Goal: Transaction & Acquisition: Purchase product/service

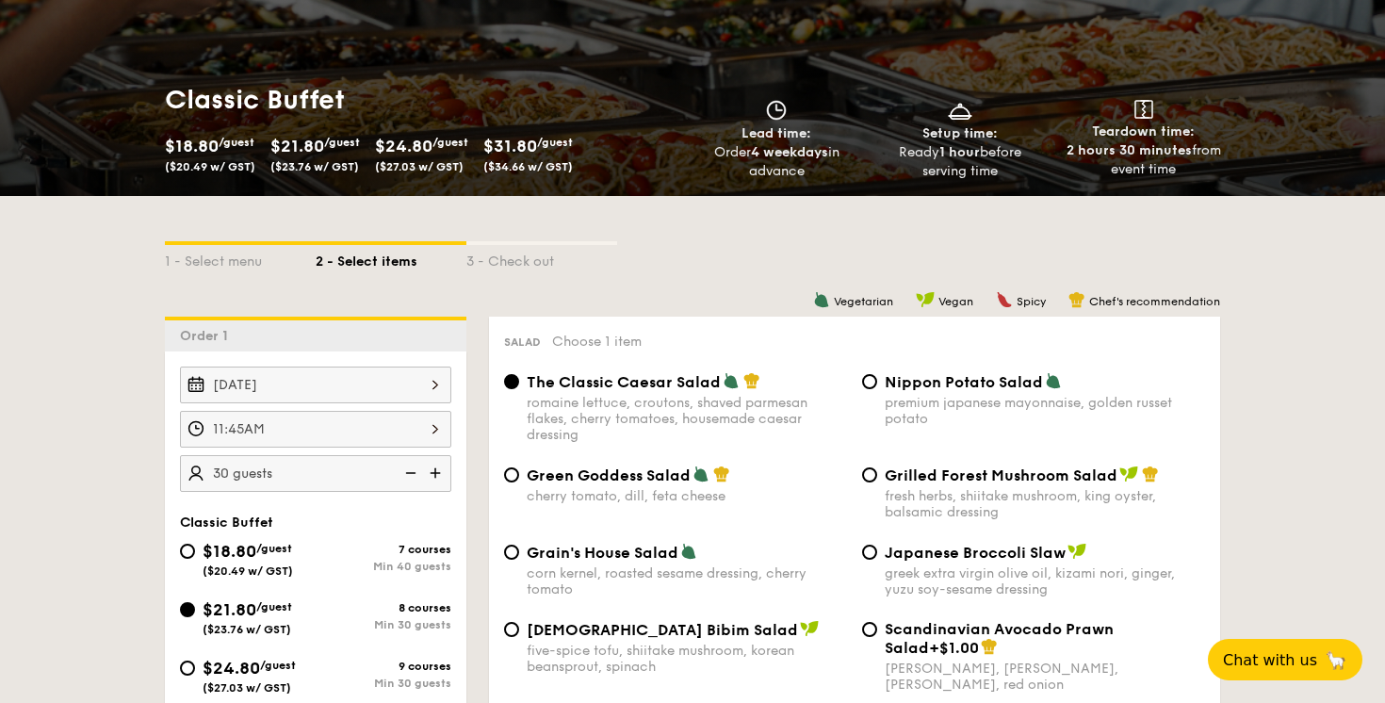
scroll to position [245, 0]
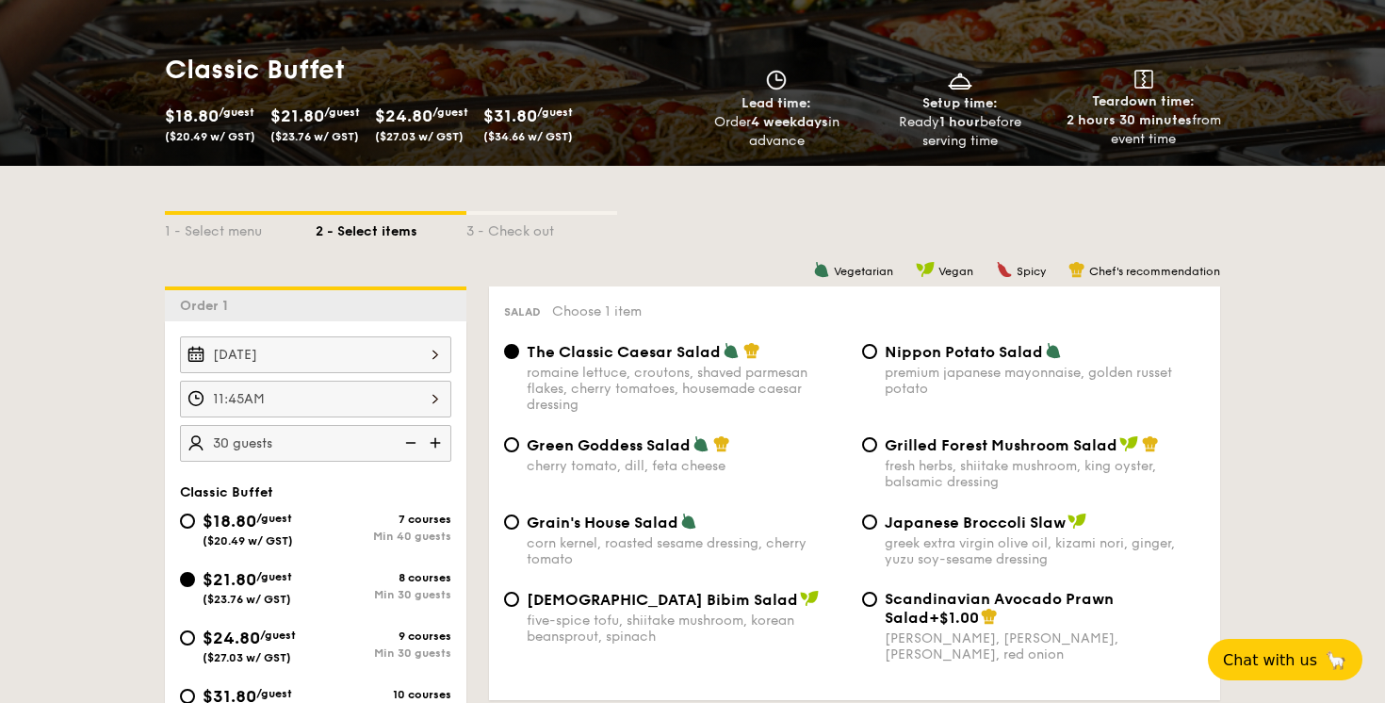
click at [357, 366] on div "[DATE]" at bounding box center [315, 354] width 271 height 37
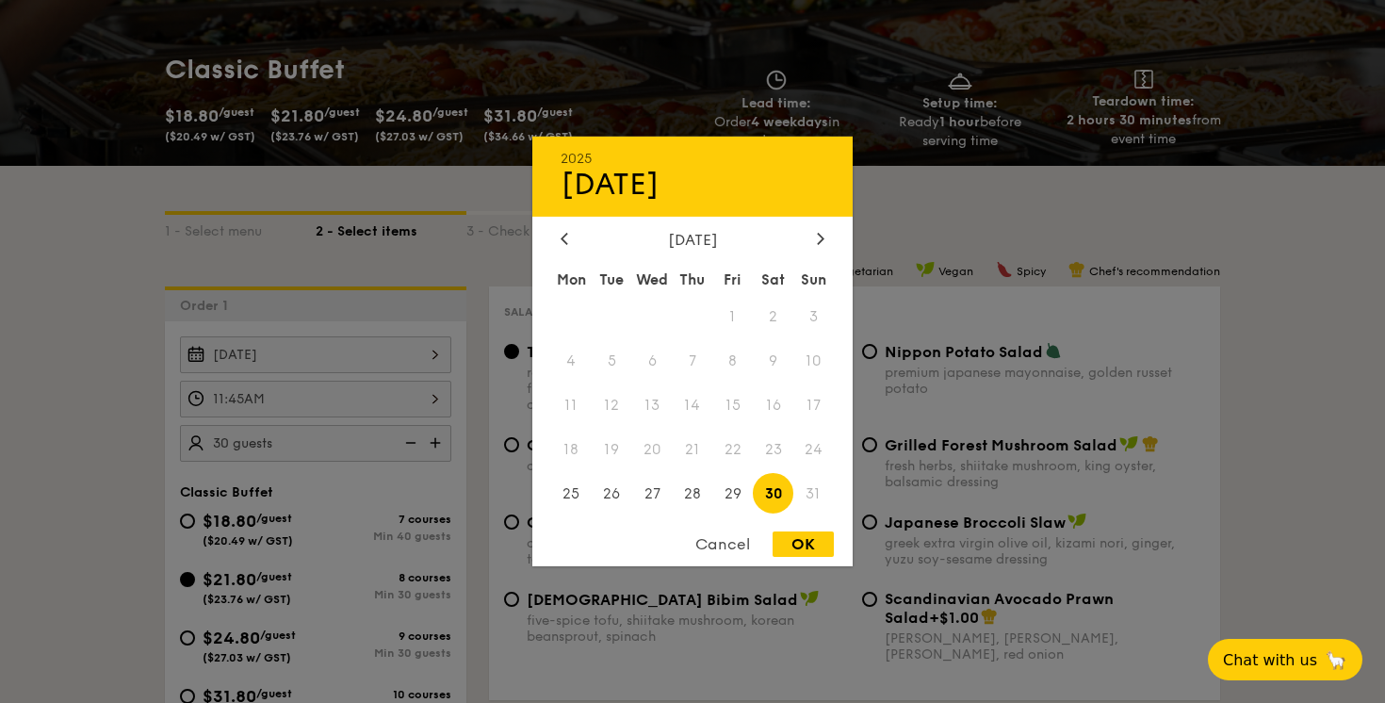
click at [771, 501] on span "30" at bounding box center [773, 493] width 41 height 41
click at [799, 555] on div "OK" at bounding box center [802, 543] width 61 height 25
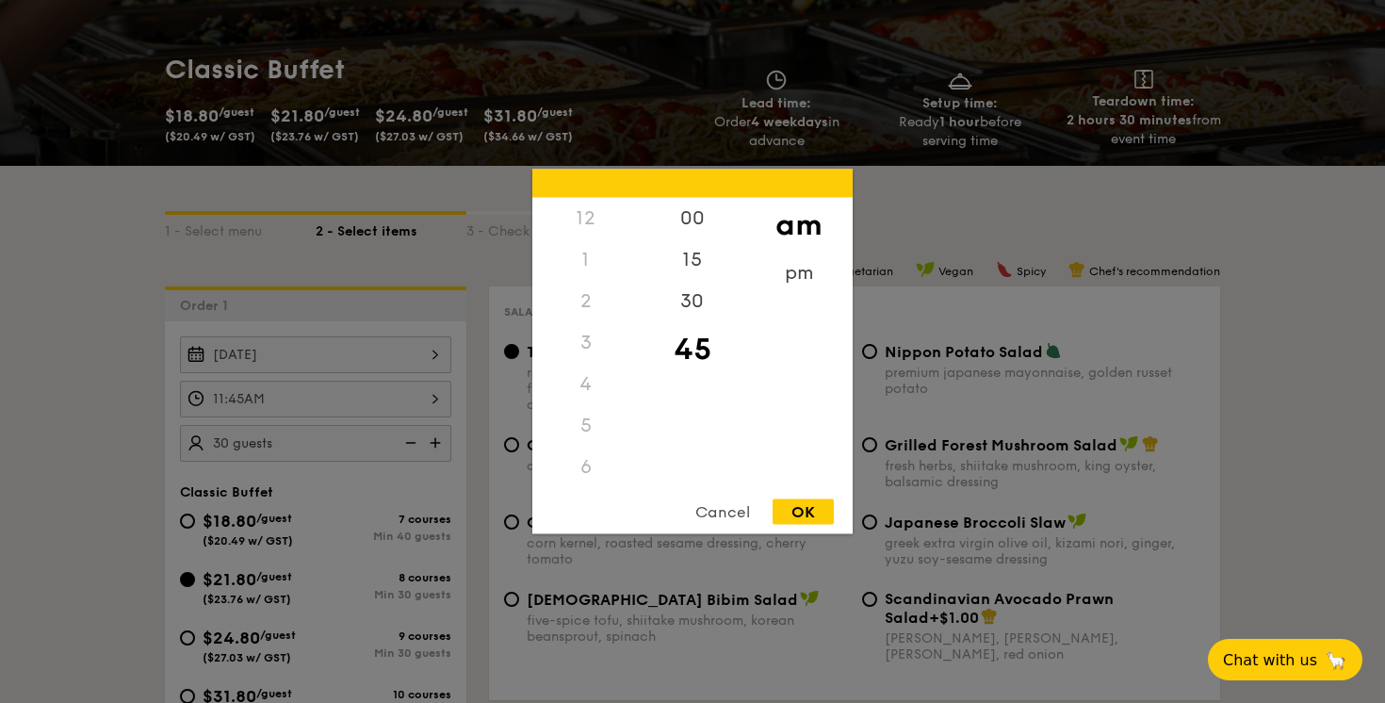
click at [350, 400] on div "11:45AM 12 1 2 3 4 5 6 7 8 9 10 11 00 15 30 45 am pm Cancel OK" at bounding box center [315, 399] width 271 height 37
click at [686, 298] on div "30" at bounding box center [692, 308] width 106 height 55
click at [691, 261] on div "15" at bounding box center [692, 266] width 106 height 55
click at [696, 353] on div "45" at bounding box center [692, 362] width 106 height 55
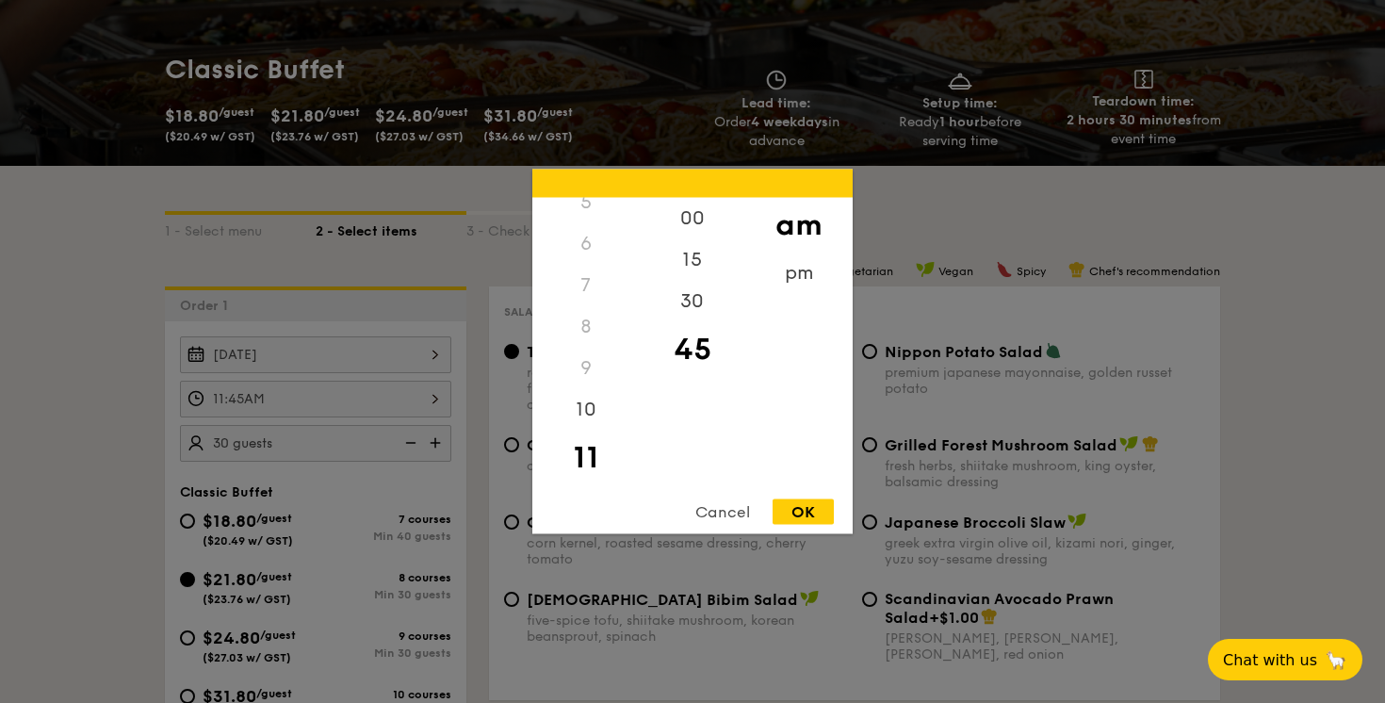
click at [696, 339] on div "45" at bounding box center [692, 349] width 106 height 55
click at [692, 264] on div "15" at bounding box center [692, 266] width 106 height 55
click at [718, 507] on div "Cancel" at bounding box center [722, 511] width 92 height 25
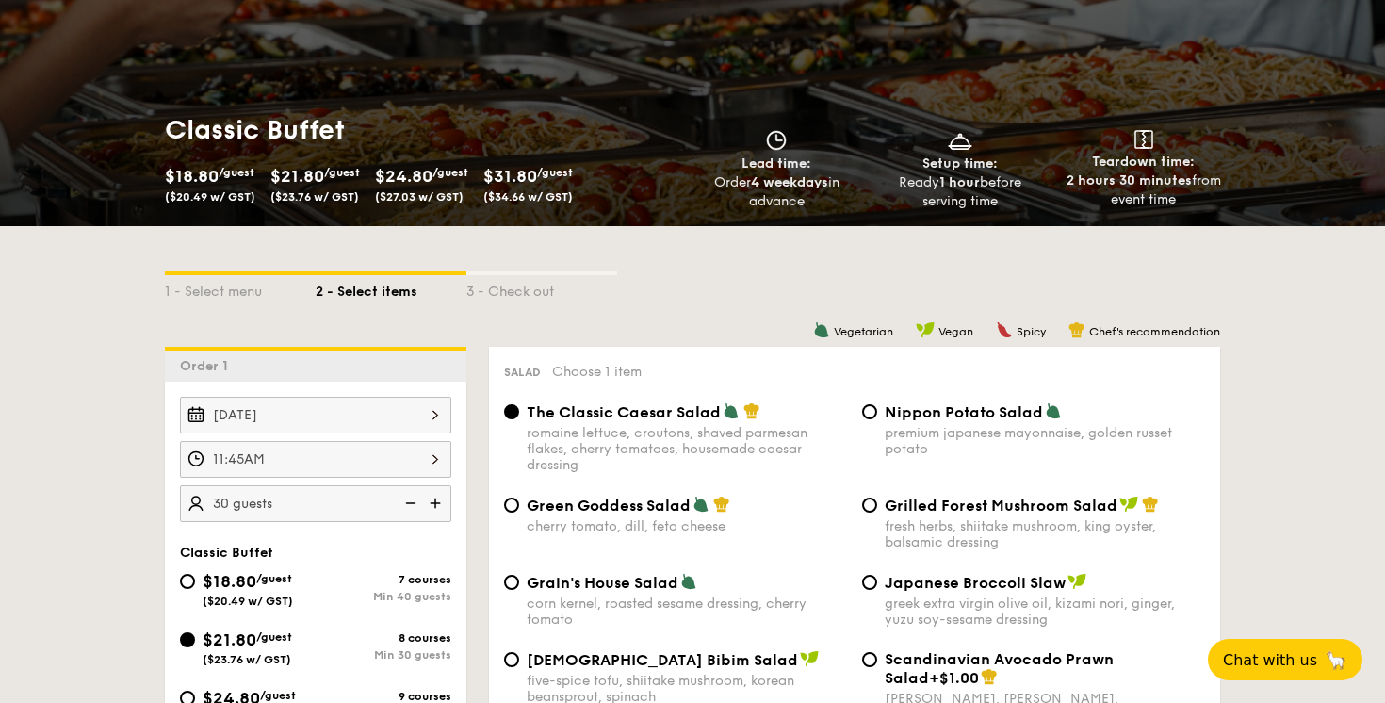
scroll to position [179, 0]
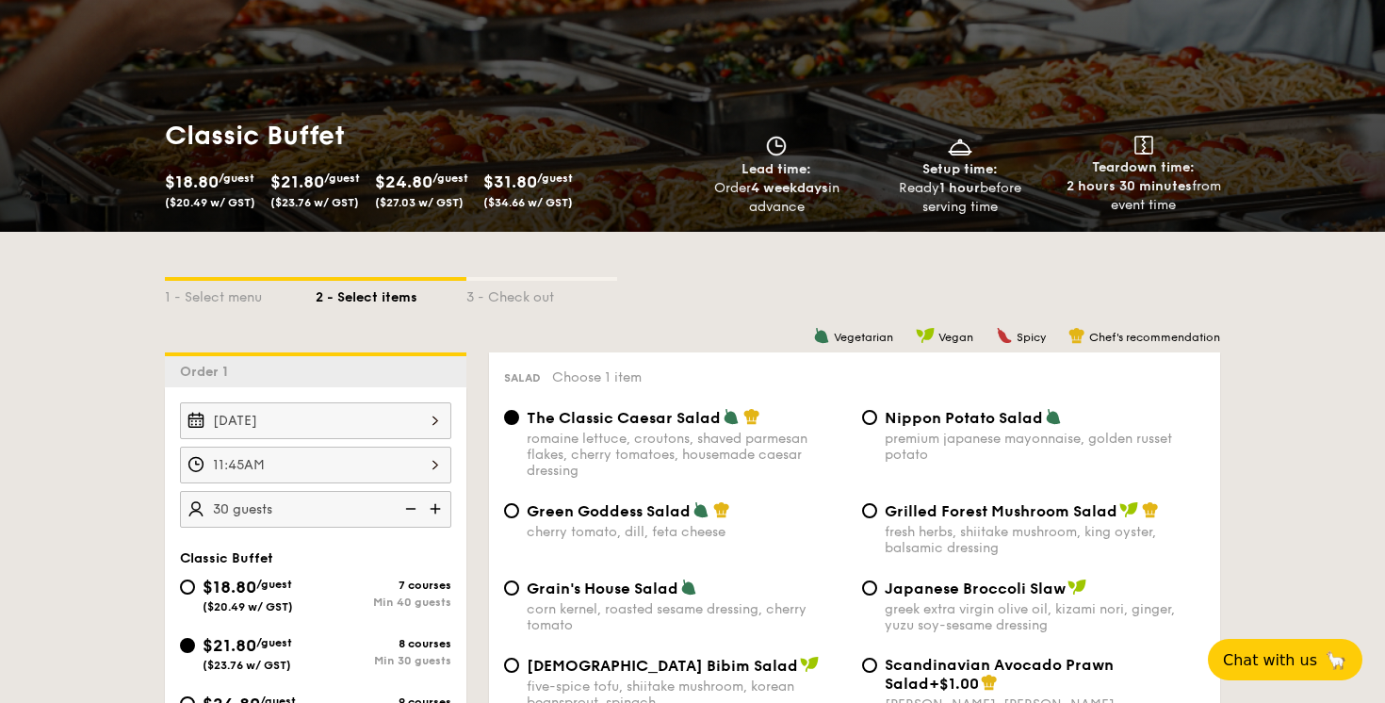
click at [291, 458] on div "11:45AM" at bounding box center [315, 465] width 271 height 37
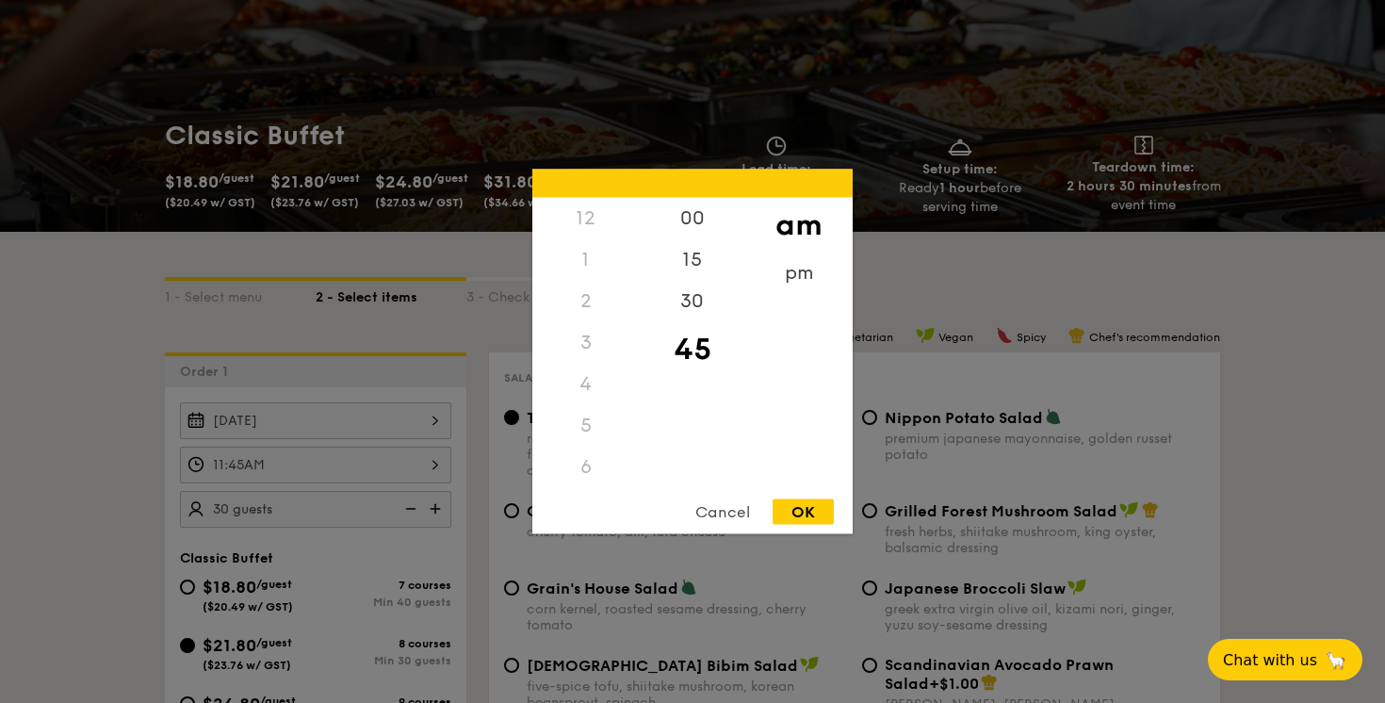
scroll to position [223, 0]
click at [690, 514] on div "Cancel" at bounding box center [722, 511] width 92 height 25
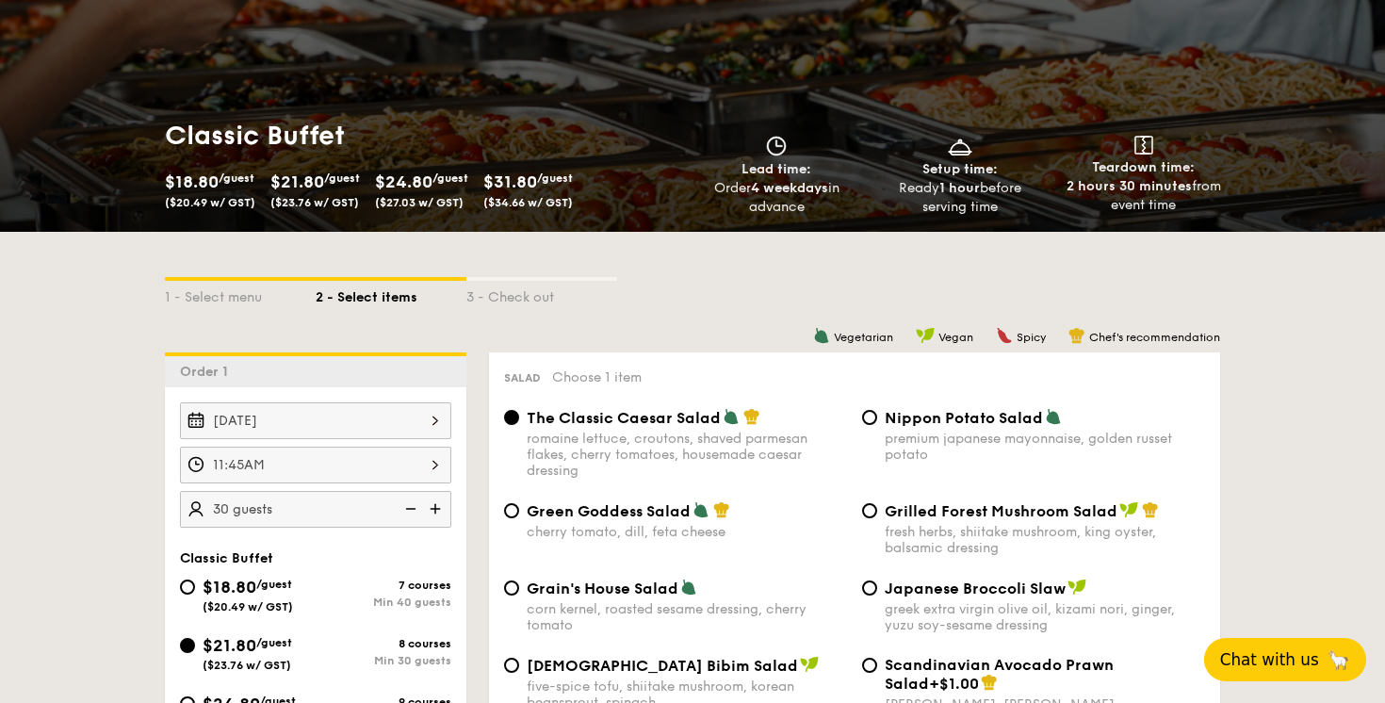
click at [1255, 675] on button "Chat with us 🦙" at bounding box center [1285, 659] width 162 height 43
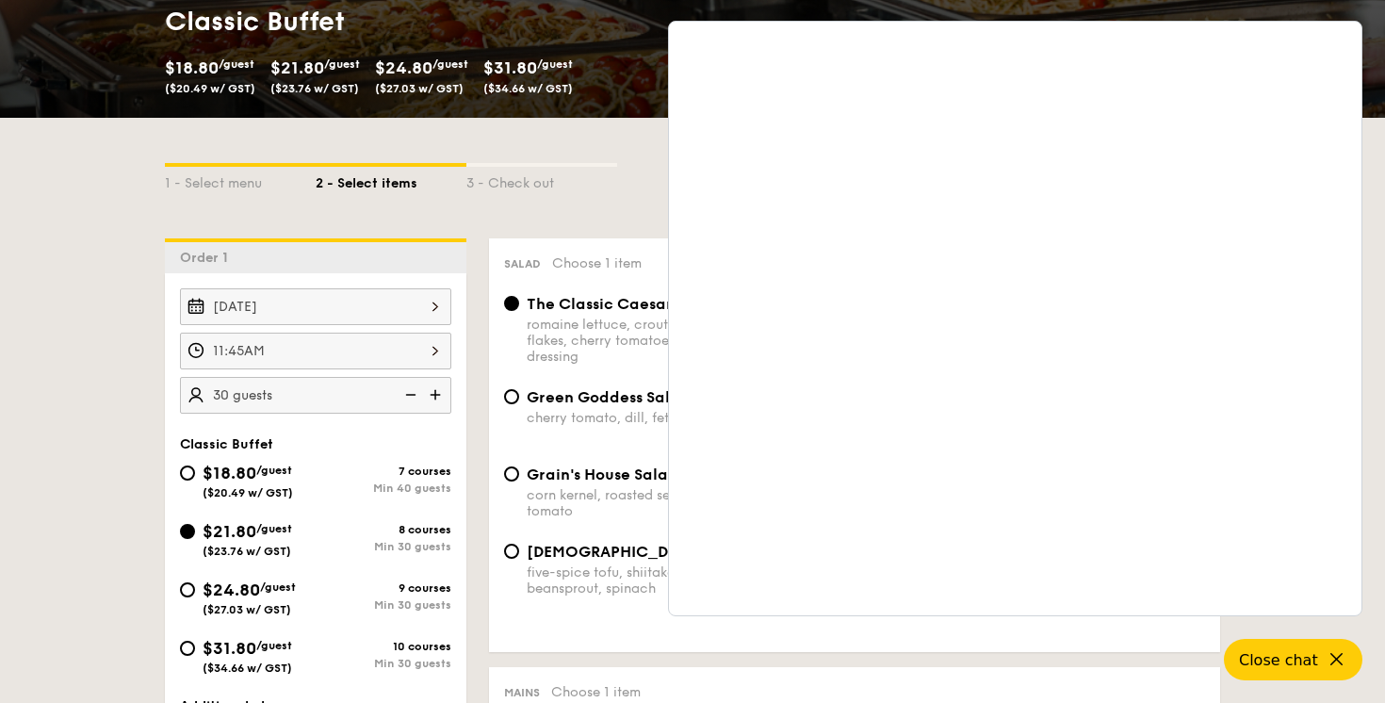
scroll to position [323, 0]
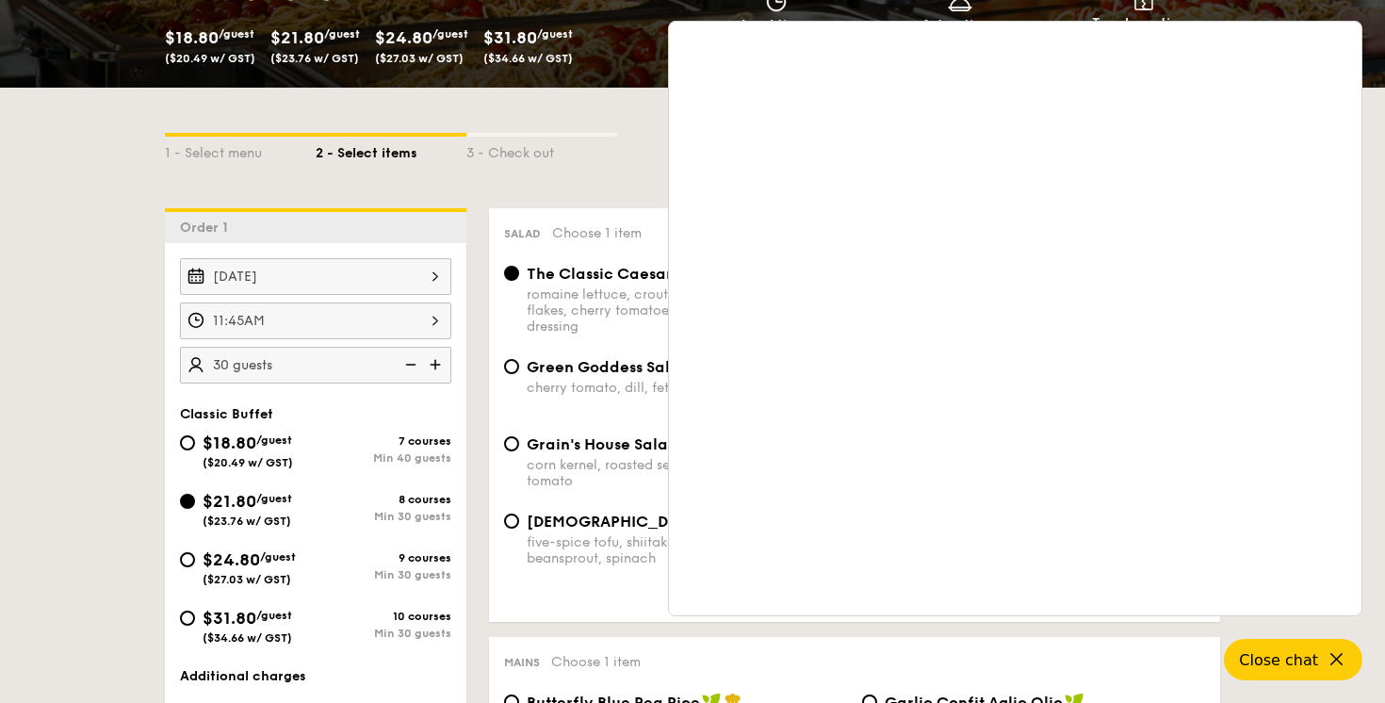
click at [519, 447] on div "Grain's House Salad corn kernel, roasted sesame dressing, cherry tomato" at bounding box center [675, 461] width 358 height 55
click at [512, 447] on input "Grain's House Salad corn kernel, roasted sesame dressing, cherry tomato" at bounding box center [511, 443] width 15 height 15
radio input "true"
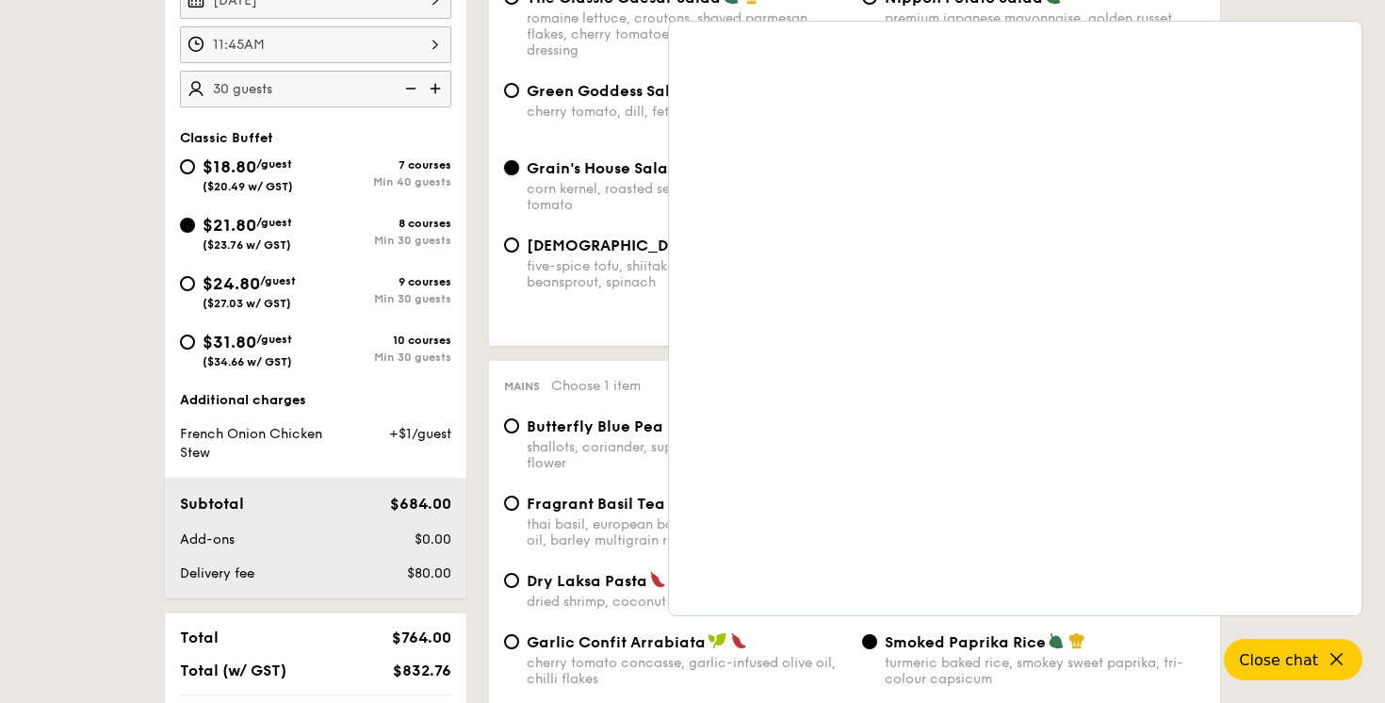
scroll to position [601, 0]
click at [870, 647] on input "Smoked Paprika Rice turmeric baked [PERSON_NAME] sweet paprika, tri-colour caps…" at bounding box center [869, 639] width 15 height 15
click at [542, 649] on span "Garlic Confit Arrabiata" at bounding box center [616, 640] width 179 height 18
click at [519, 647] on input "Garlic Confit Arrabiata cherry tomato concasse, garlic-infused olive oil, chill…" at bounding box center [511, 639] width 15 height 15
radio input "true"
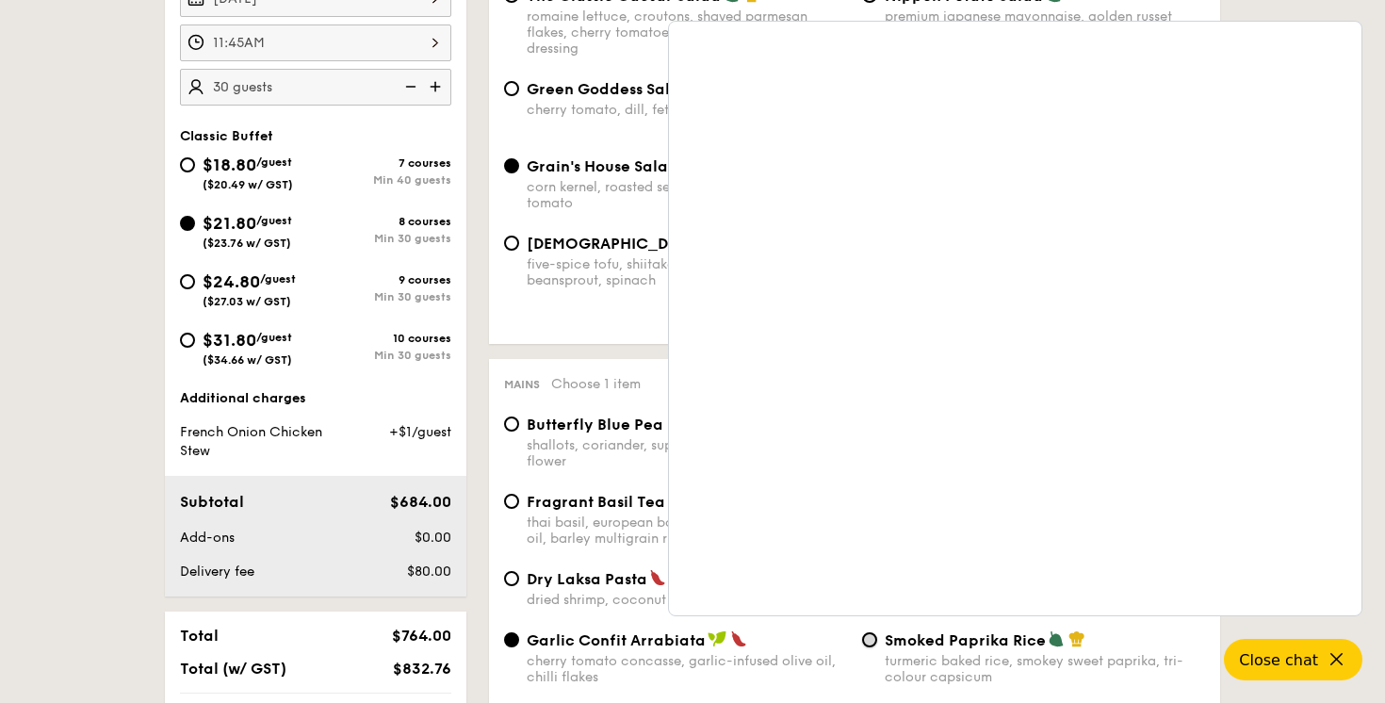
click at [865, 646] on input "Smoked Paprika Rice turmeric baked [PERSON_NAME] sweet paprika, tri-colour caps…" at bounding box center [869, 639] width 15 height 15
radio input "true"
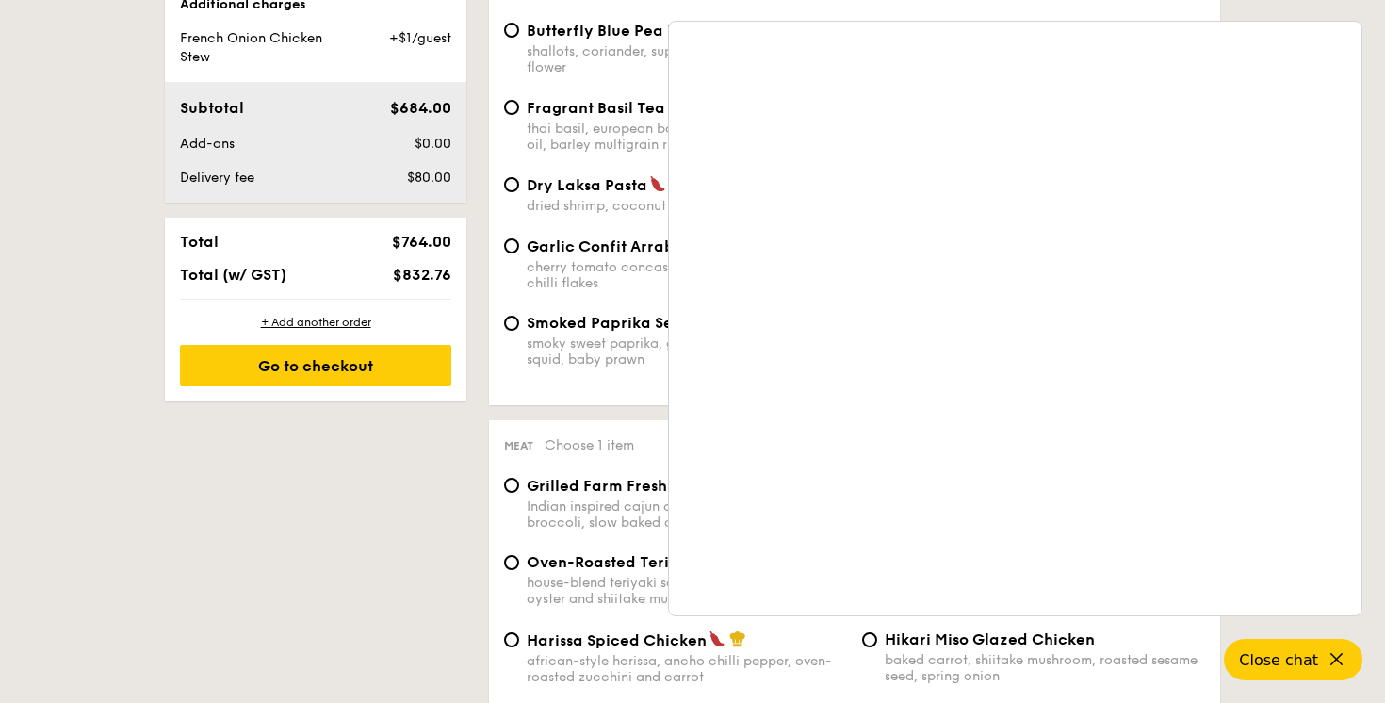
scroll to position [1002, 0]
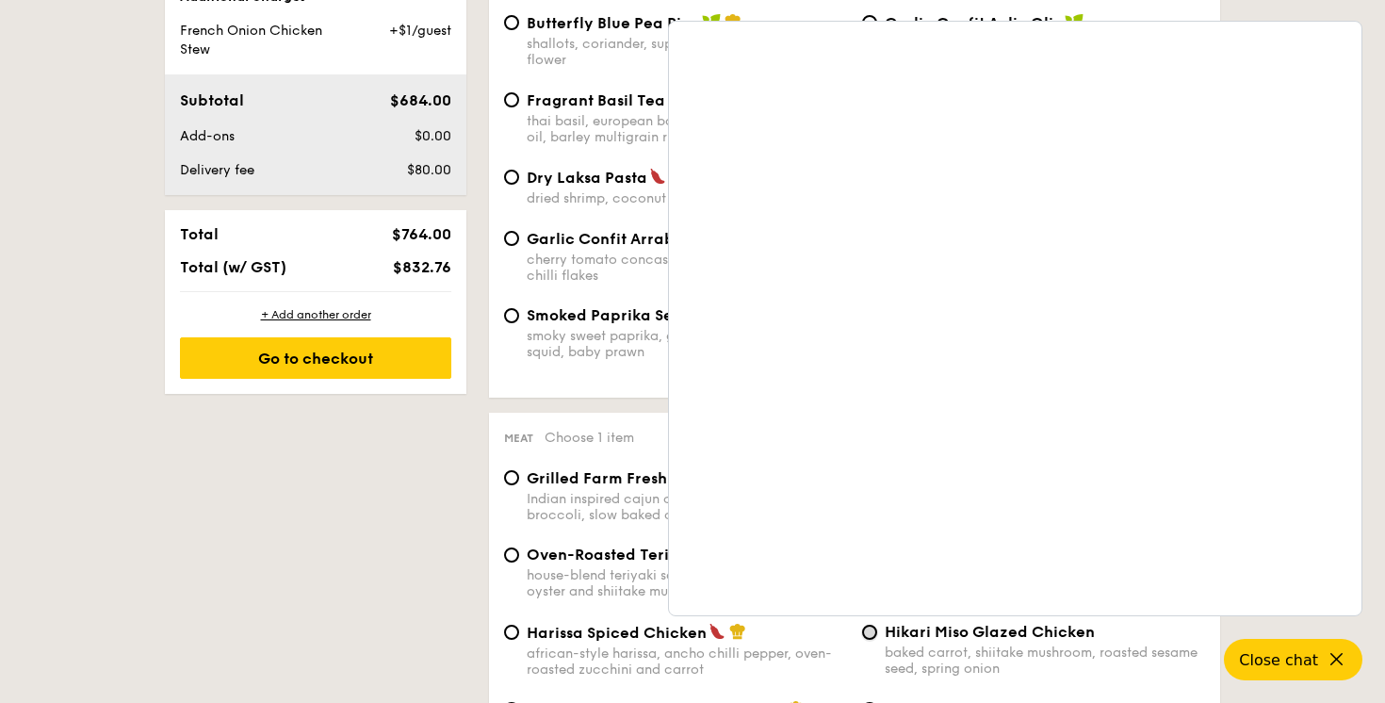
click at [867, 639] on input "Hikari Miso Glazed Chicken baked carrot, shiitake mushroom, roasted sesame seed…" at bounding box center [869, 632] width 15 height 15
radio input "true"
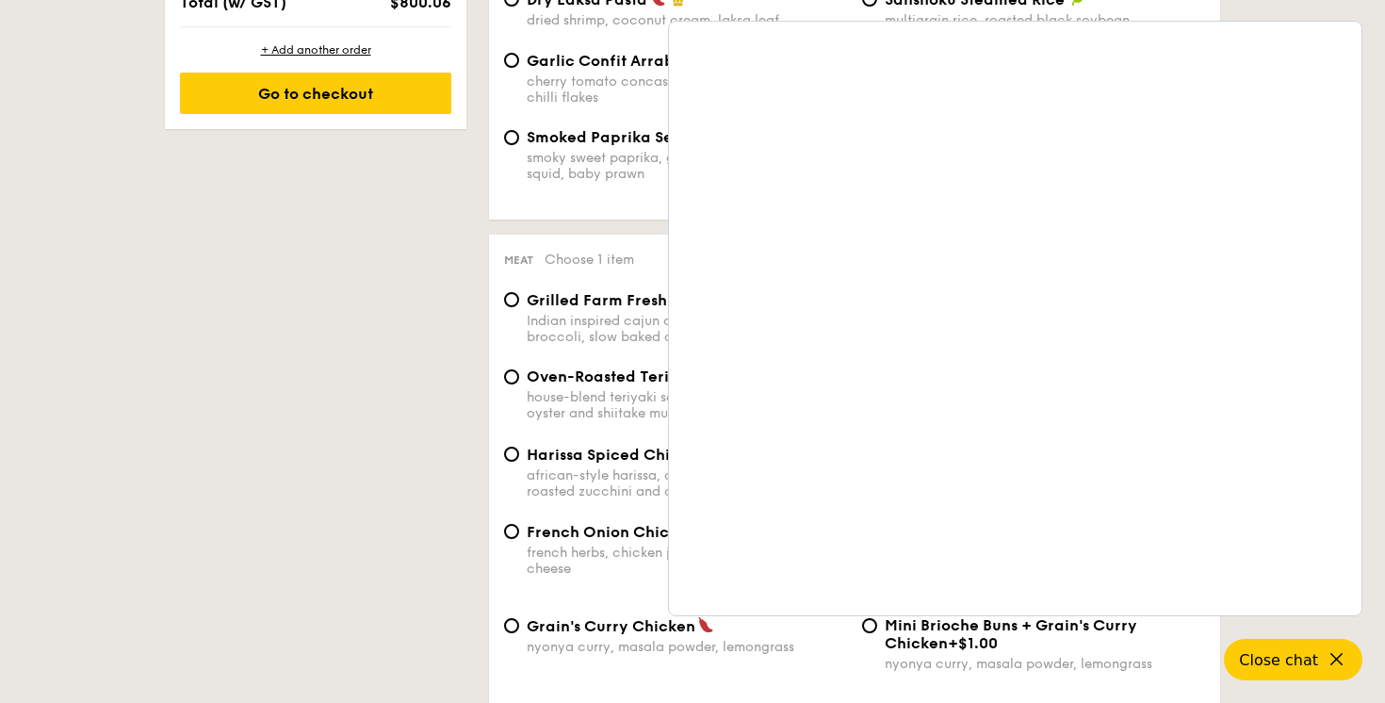
scroll to position [1179, 0]
click at [1274, 647] on button "Close chat" at bounding box center [1293, 659] width 145 height 43
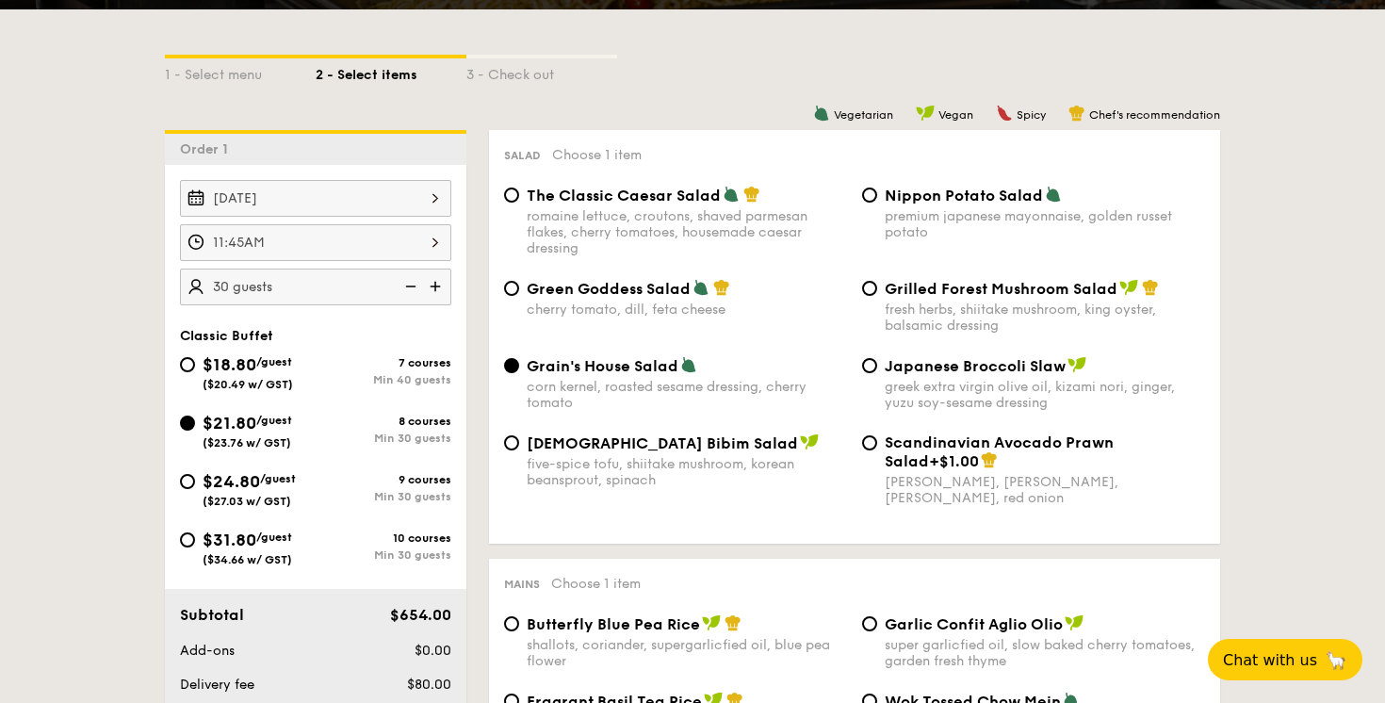
scroll to position [447, 0]
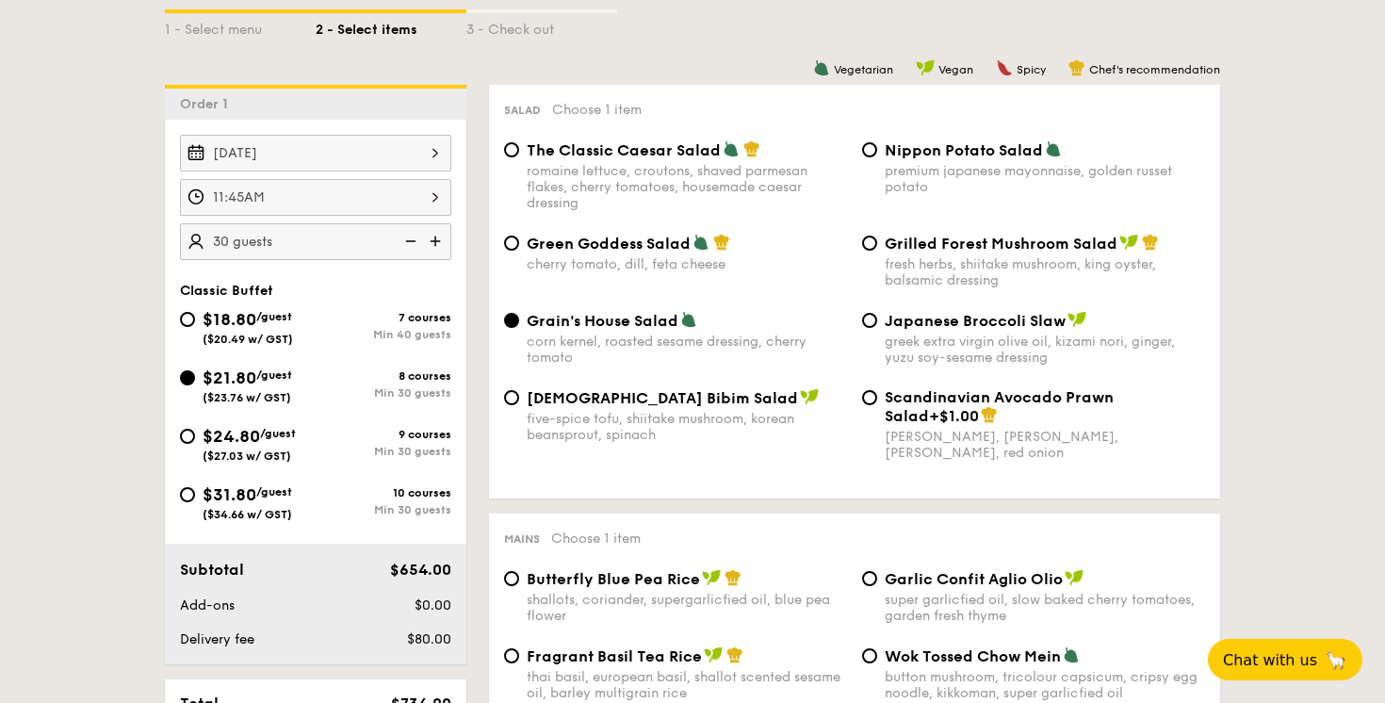
click at [429, 200] on div "11:45AM" at bounding box center [315, 197] width 271 height 37
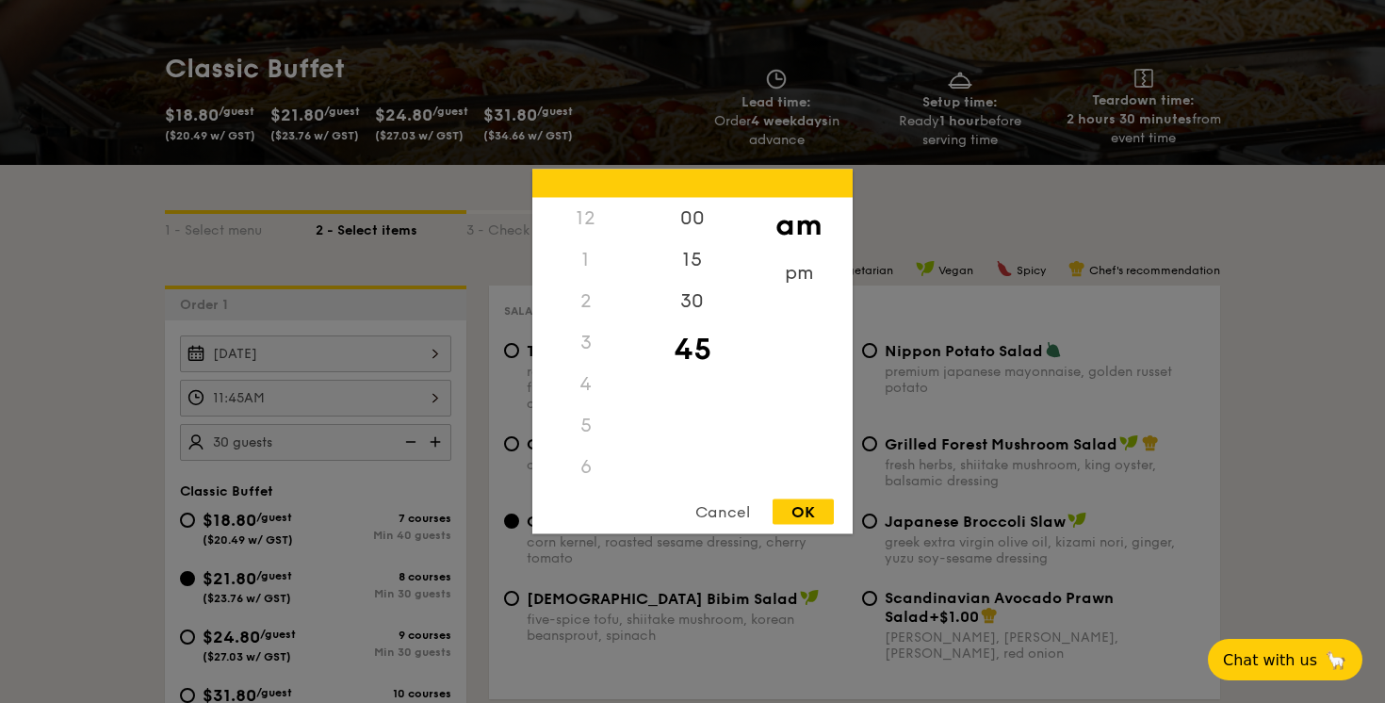
scroll to position [160, 0]
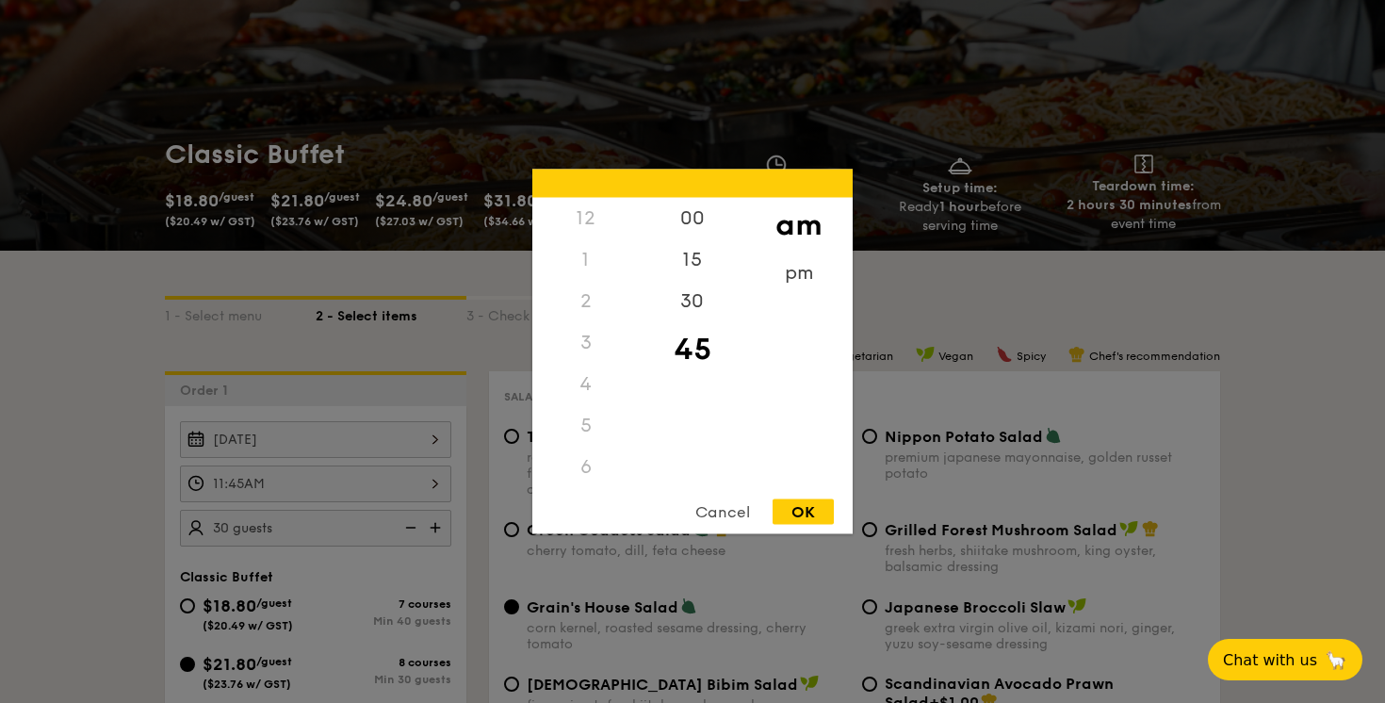
click at [588, 224] on div "12" at bounding box center [585, 218] width 106 height 41
click at [590, 216] on div "12" at bounding box center [585, 218] width 106 height 41
click at [578, 220] on div "12" at bounding box center [585, 218] width 106 height 41
click at [792, 285] on div "pm" at bounding box center [798, 279] width 106 height 55
click at [584, 214] on div "12" at bounding box center [585, 225] width 106 height 55
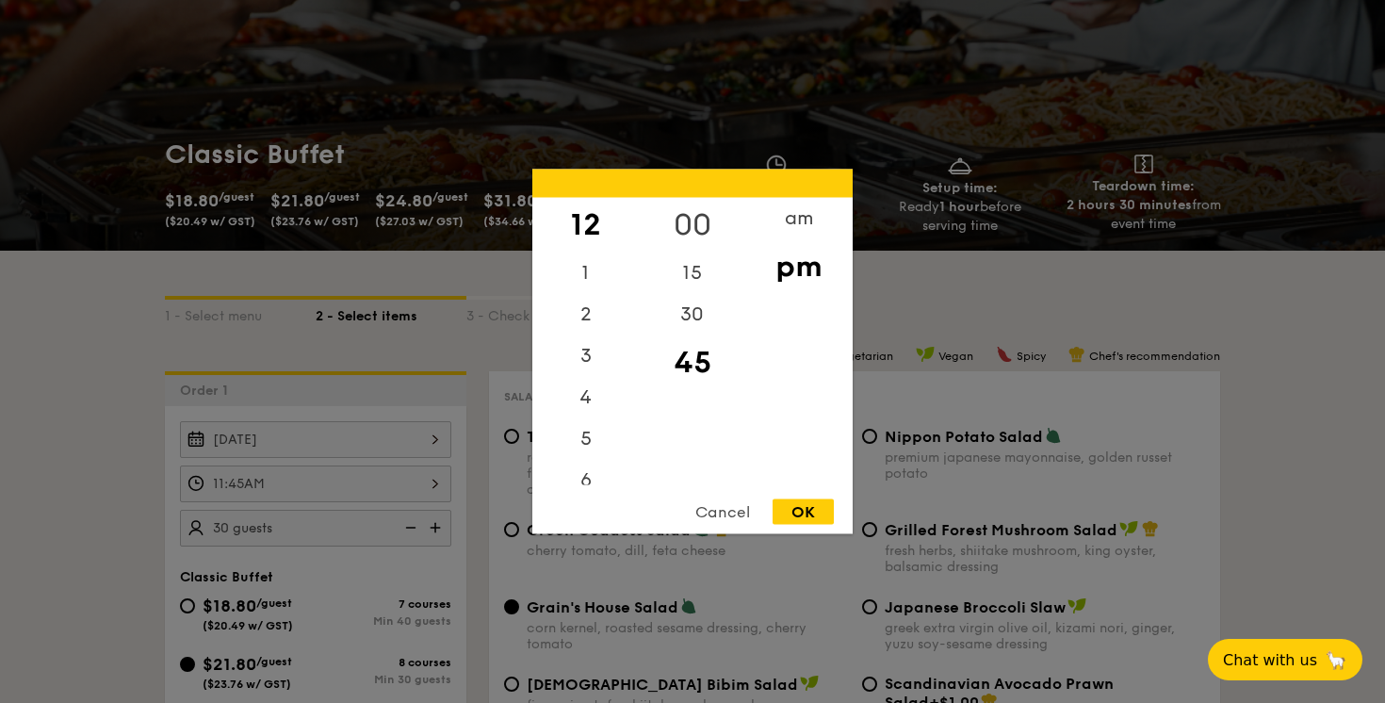
click at [689, 215] on div "00" at bounding box center [692, 225] width 106 height 55
click at [787, 520] on div "OK" at bounding box center [802, 511] width 61 height 25
type input "12:00PM"
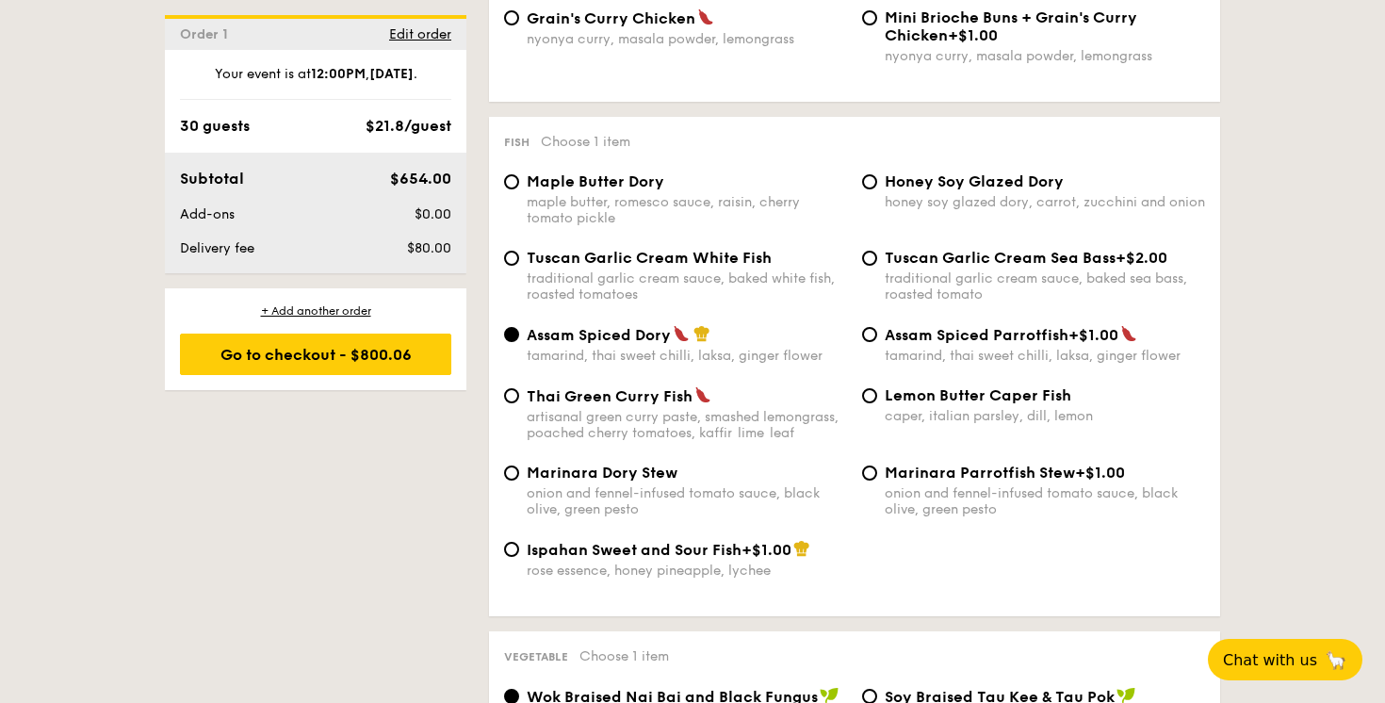
scroll to position [1792, 0]
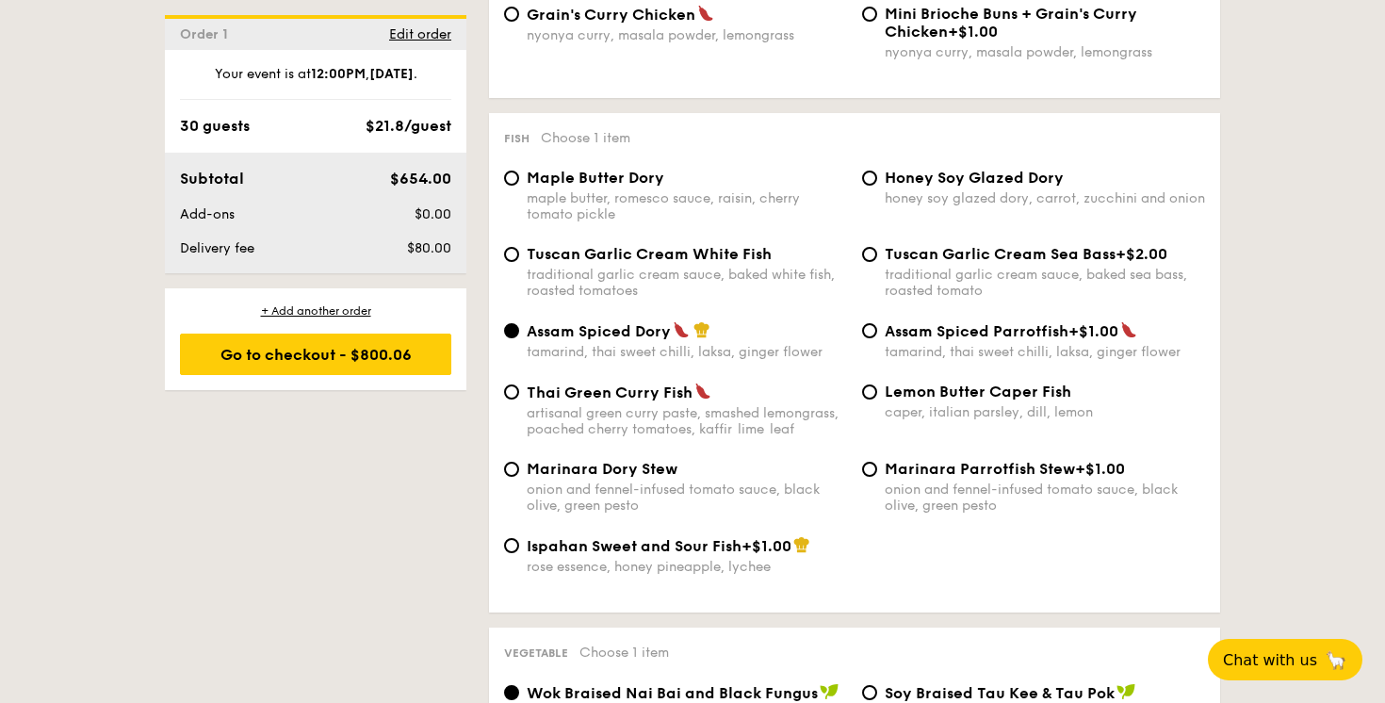
click at [640, 259] on span "Tuscan Garlic Cream White Fish" at bounding box center [649, 254] width 245 height 18
click at [519, 259] on input "Tuscan Garlic Cream White Fish traditional garlic cream sauce, baked white fish…" at bounding box center [511, 254] width 15 height 15
radio input "true"
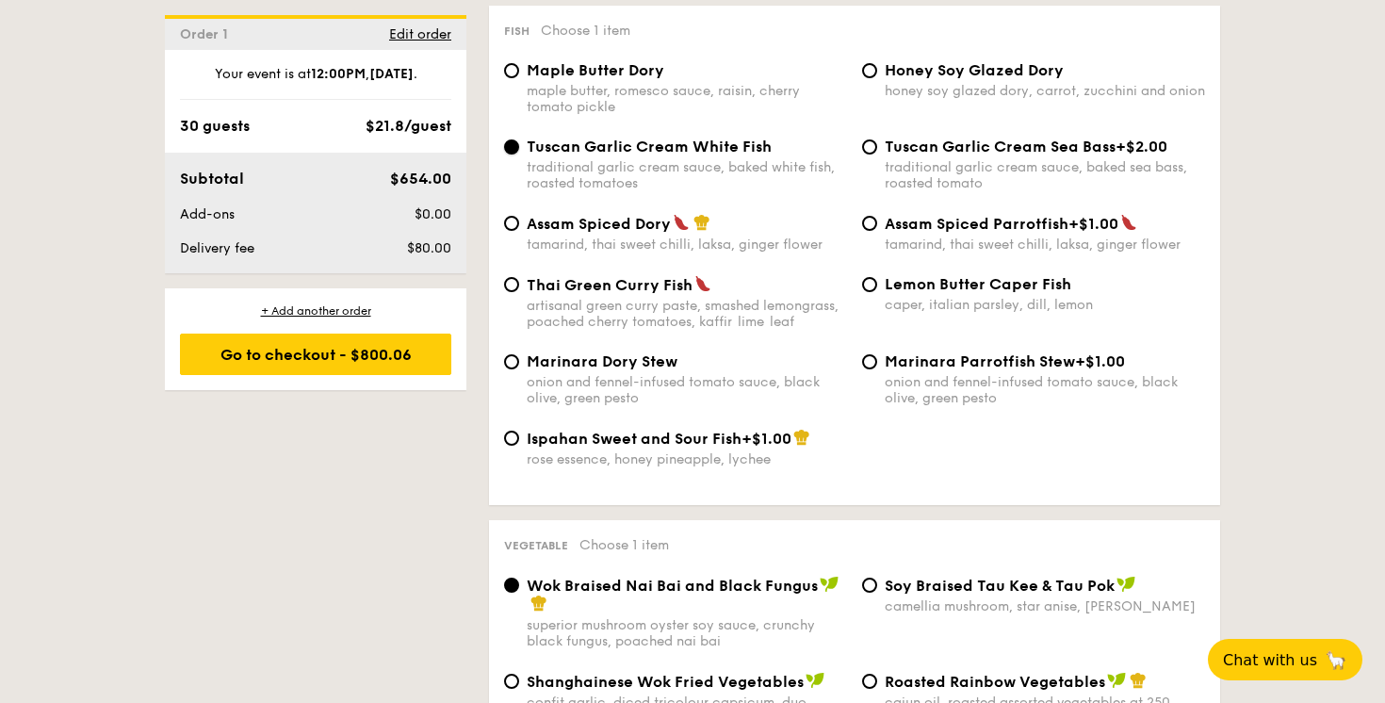
scroll to position [1901, 0]
click at [895, 154] on span "Tuscan Garlic Cream Sea Bass" at bounding box center [1000, 145] width 231 height 18
click at [877, 153] on input "Tuscan Garlic Cream Sea Bass +$2.00 traditional garlic cream sauce, baked sea b…" at bounding box center [869, 145] width 15 height 15
radio input "true"
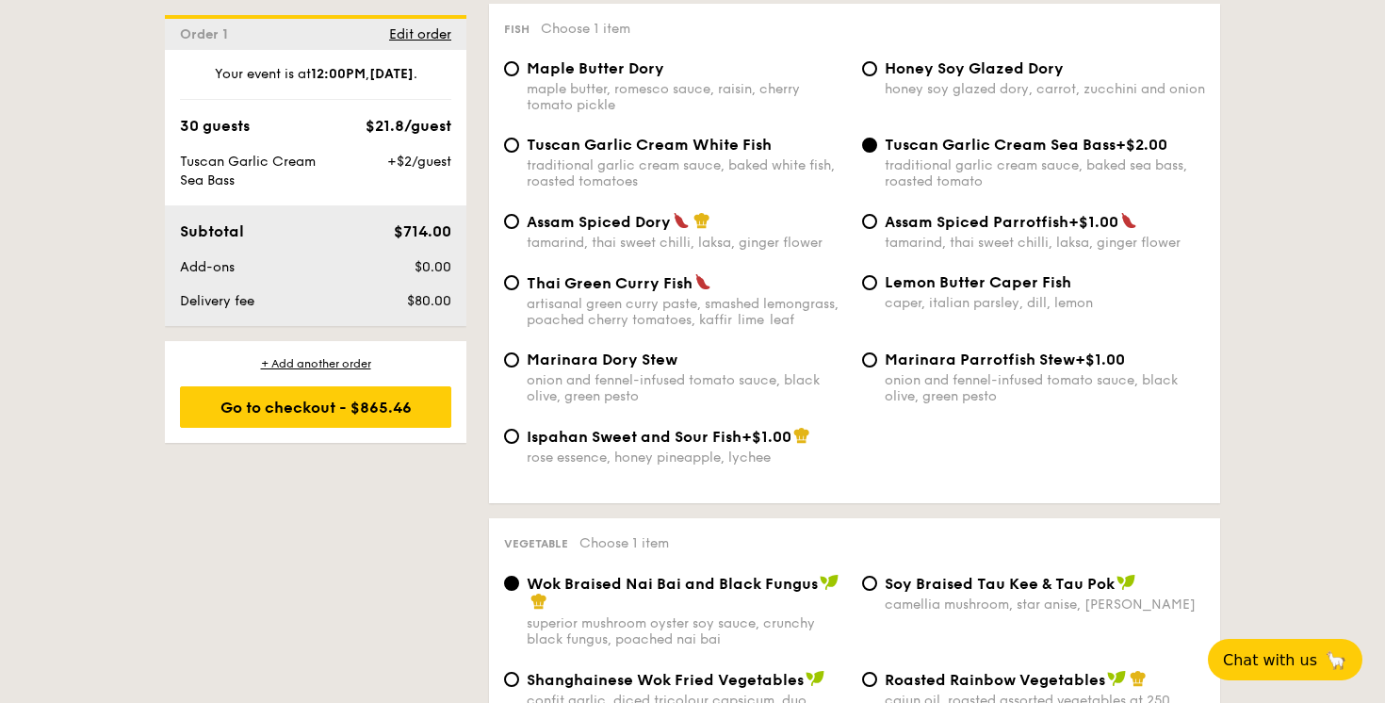
click at [604, 154] on span "Tuscan Garlic Cream White Fish" at bounding box center [649, 145] width 245 height 18
click at [519, 153] on input "Tuscan Garlic Cream White Fish traditional garlic cream sauce, baked white fish…" at bounding box center [511, 145] width 15 height 15
radio input "true"
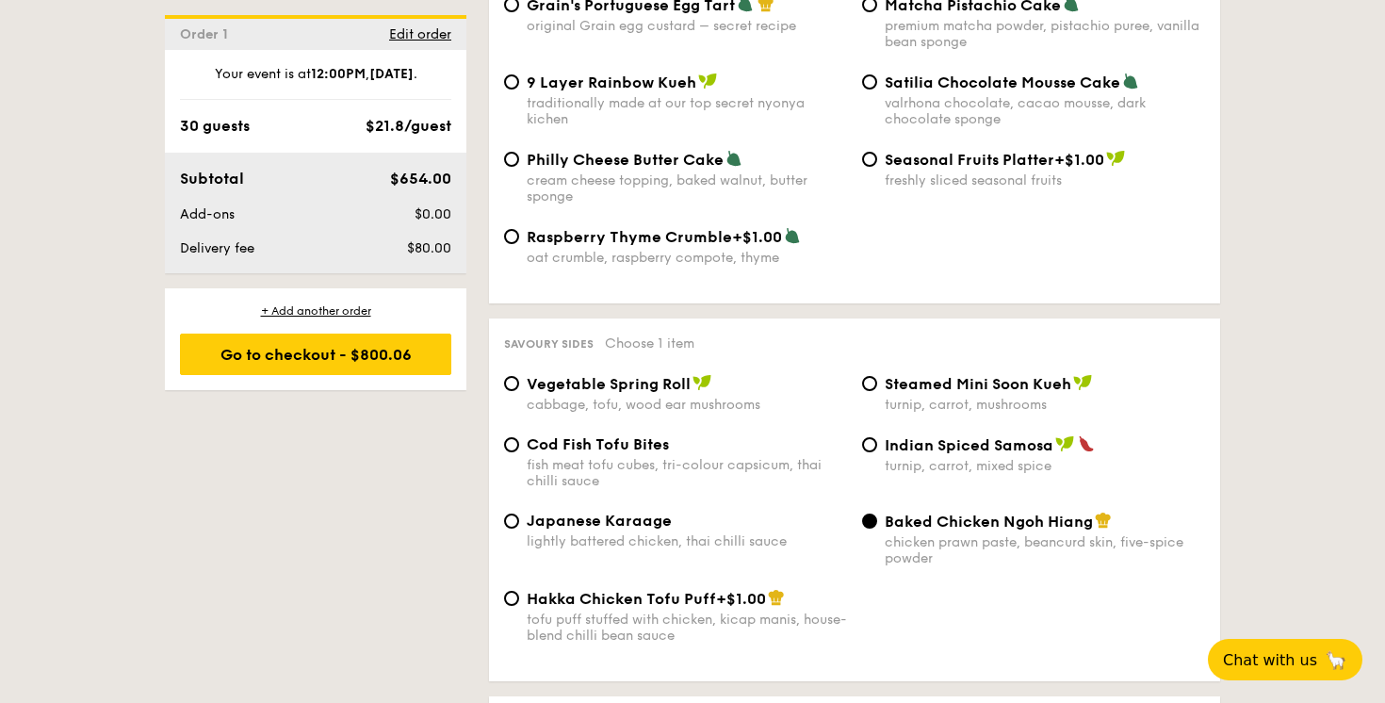
scroll to position [3089, 0]
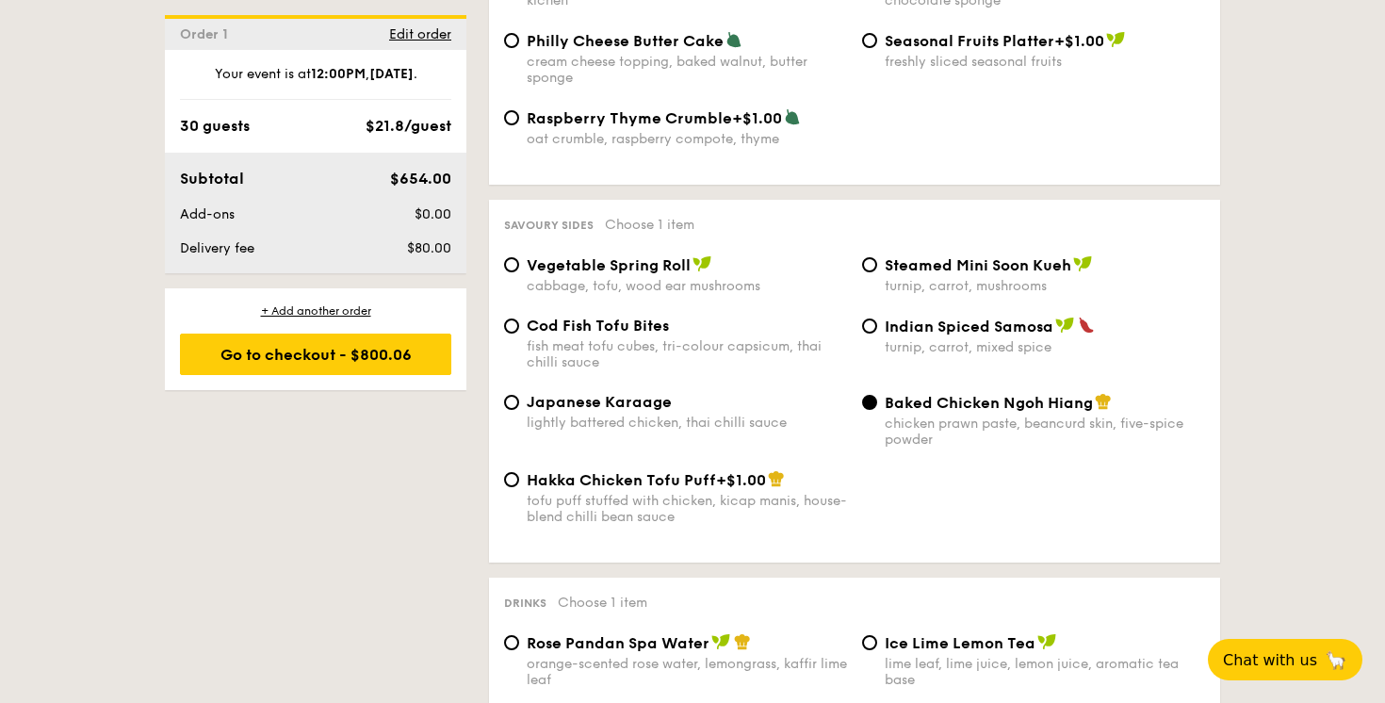
click at [605, 370] on div "fish meat tofu cubes, tri-colour capsicum, thai chilli sauce" at bounding box center [687, 354] width 320 height 32
click at [519, 333] on input "Cod Fish Tofu Bites fish meat tofu cubes, tri-colour capsicum, thai chilli sauce" at bounding box center [511, 325] width 15 height 15
radio input "true"
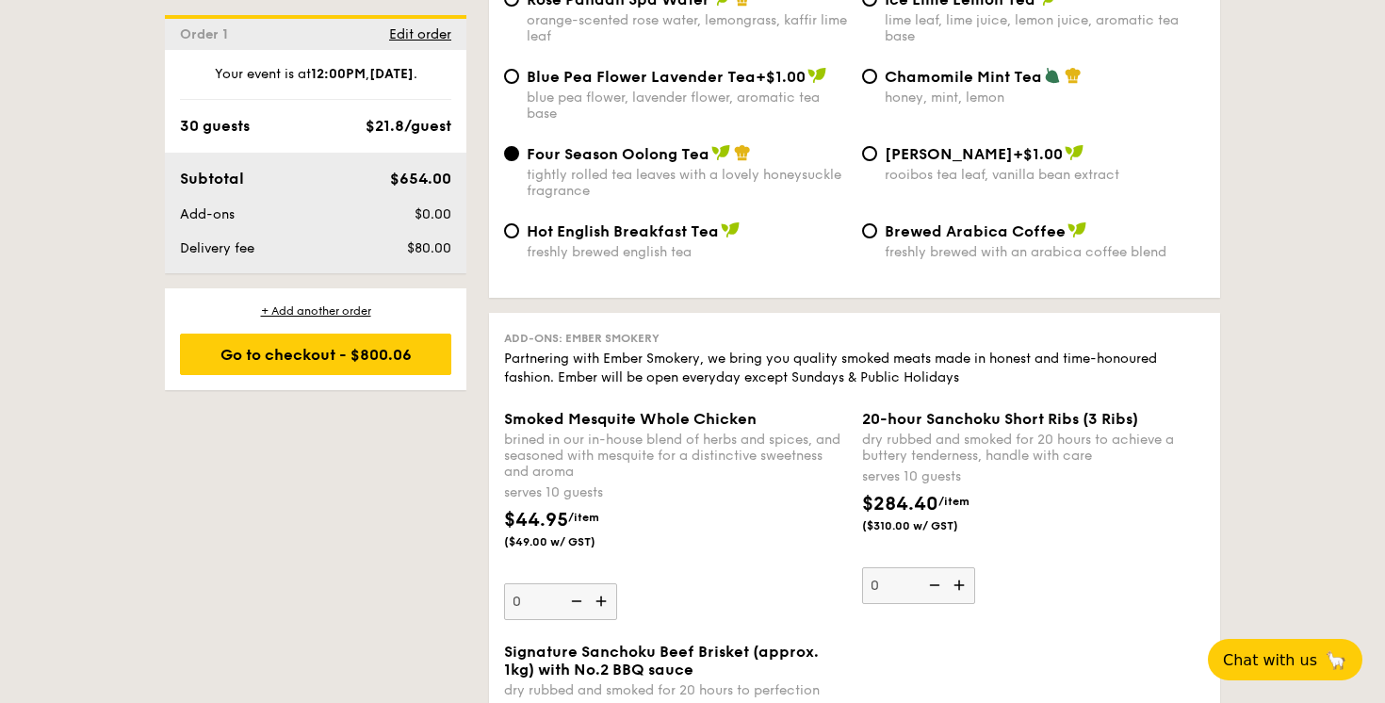
scroll to position [3725, 0]
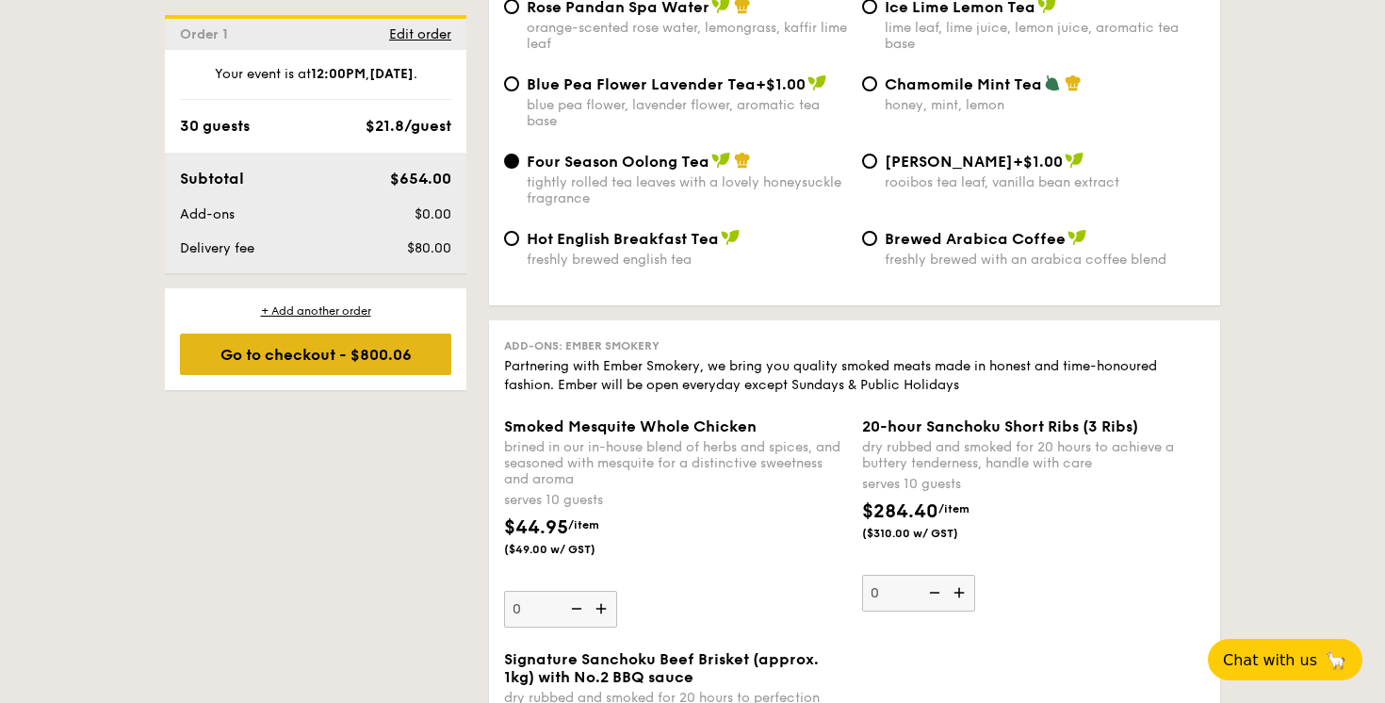
click at [283, 364] on div "Go to checkout - $800.06" at bounding box center [315, 353] width 271 height 41
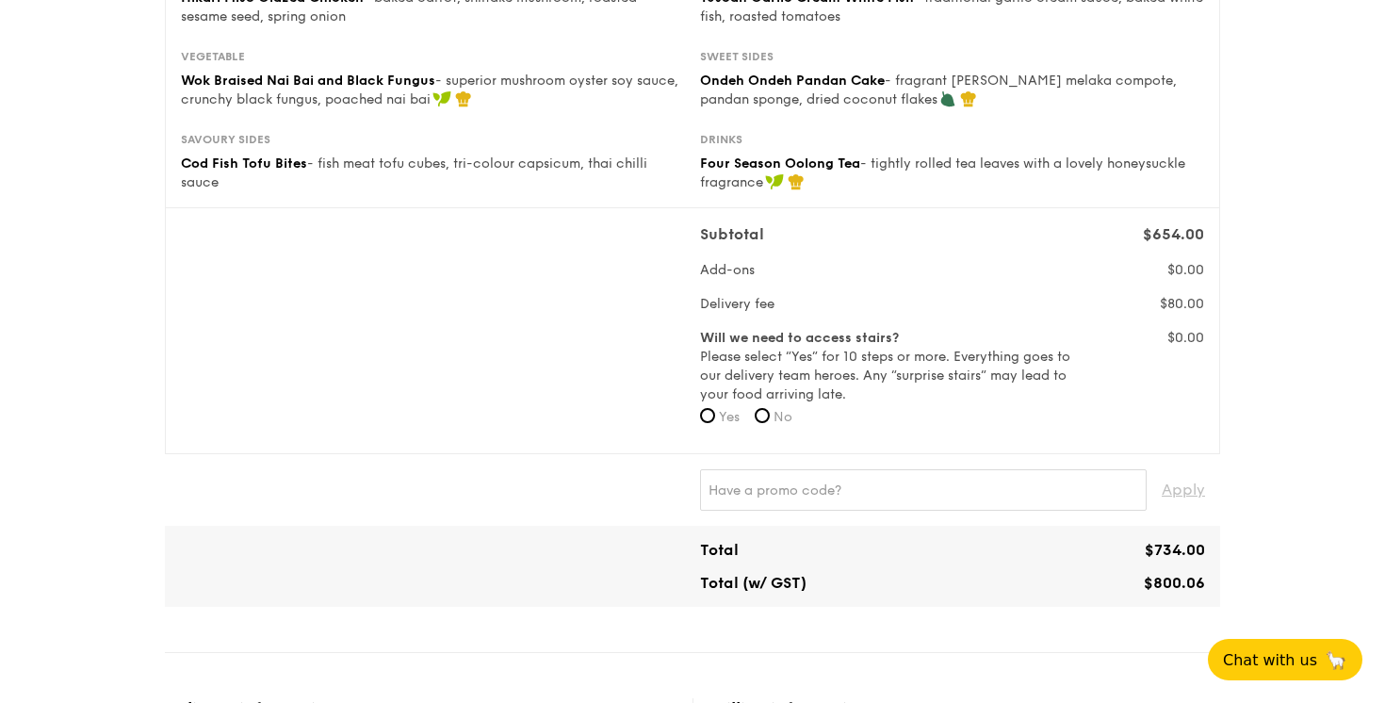
scroll to position [462, 0]
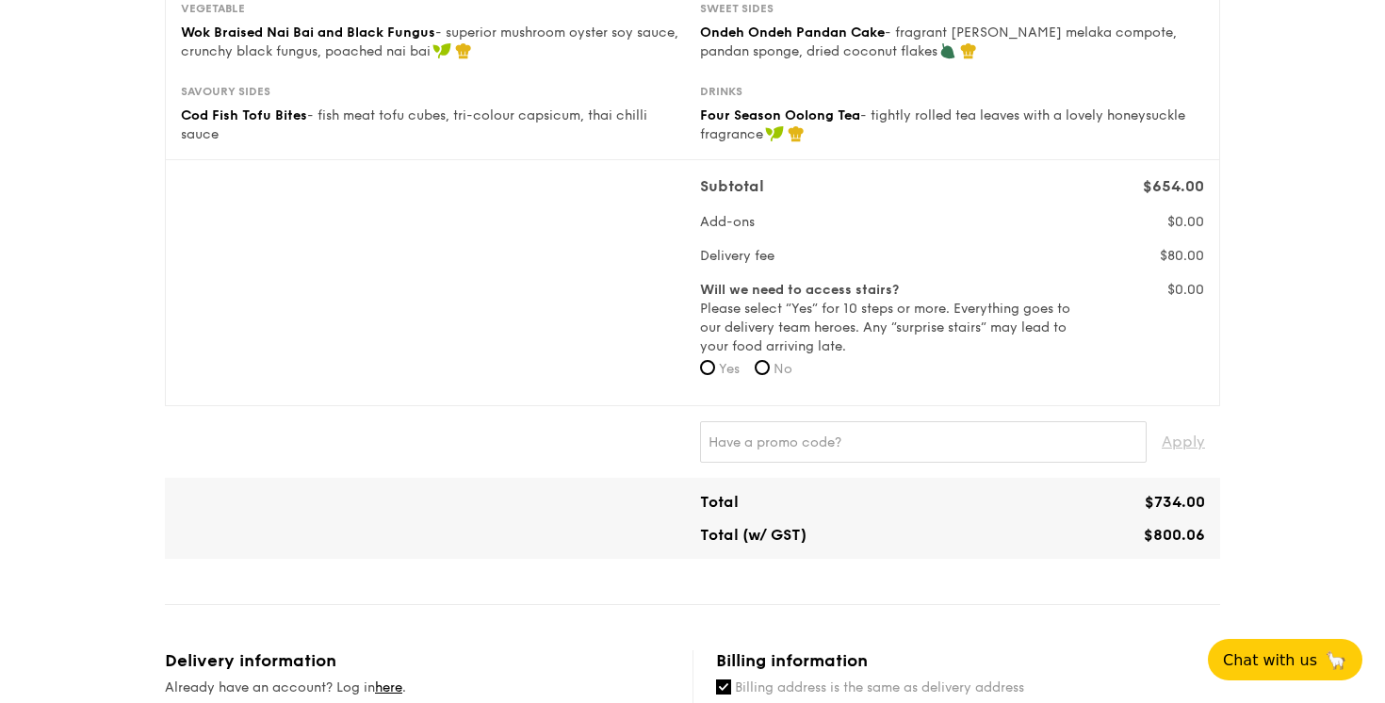
click at [775, 372] on label "No" at bounding box center [774, 369] width 38 height 19
click at [770, 372] on input "No" at bounding box center [762, 367] width 15 height 15
radio input "true"
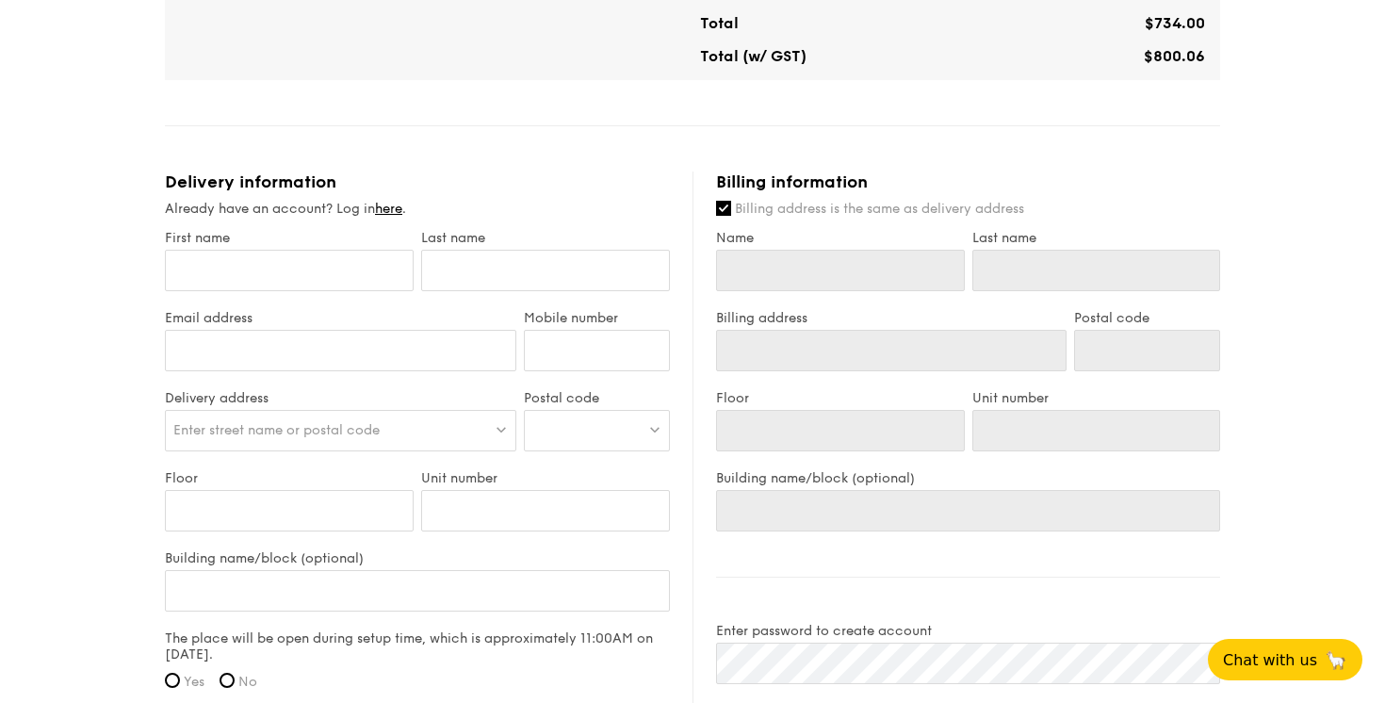
scroll to position [943, 0]
click at [334, 271] on input "First name" at bounding box center [289, 267] width 249 height 41
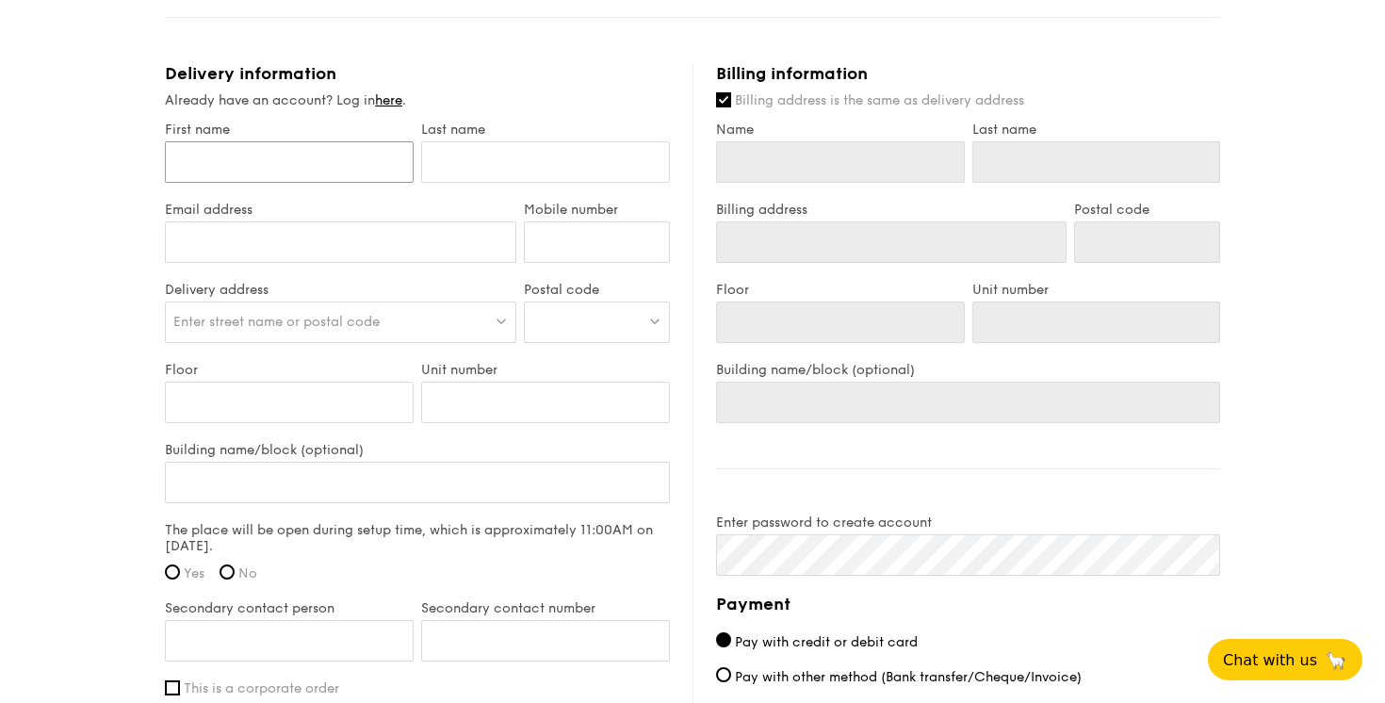
scroll to position [1050, 0]
type input "E"
type input "El"
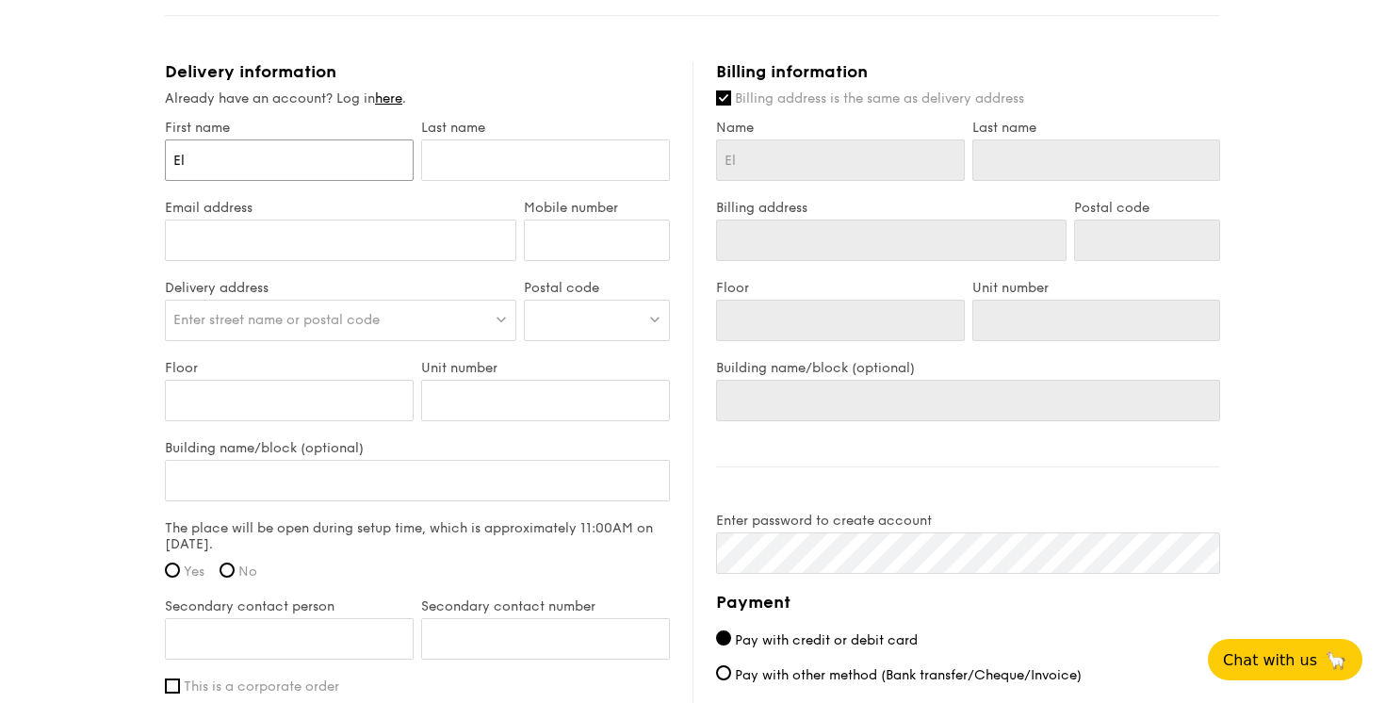
type input "Ela"
type input "Elai"
type input "[PERSON_NAME]"
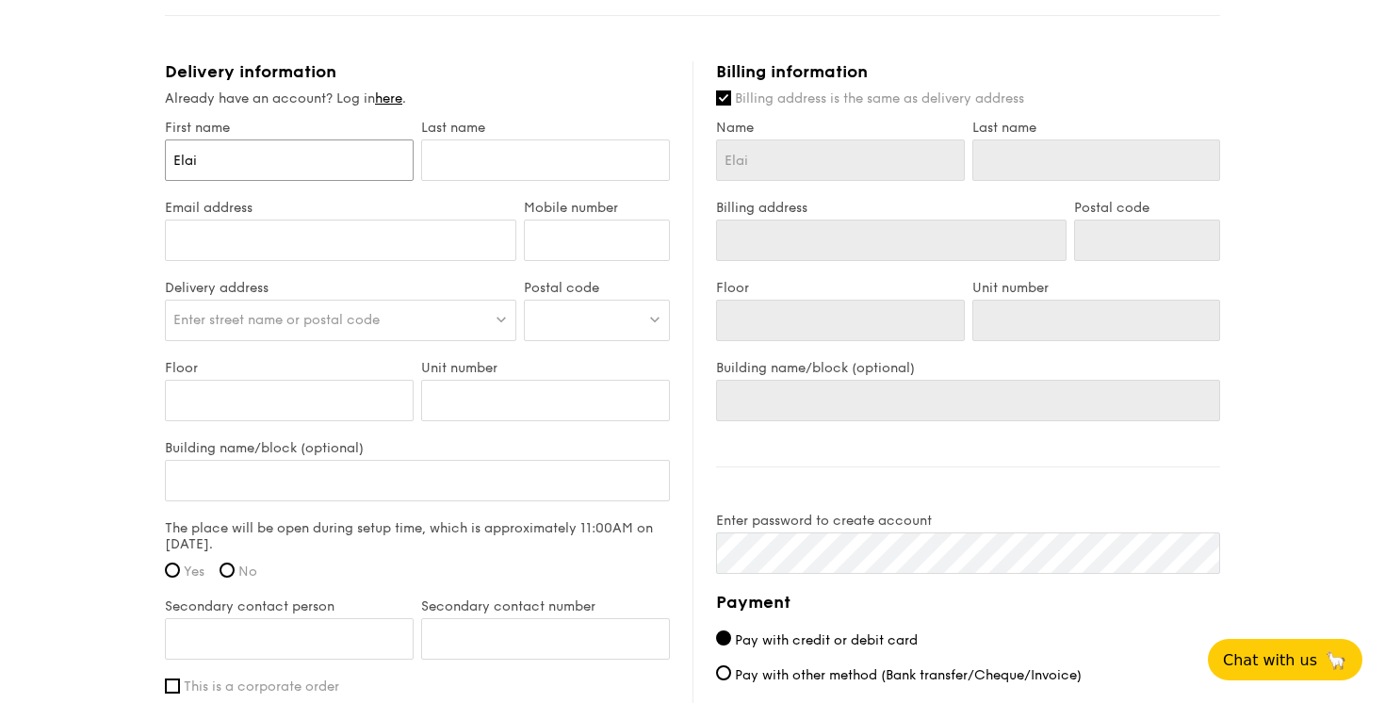
type input "[PERSON_NAME]"
type input "t"
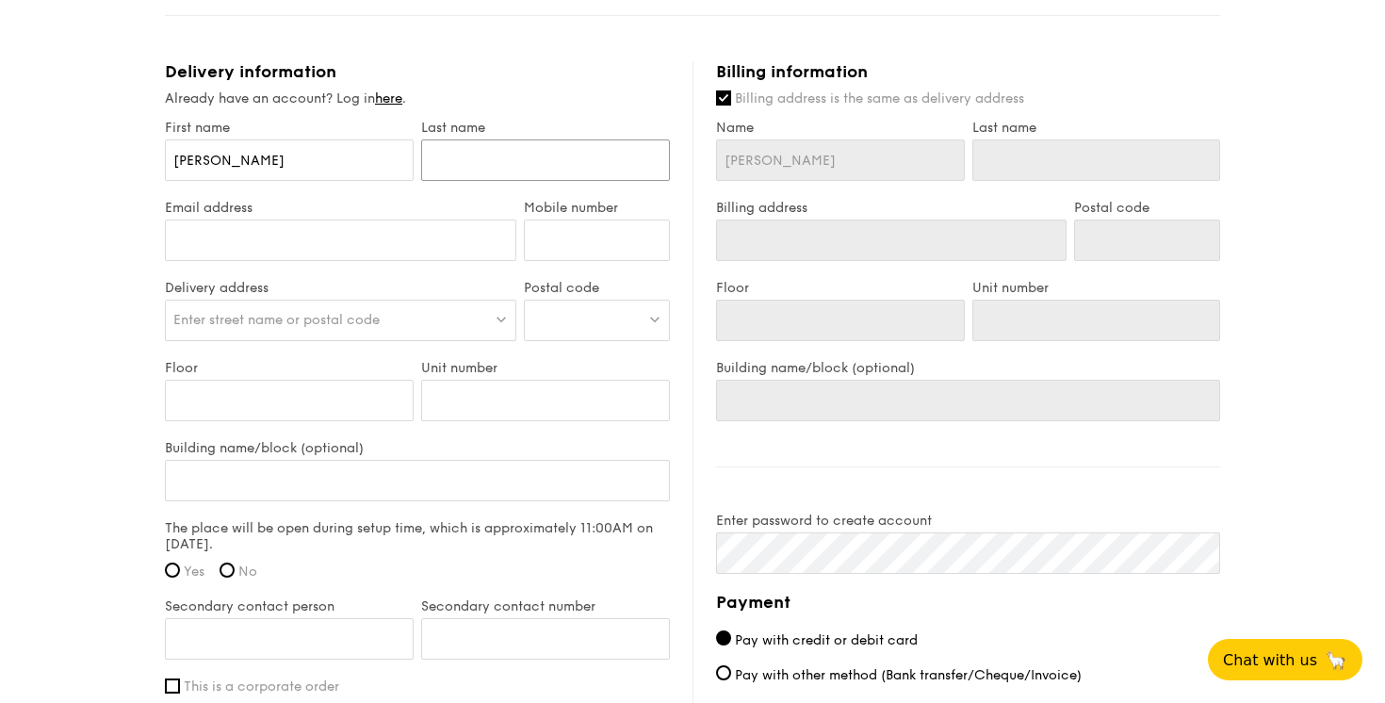
type input "t"
type input "ta"
type input "tan"
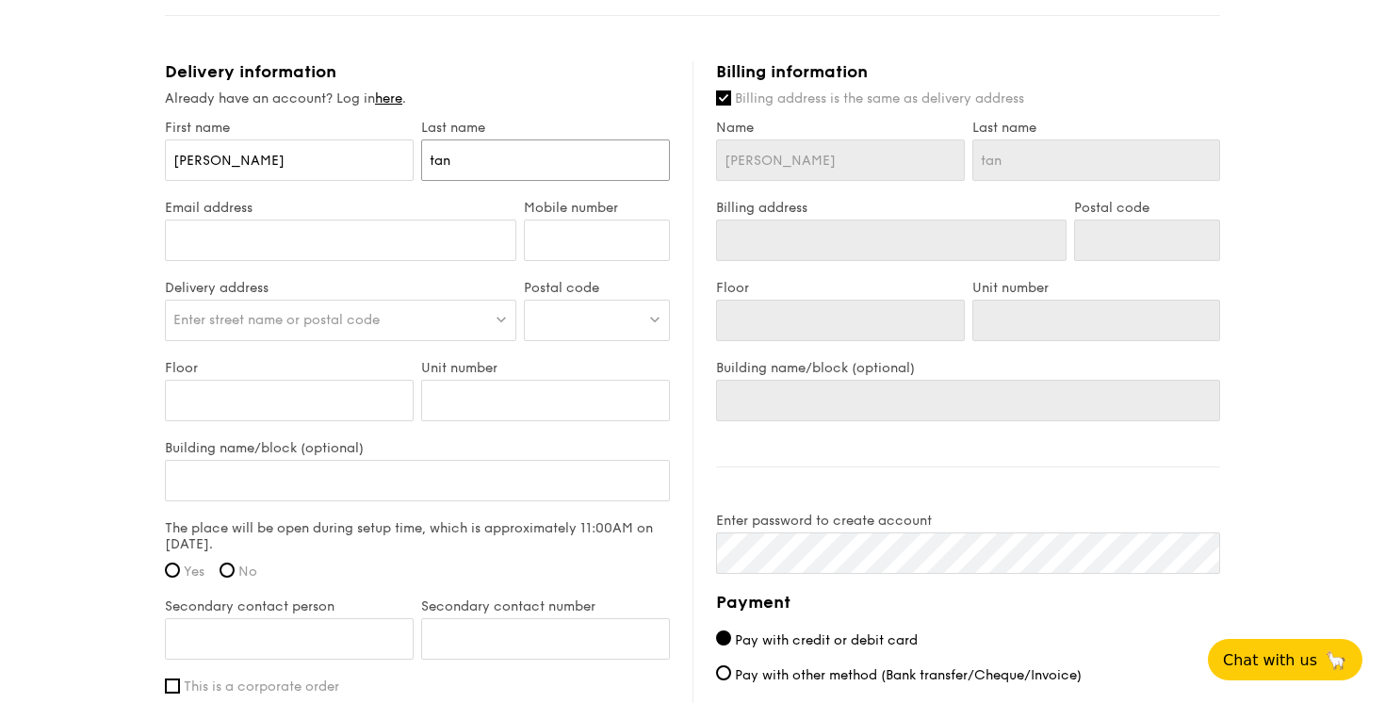
type input "tan"
type input "[EMAIL_ADDRESS][DOMAIN_NAME]"
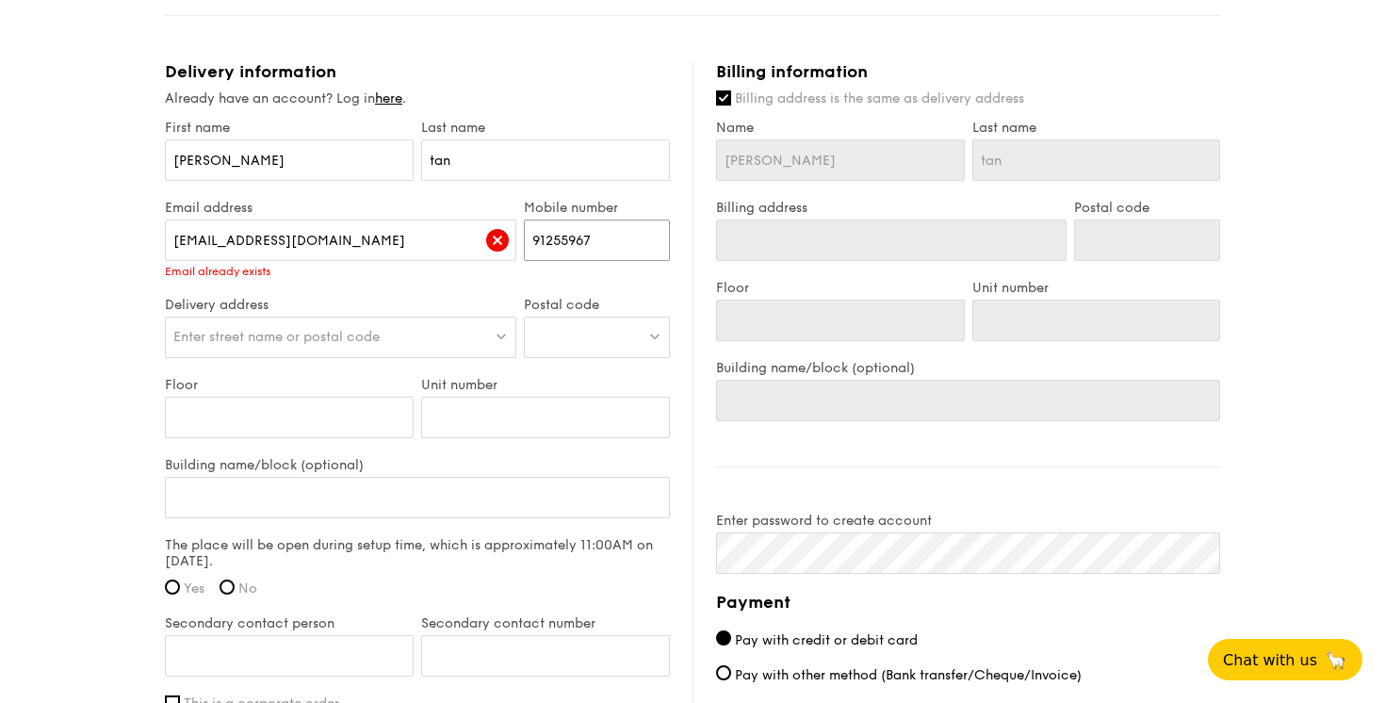
type input "91255967"
click at [276, 329] on span "Enter street name or postal code" at bounding box center [276, 337] width 206 height 16
click at [96, 425] on div "1 - Select menu 2 - Select items 3 - Check out Classic Buffet $21.80 /guest ($2…" at bounding box center [692, 5] width 1385 height 2110
click at [575, 336] on div at bounding box center [597, 337] width 146 height 41
click at [197, 415] on input "Floor" at bounding box center [289, 417] width 249 height 41
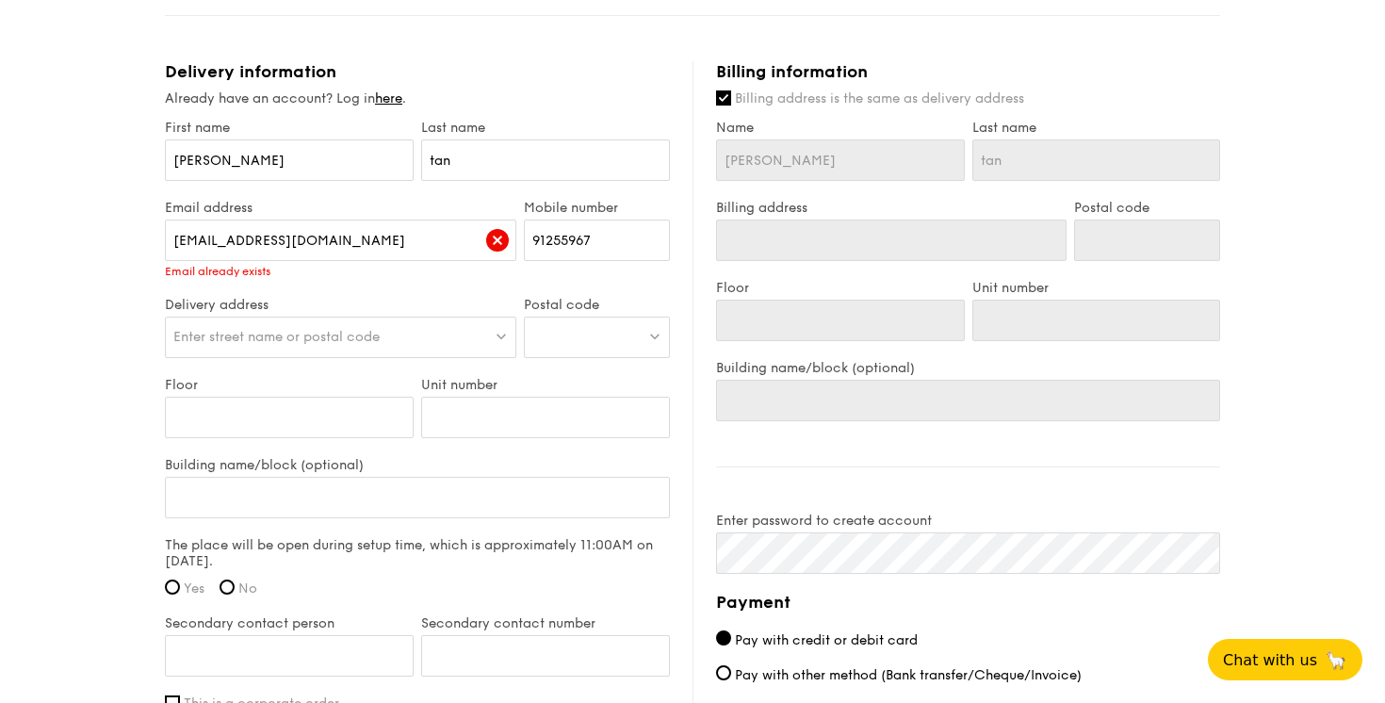
click at [565, 336] on div at bounding box center [597, 337] width 146 height 41
type input "573973"
click at [604, 385] on div "[STREET_ADDRESS]" at bounding box center [580, 375] width 97 height 19
type input "[STREET_ADDRESS]"
type input "573973"
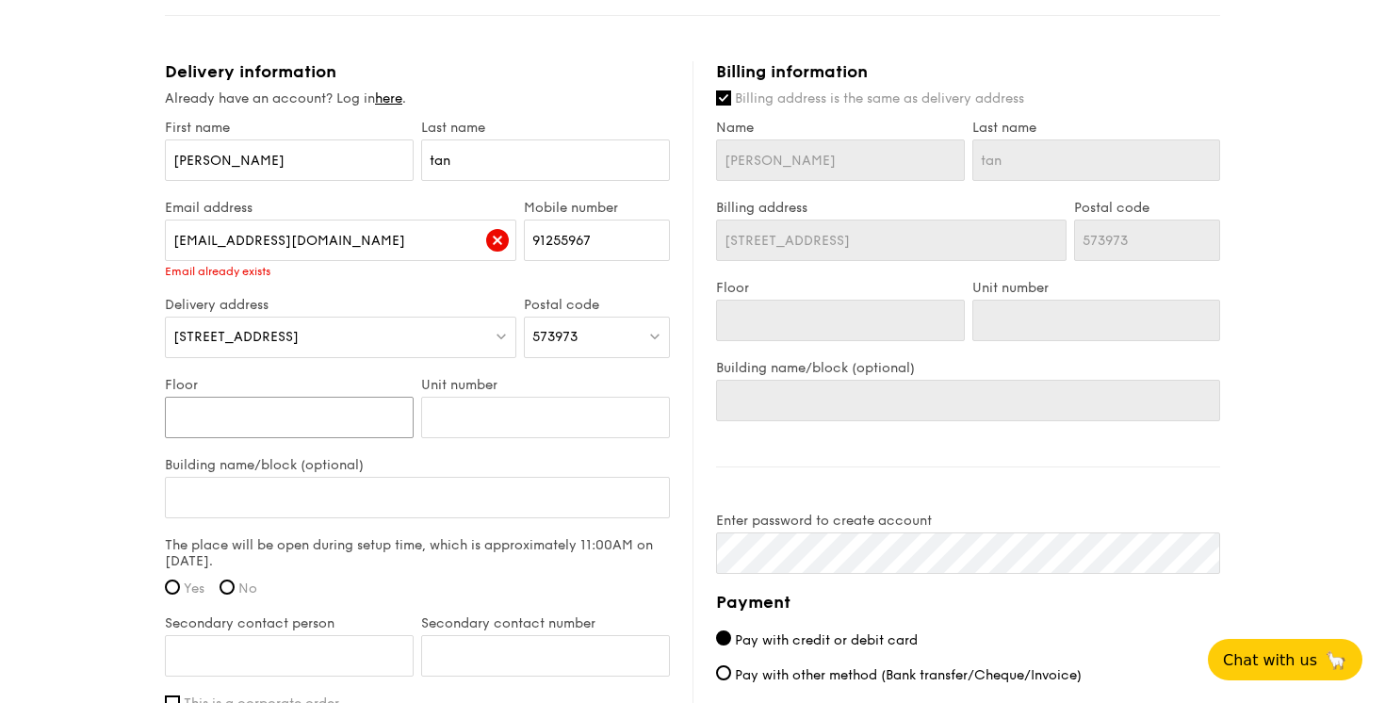
click at [317, 429] on input "Floor" at bounding box center [289, 417] width 249 height 41
click at [258, 424] on input "Floor" at bounding box center [289, 417] width 249 height 41
click at [524, 435] on input "Unit number" at bounding box center [545, 417] width 249 height 41
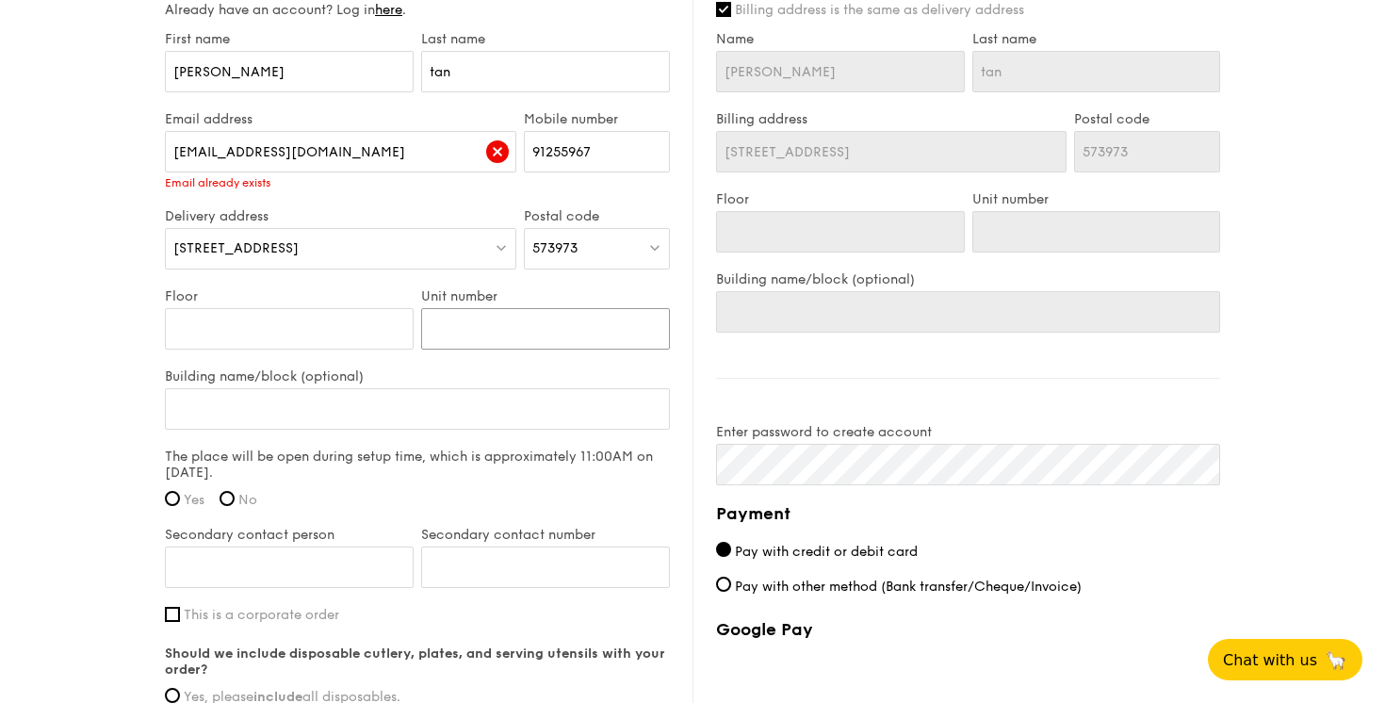
scroll to position [1171, 0]
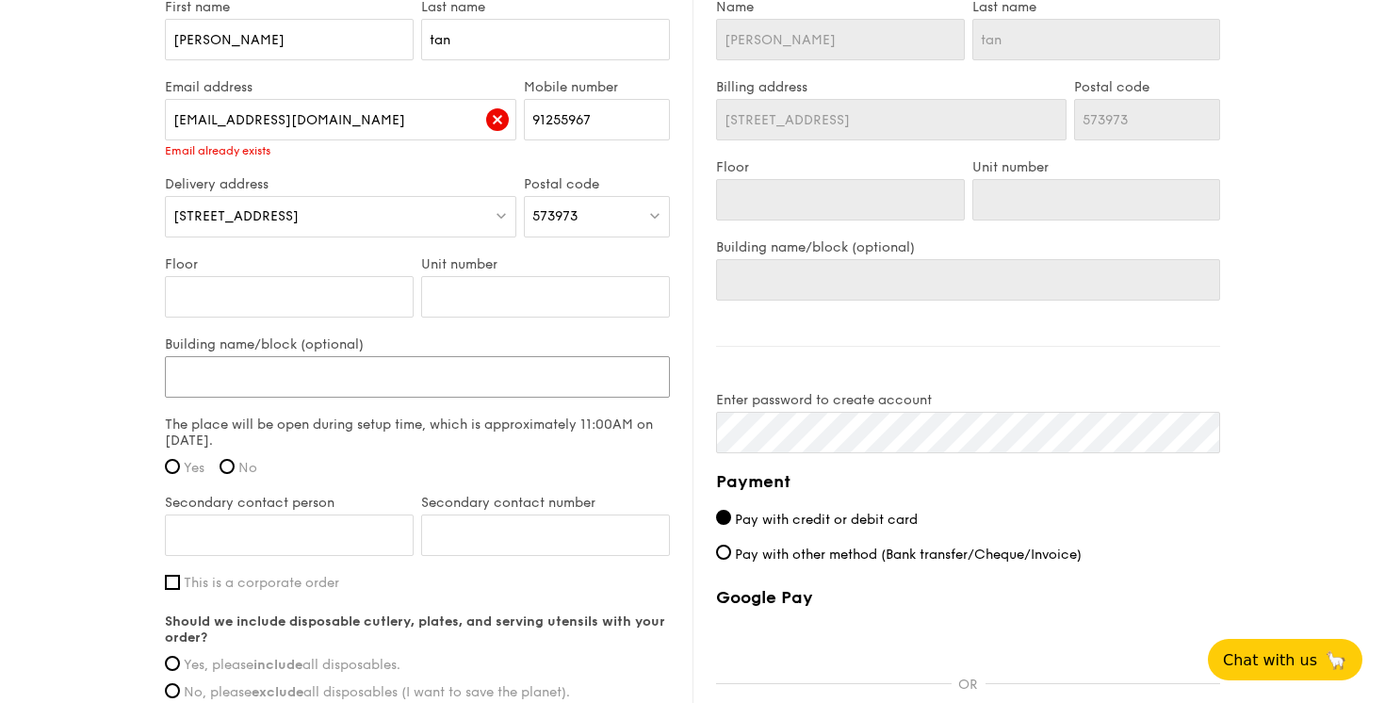
click at [448, 362] on input "Building name/block (optional)" at bounding box center [417, 376] width 505 height 41
type input "F"
type input "Fu"
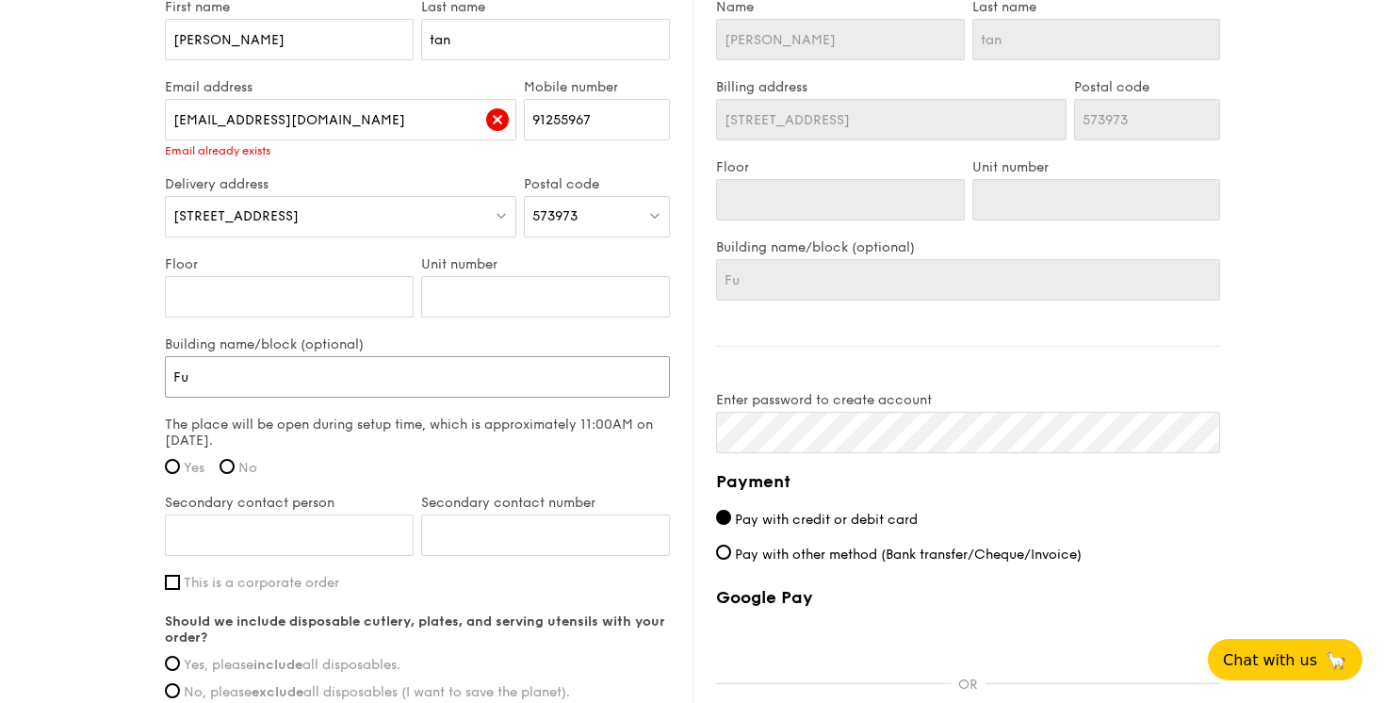
type input "Fun"
type input "Func"
type input "Funct"
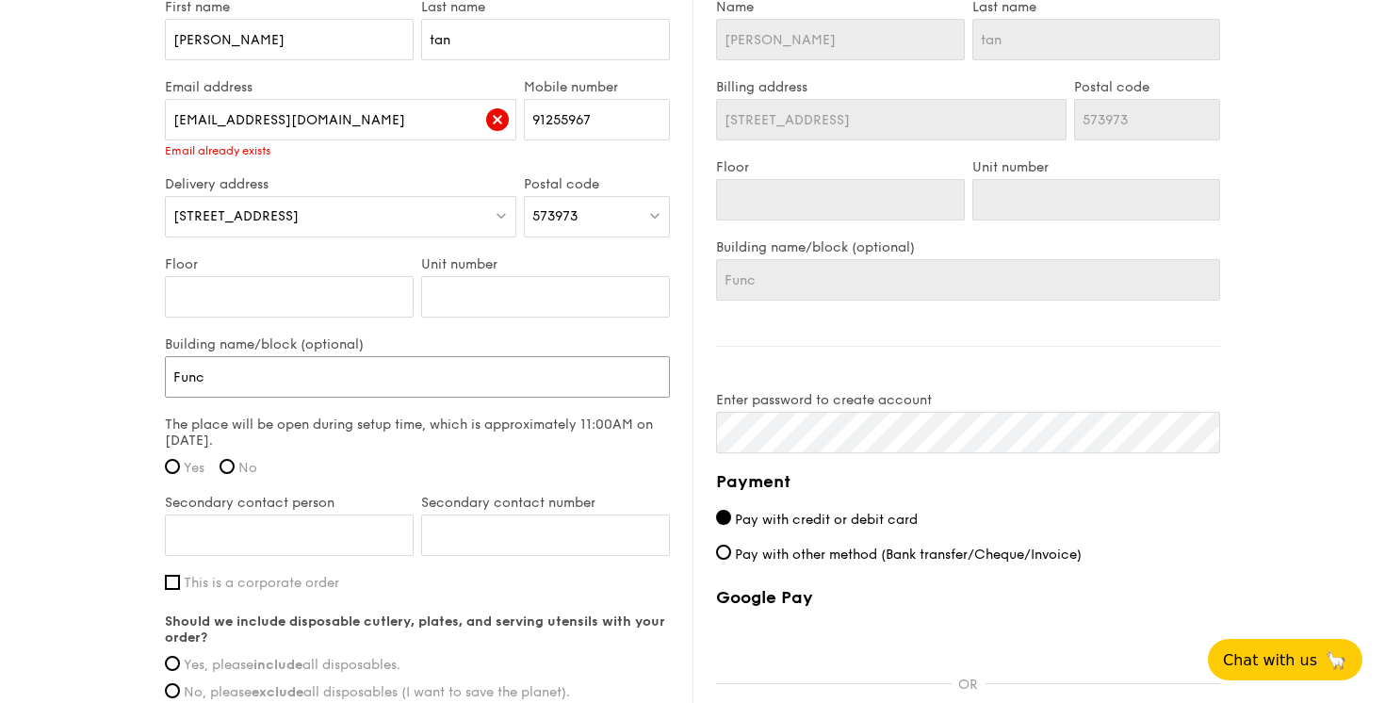
type input "Funct"
type input "Functi"
type input "Functio"
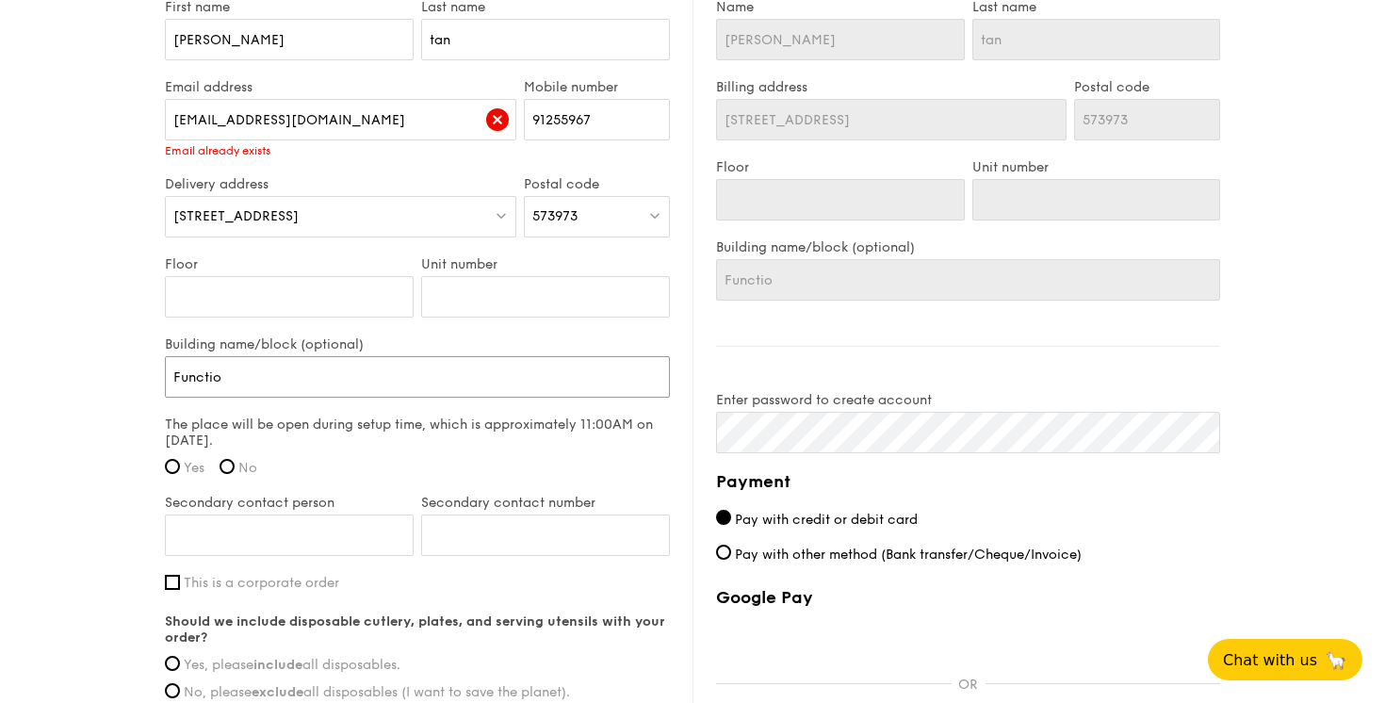
type input "Function"
type input "Function R"
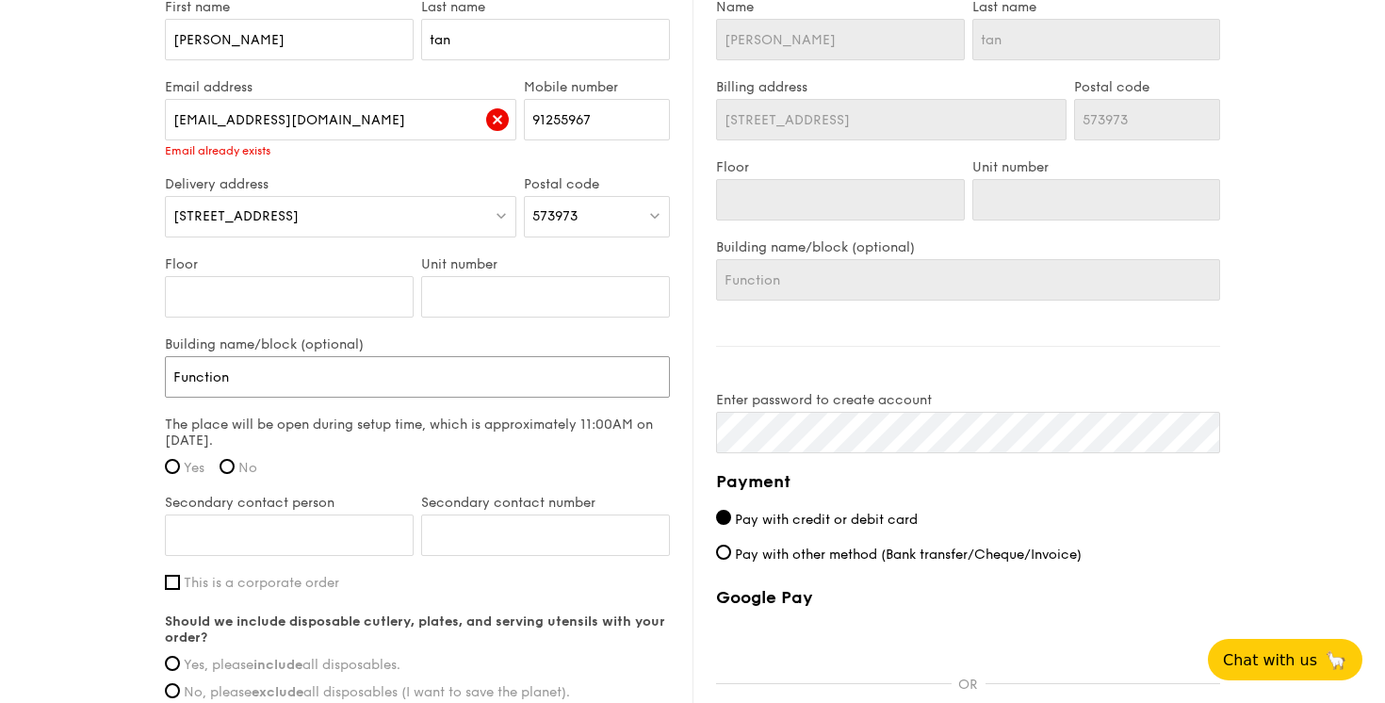
type input "Function R"
type input "Function Ro"
type input "Function Roo"
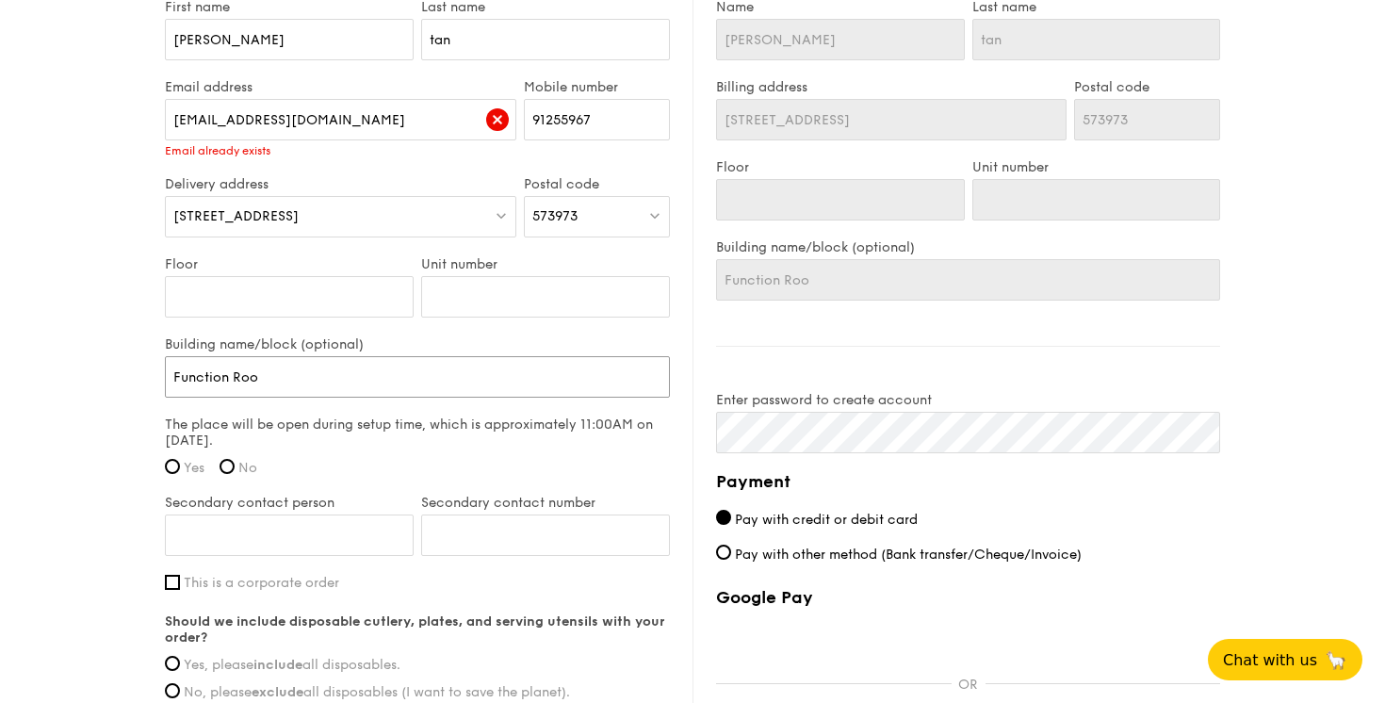
type input "Function Room"
type input "Function Roo"
type input "Function Ro"
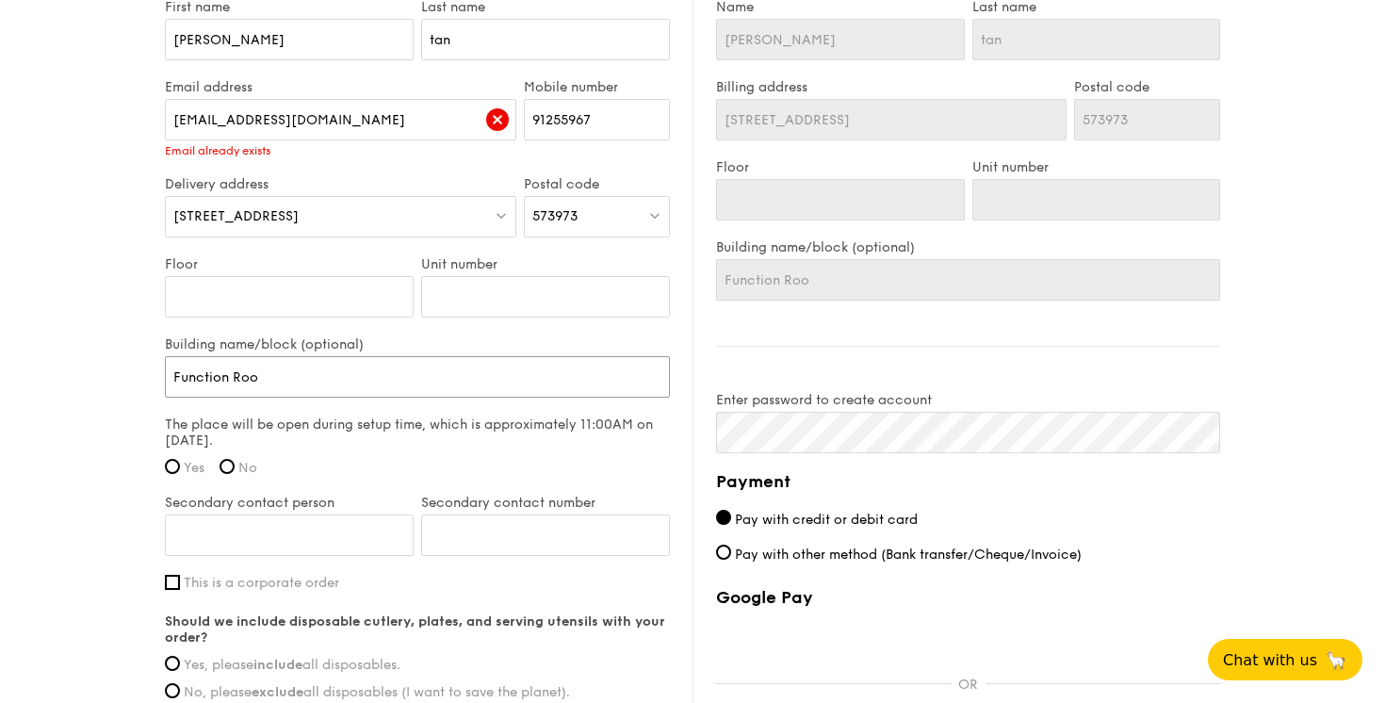
type input "Function Ro"
type input "Function R"
type input "Function"
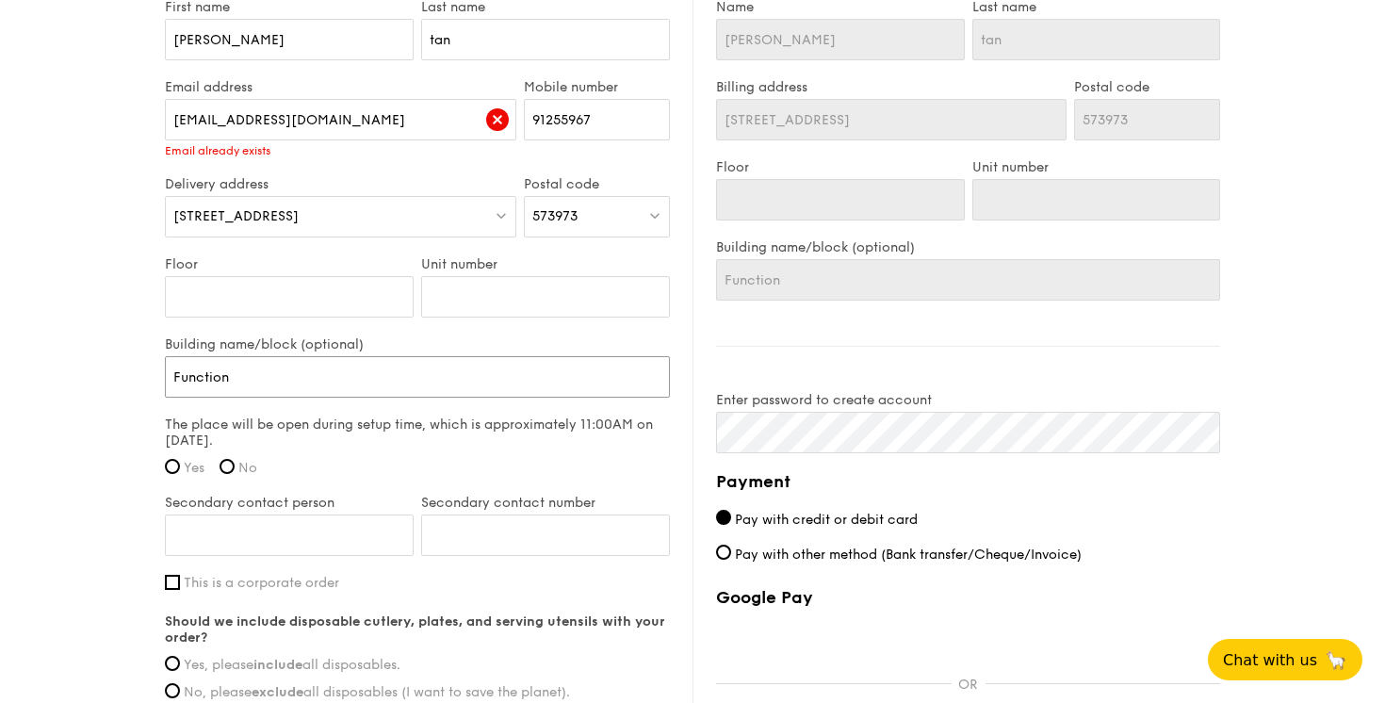
type input "Function"
type input "Functio"
type input "Functi"
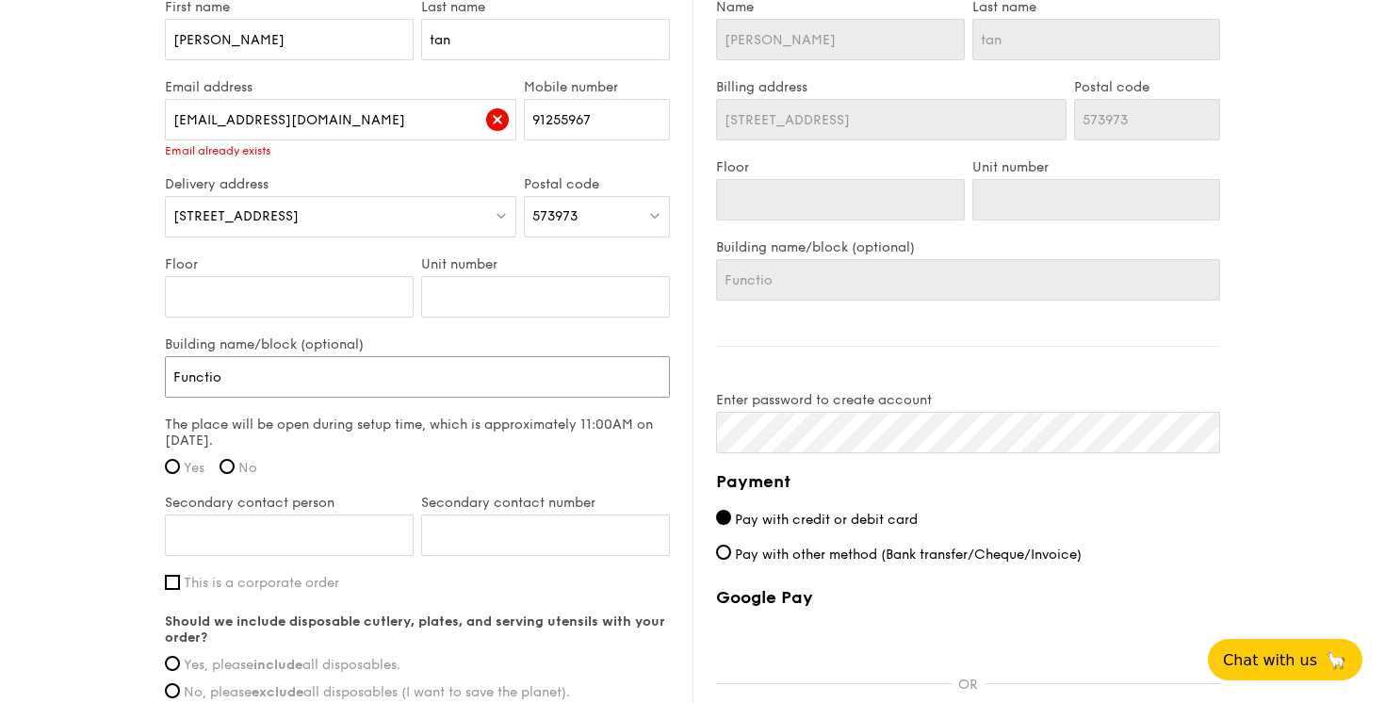
type input "Functi"
type input "Funct"
type input "Func"
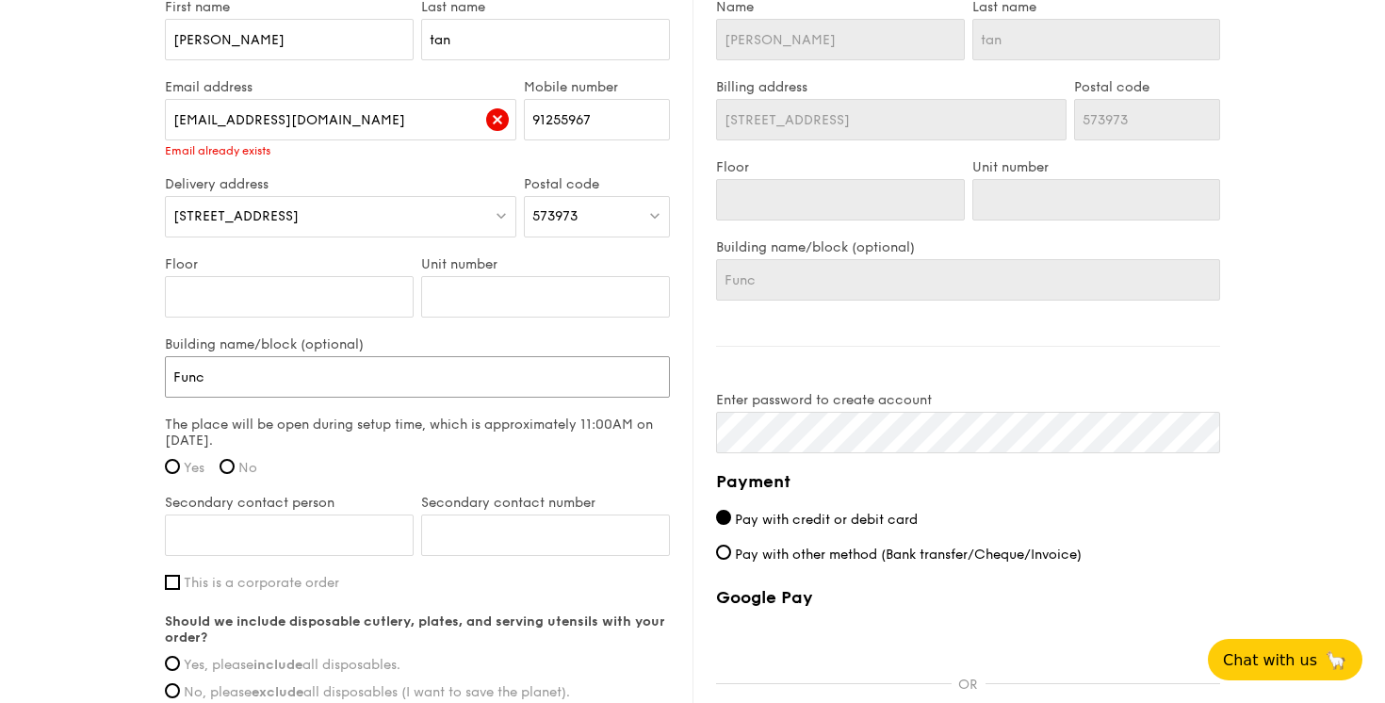
type input "Fun"
type input "Fu"
type input "F"
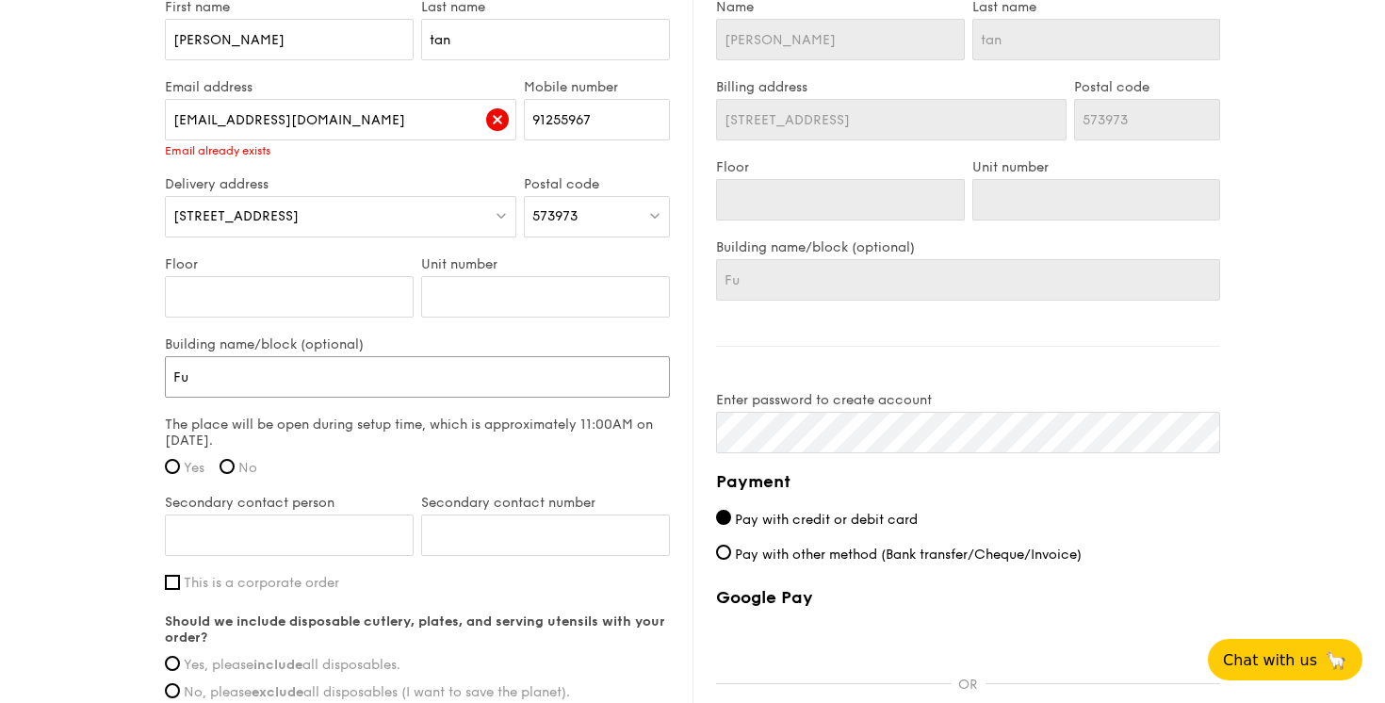
type input "F"
type input "C"
type input "Cl"
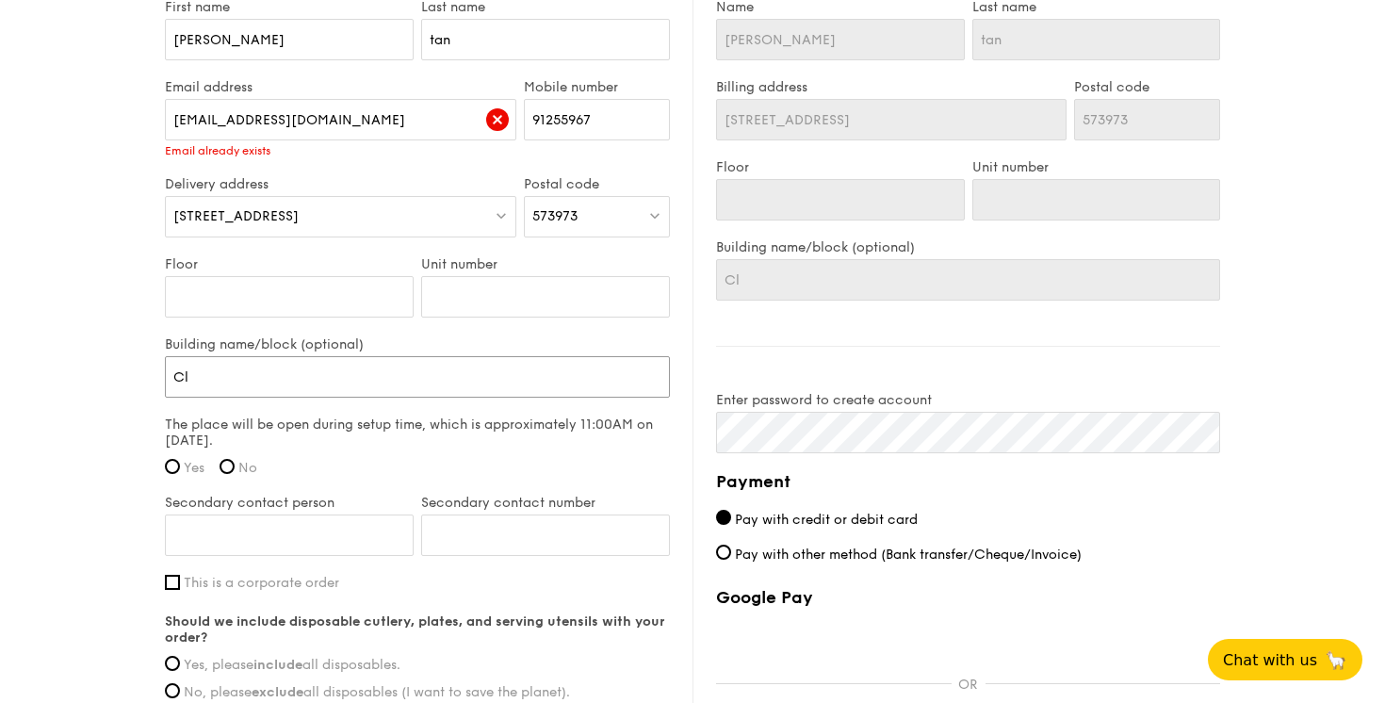
type input "Clo"
type input "Clov"
type input "Clove"
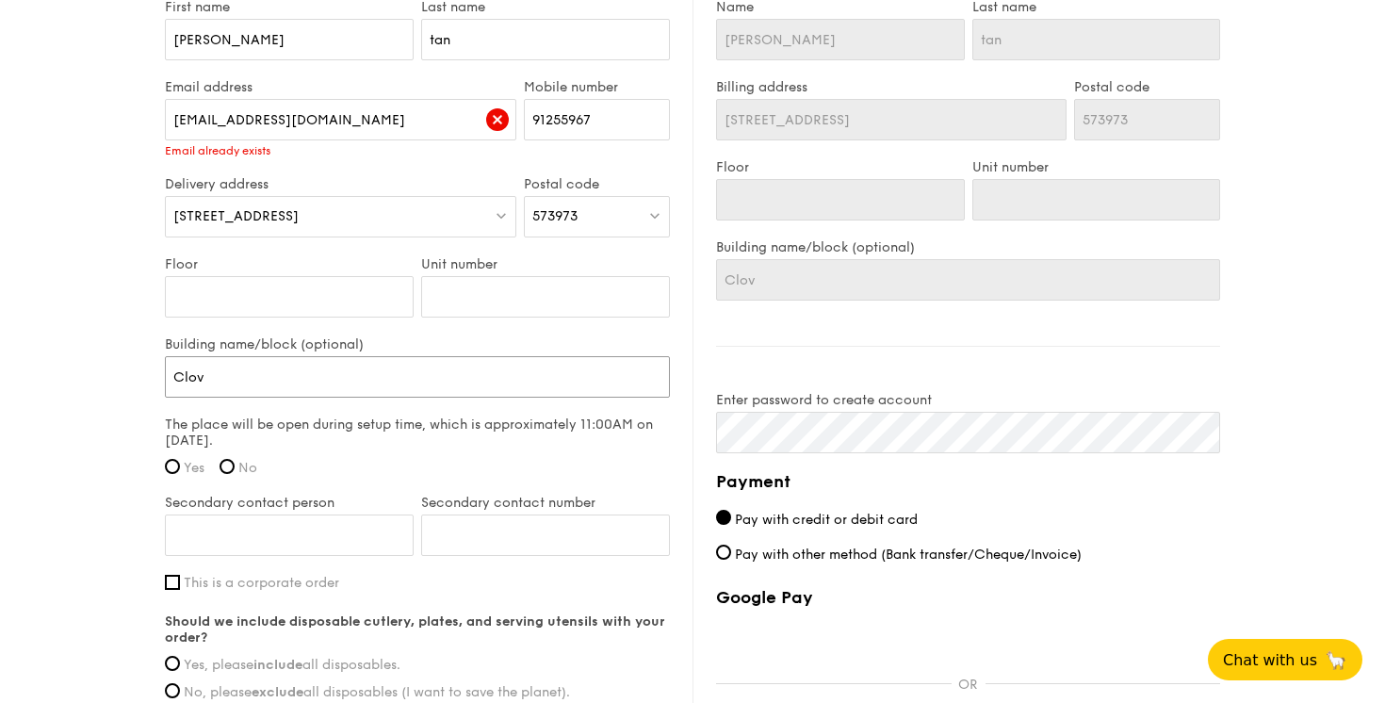
type input "Clove"
type input "Clover"
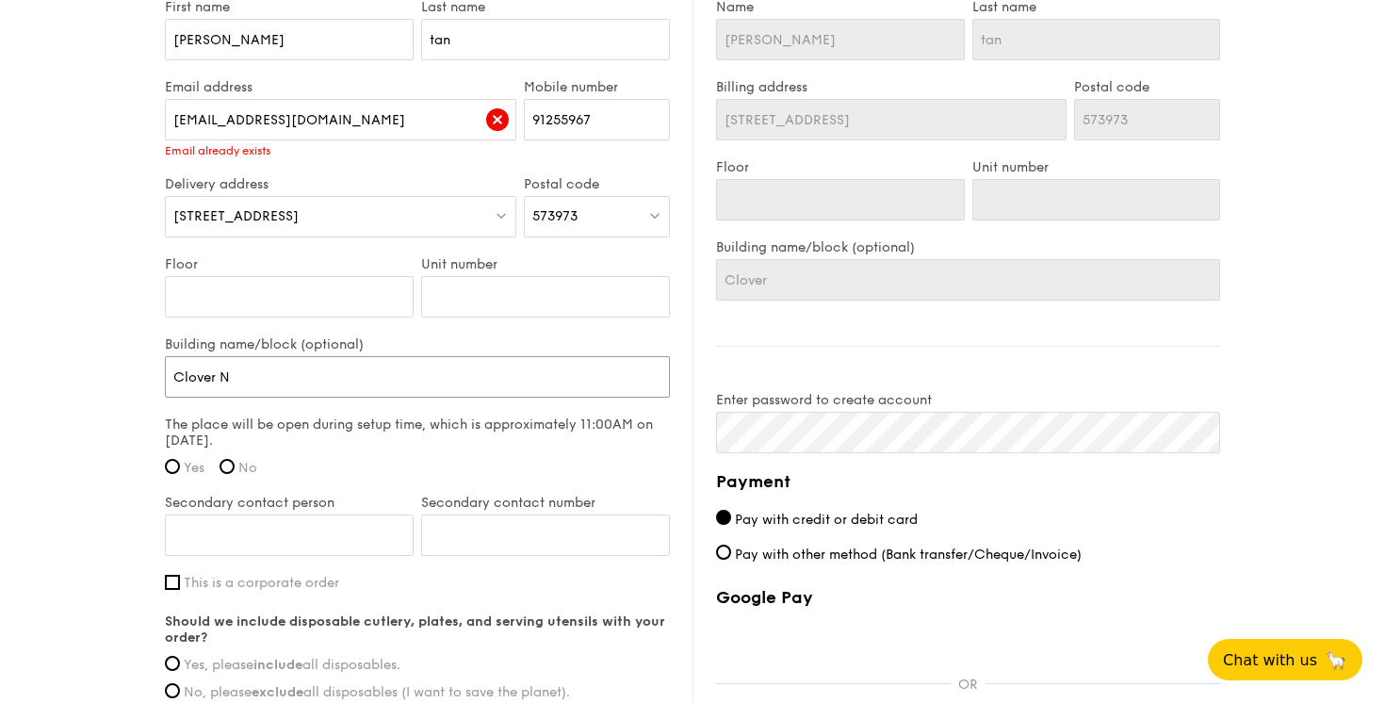
type input "Clover NB"
type input "Clover N"
type input "Clover"
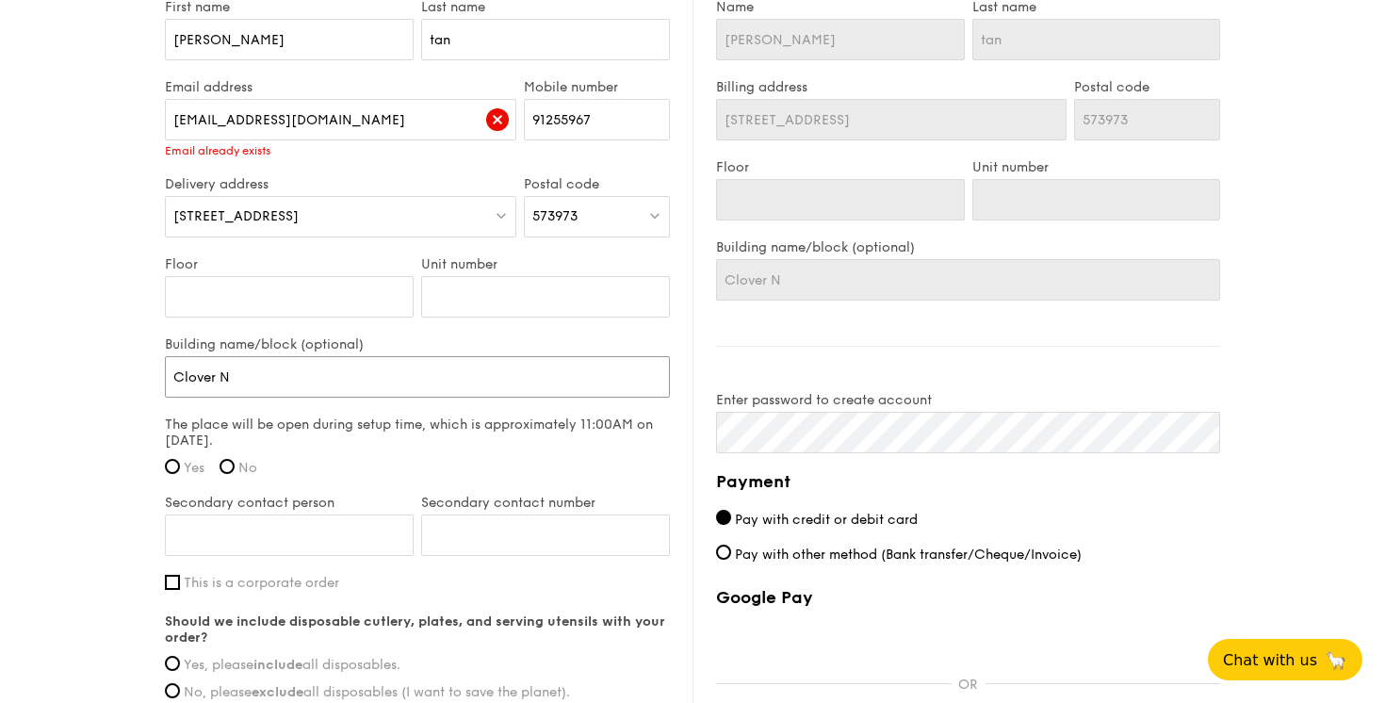
type input "Clover"
type input "Clover B"
type input "Clover By"
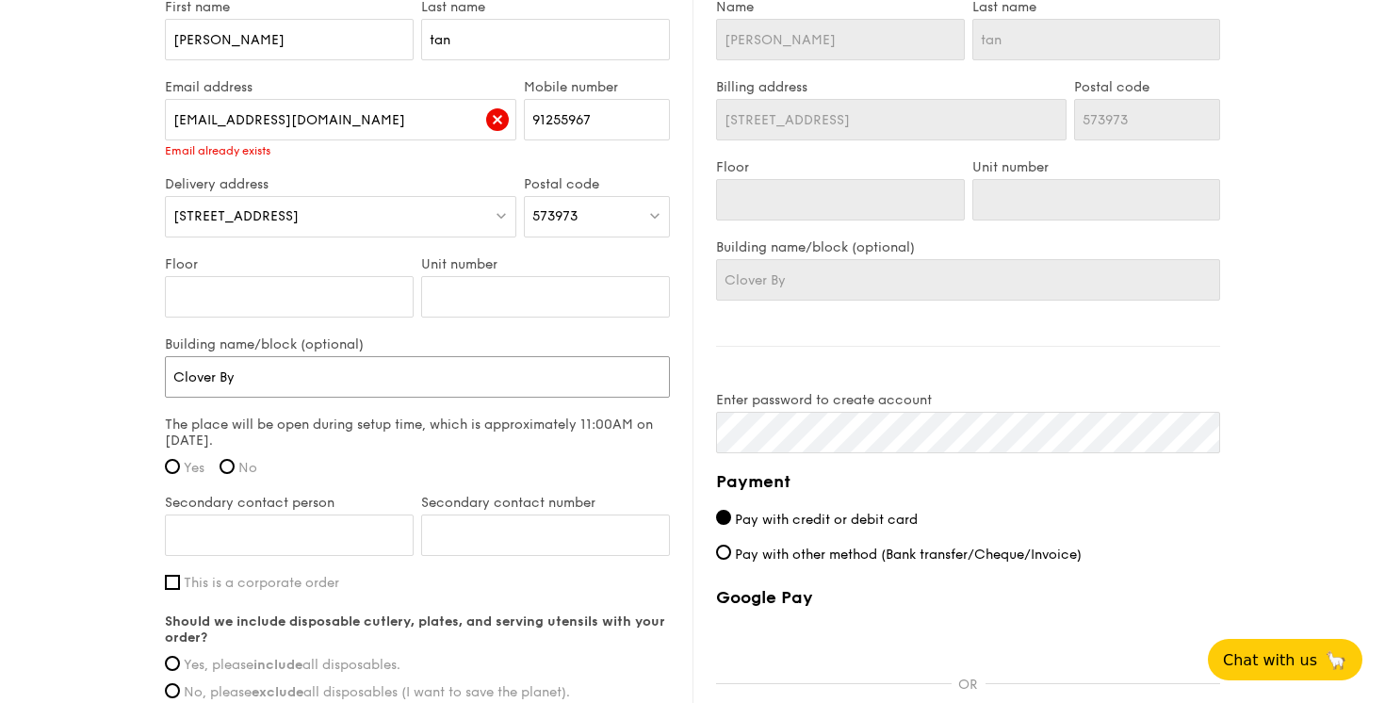
type input "Clover By"
type input "Clover By T"
type input "Clover By Th"
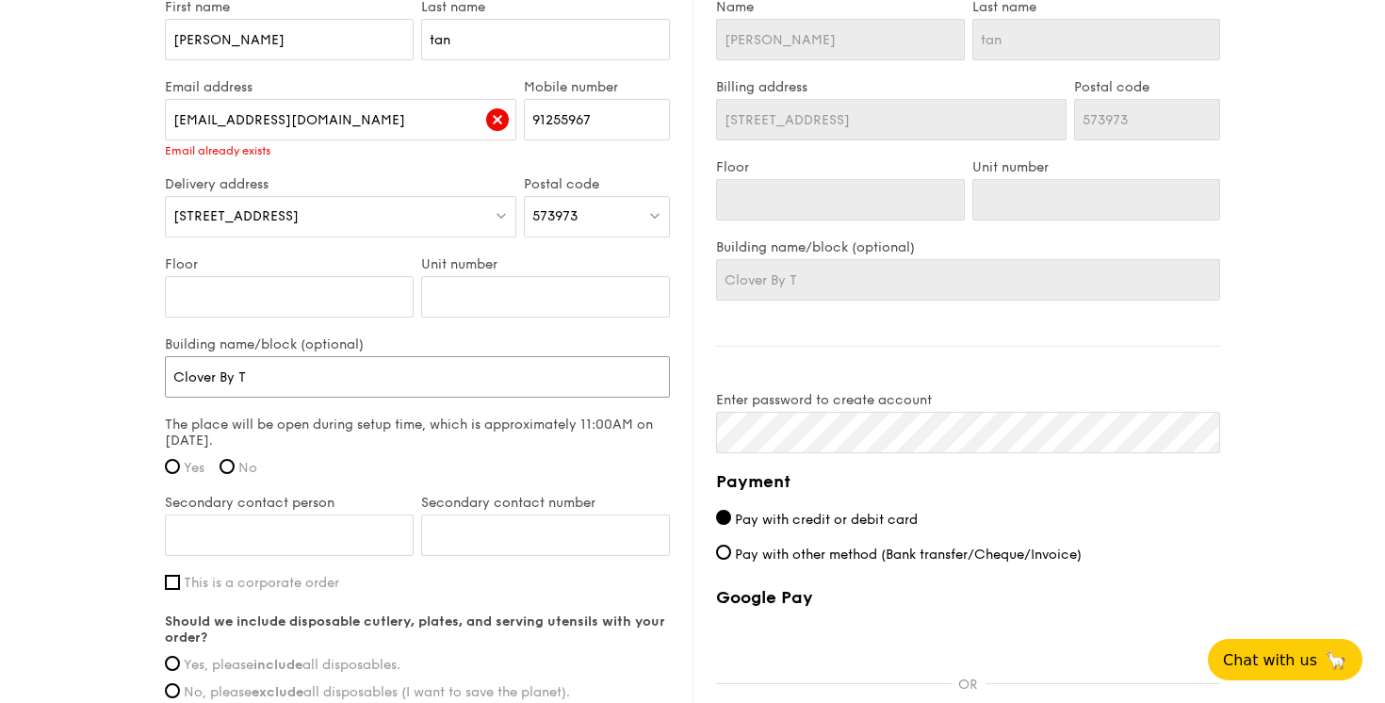
type input "Clover By Th"
type input "Clover By The"
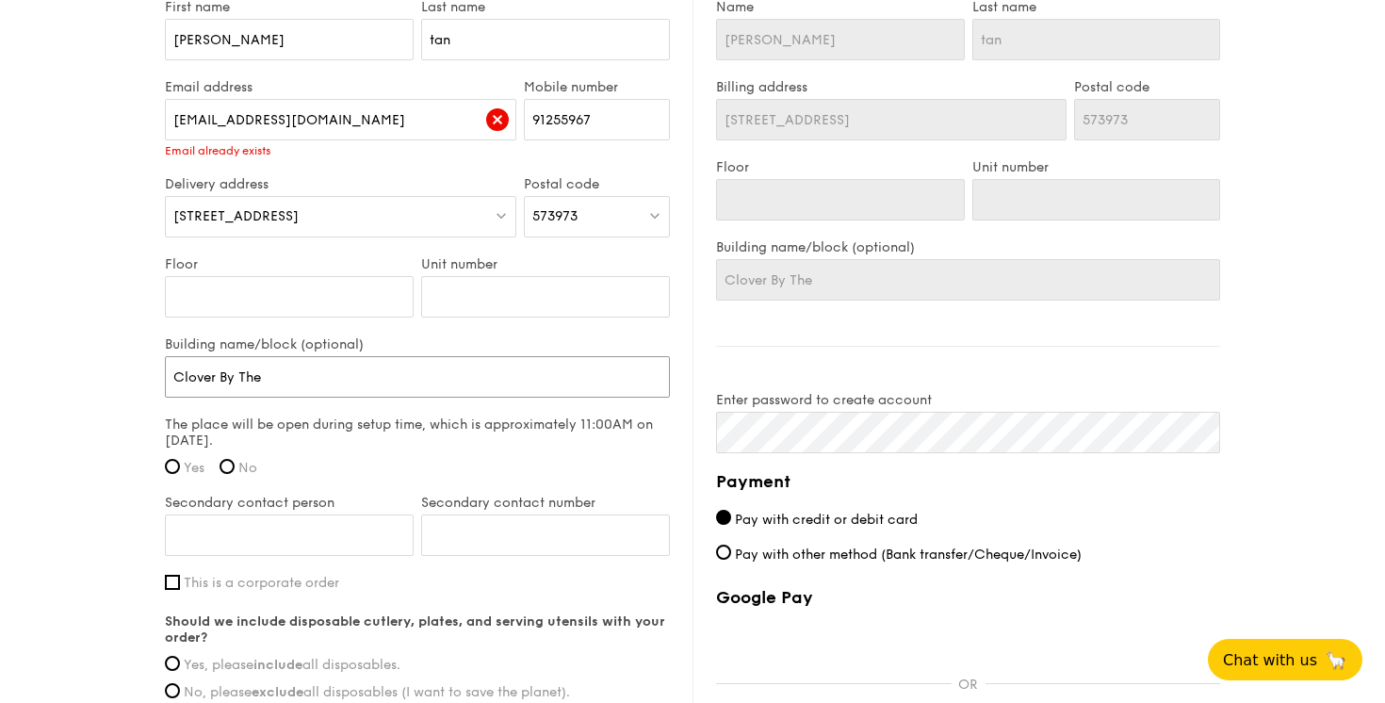
type input "Clover By The P"
type input "Clover By The Pa"
type input "Clover By The Par"
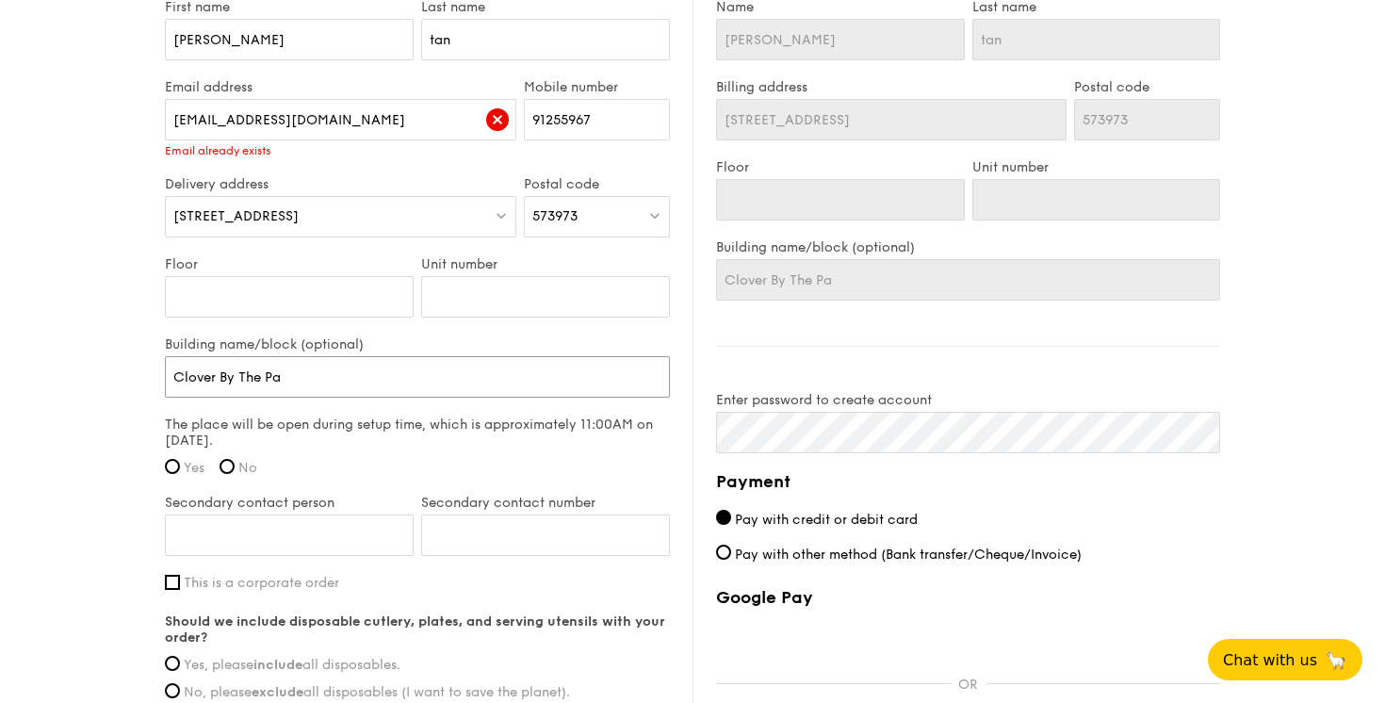
type input "Clover By The Par"
type input "Clover By The Park"
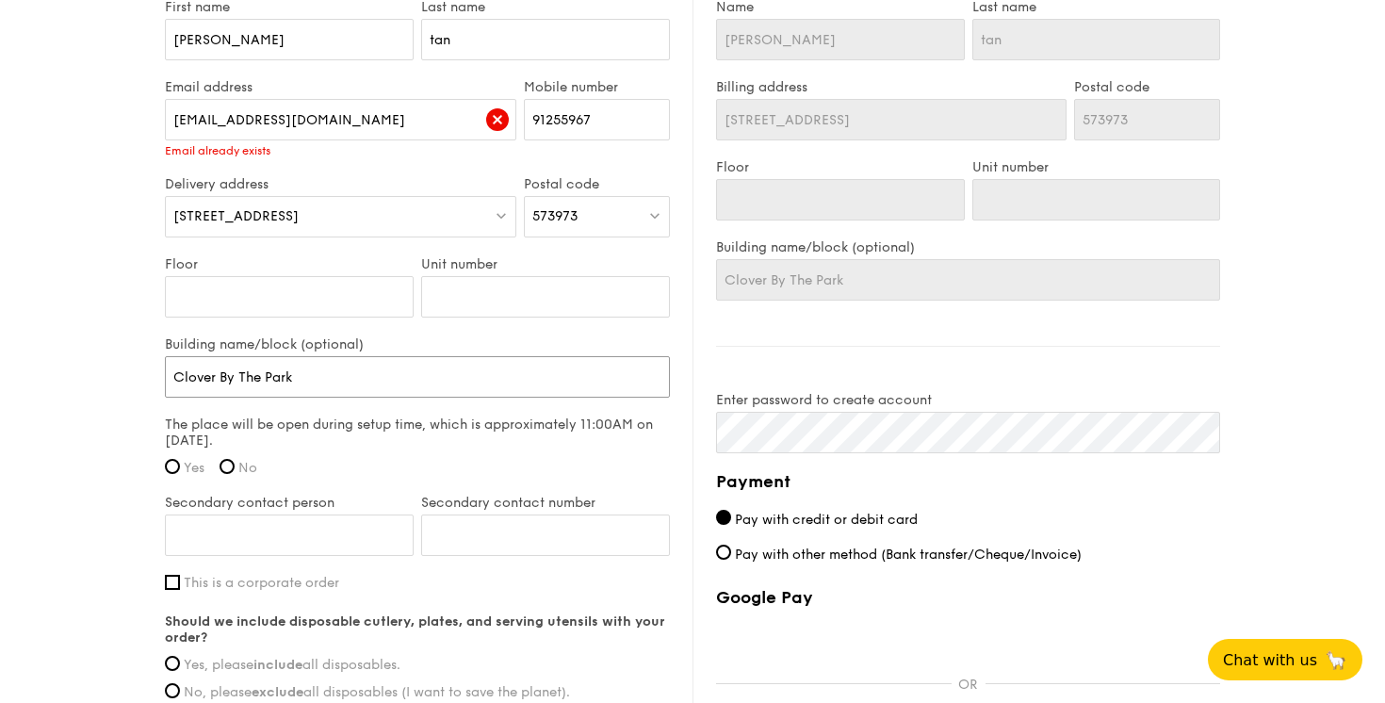
type input "Clover By The Park c"
type input "Clover By The Park co"
type input "Clover By The Park con"
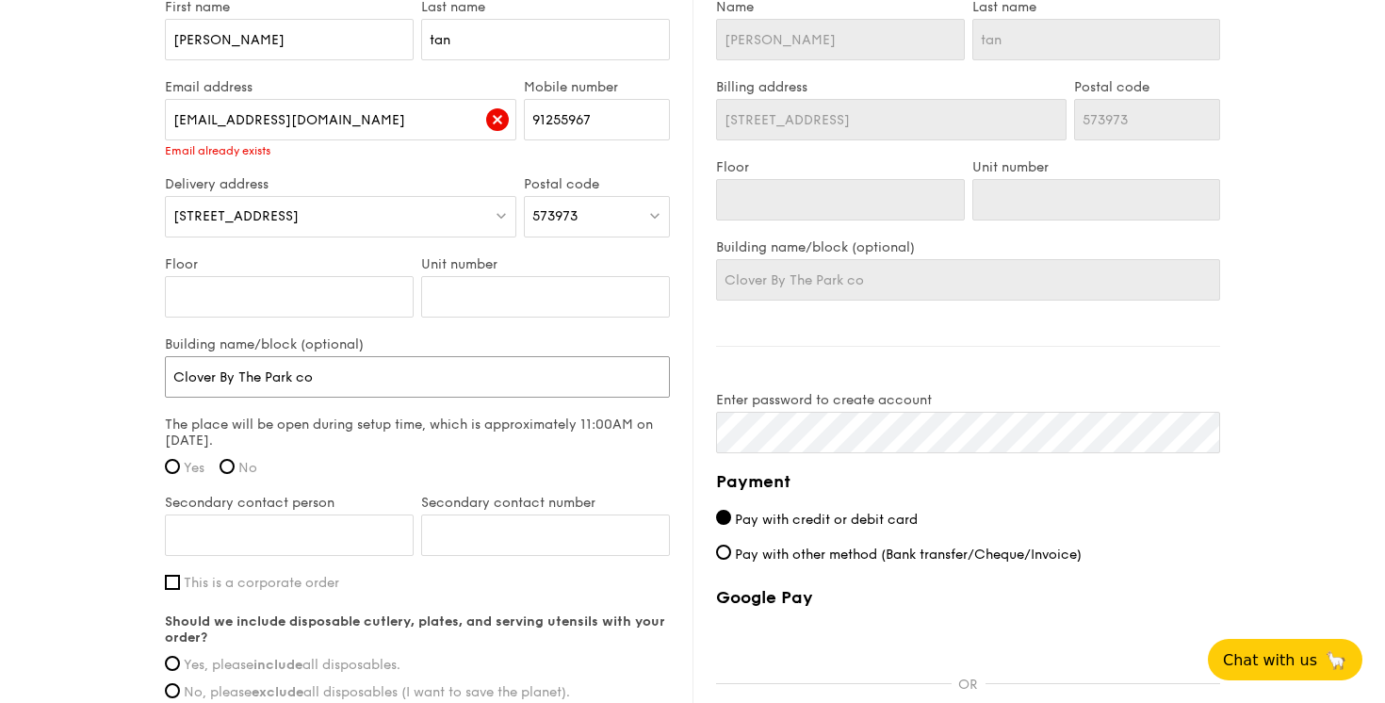
type input "Clover By The Park con"
type input "Clover By The Park cond"
type input "Clover By The Park condo"
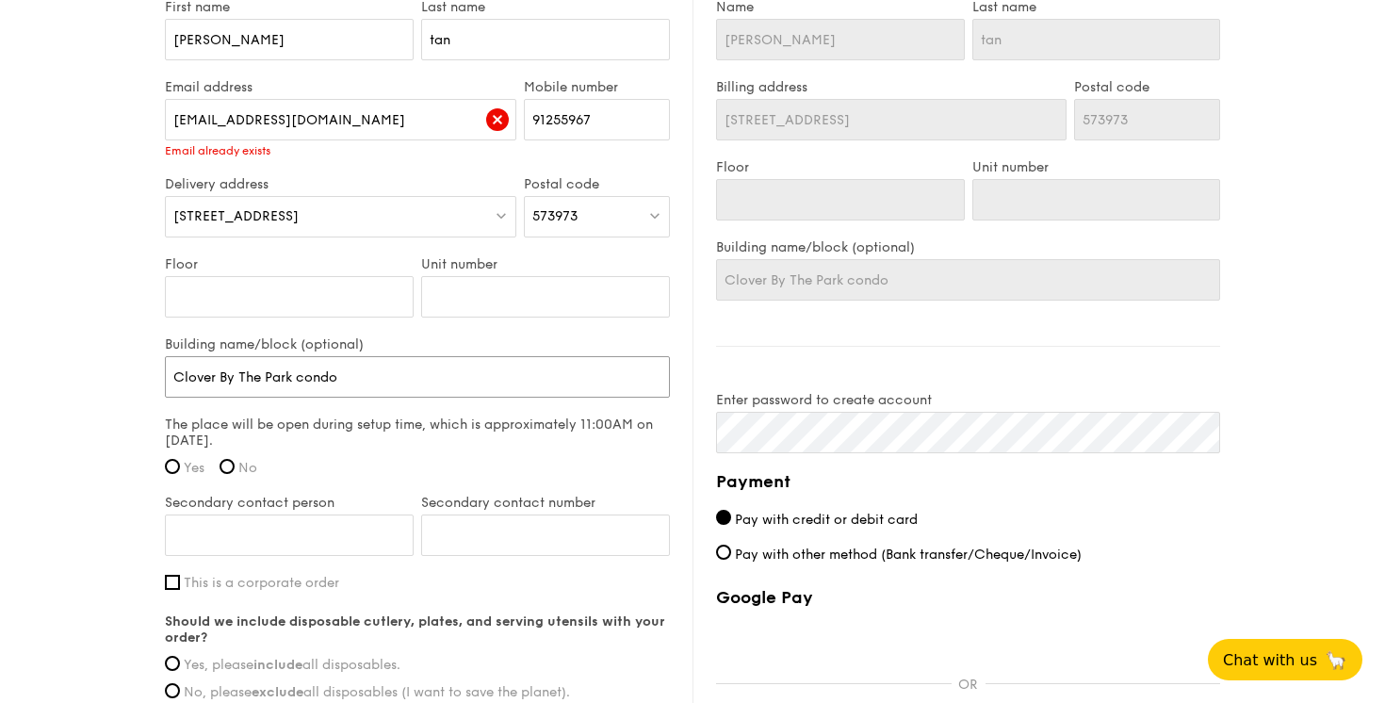
type input "Clover By The Park condom"
type input "Clover By The Park condomi"
type input "Clover By The Park condom"
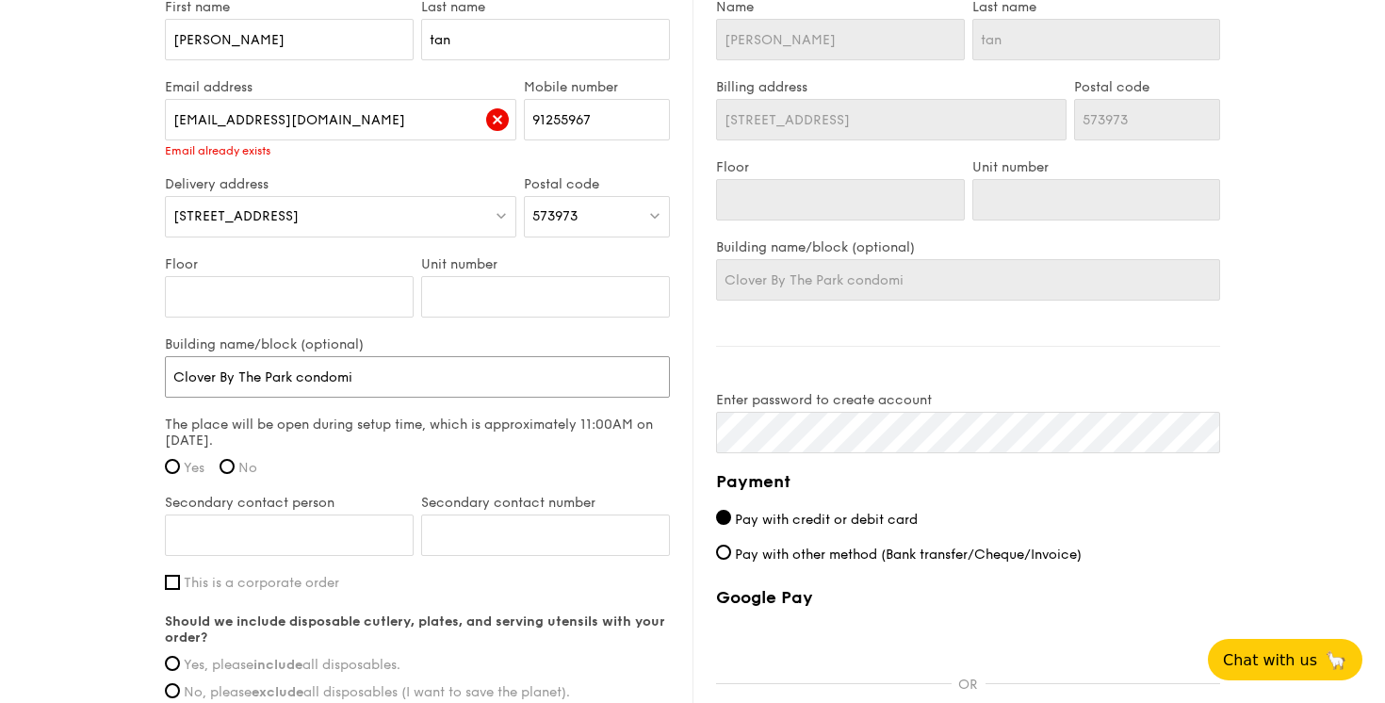
type input "Clover By The Park condom"
type input "Clover By The Park condo"
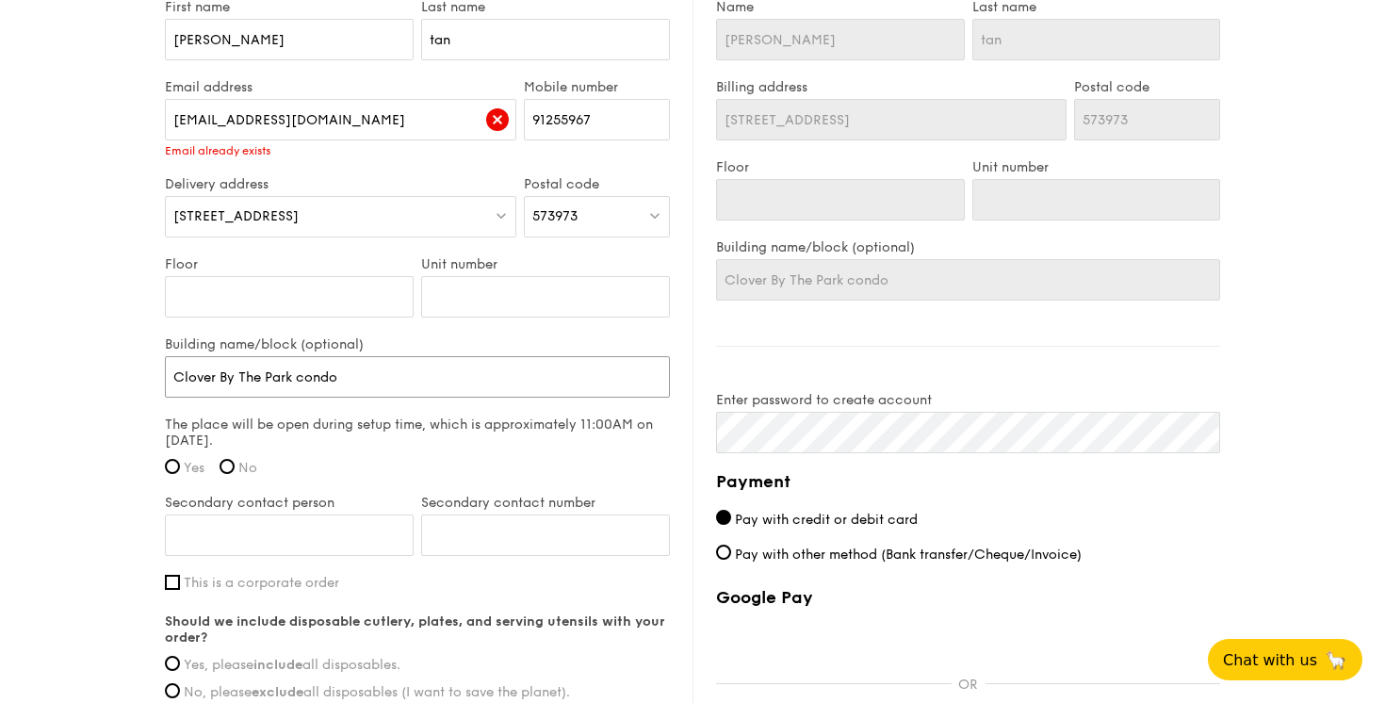
type input "Clover By The Park condo f"
type input "Clover By The Park condo fu"
type input "Clover By The Park condo fun"
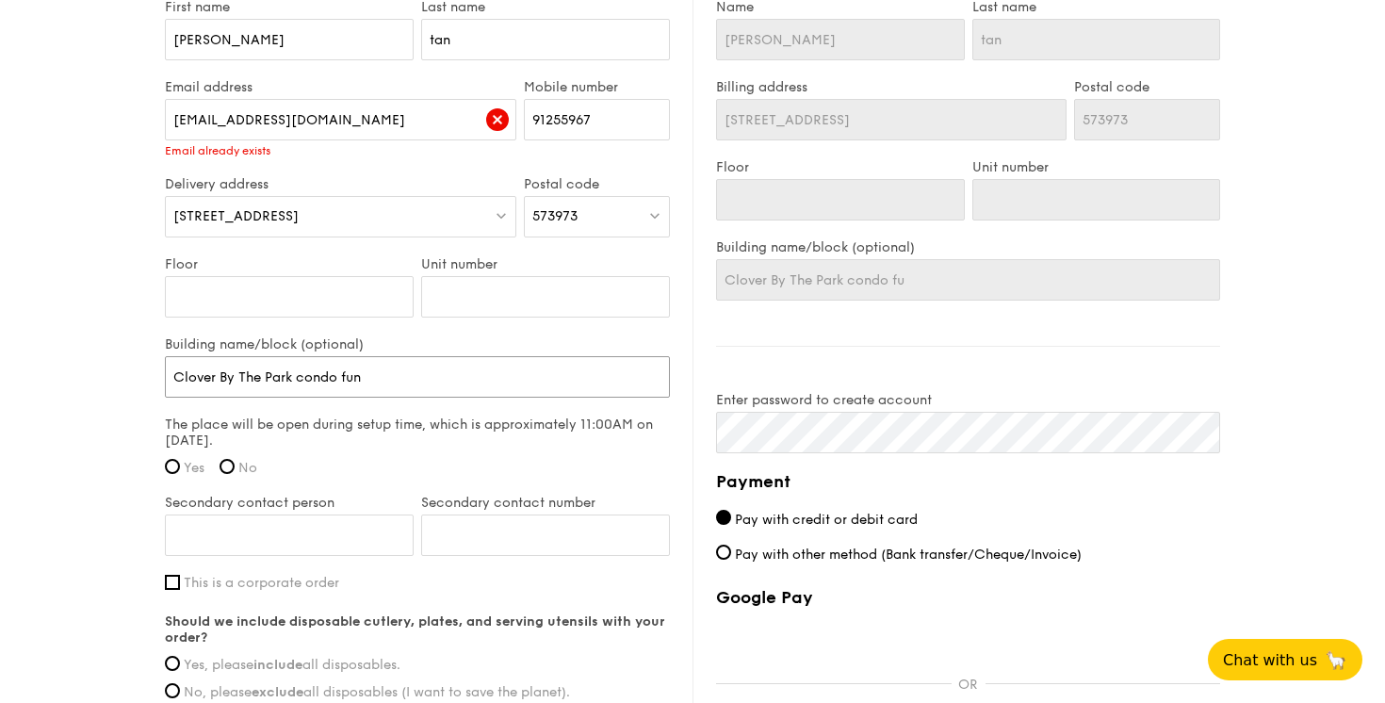
type input "Clover By The Park condo fun"
type input "Clover By The Park condo func"
type input "Clover By The Park condo funct"
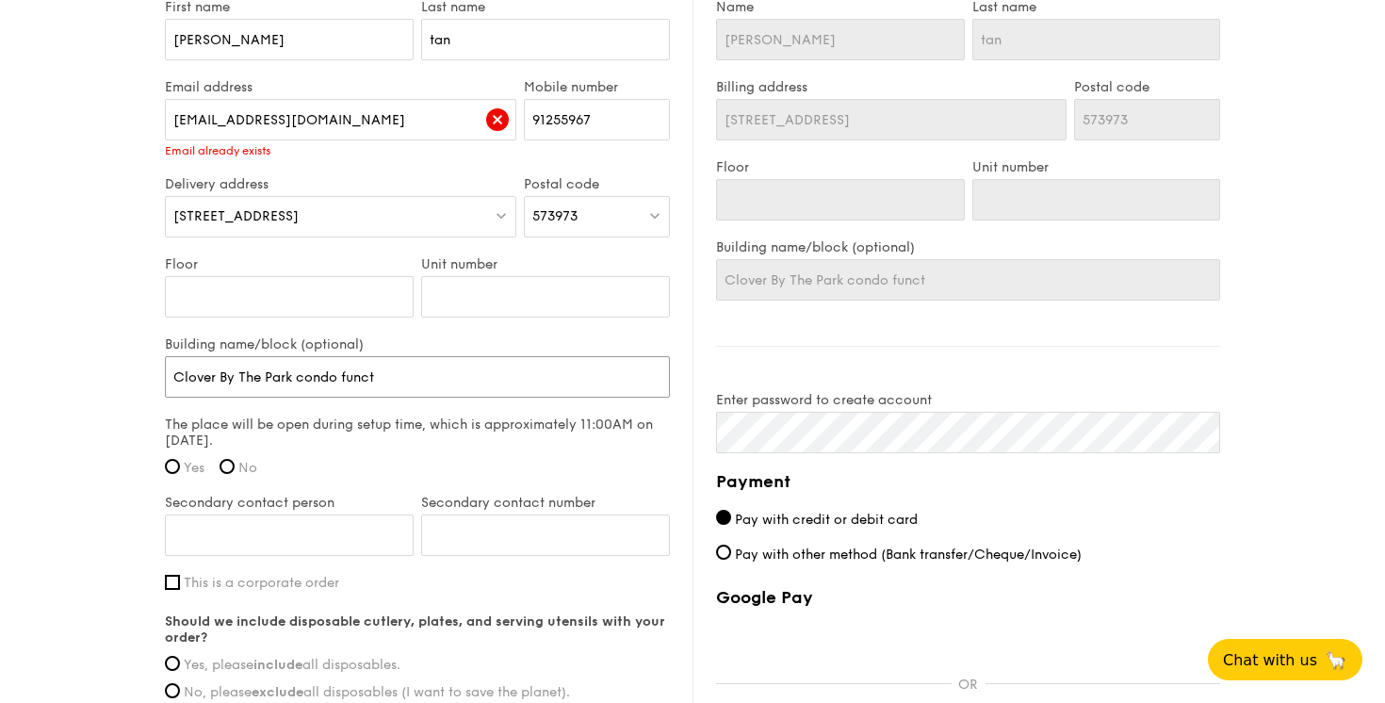
type input "Clover By The Park condo functi"
type input "Clover By The Park condo functio"
type input "Clover By The Park condo function"
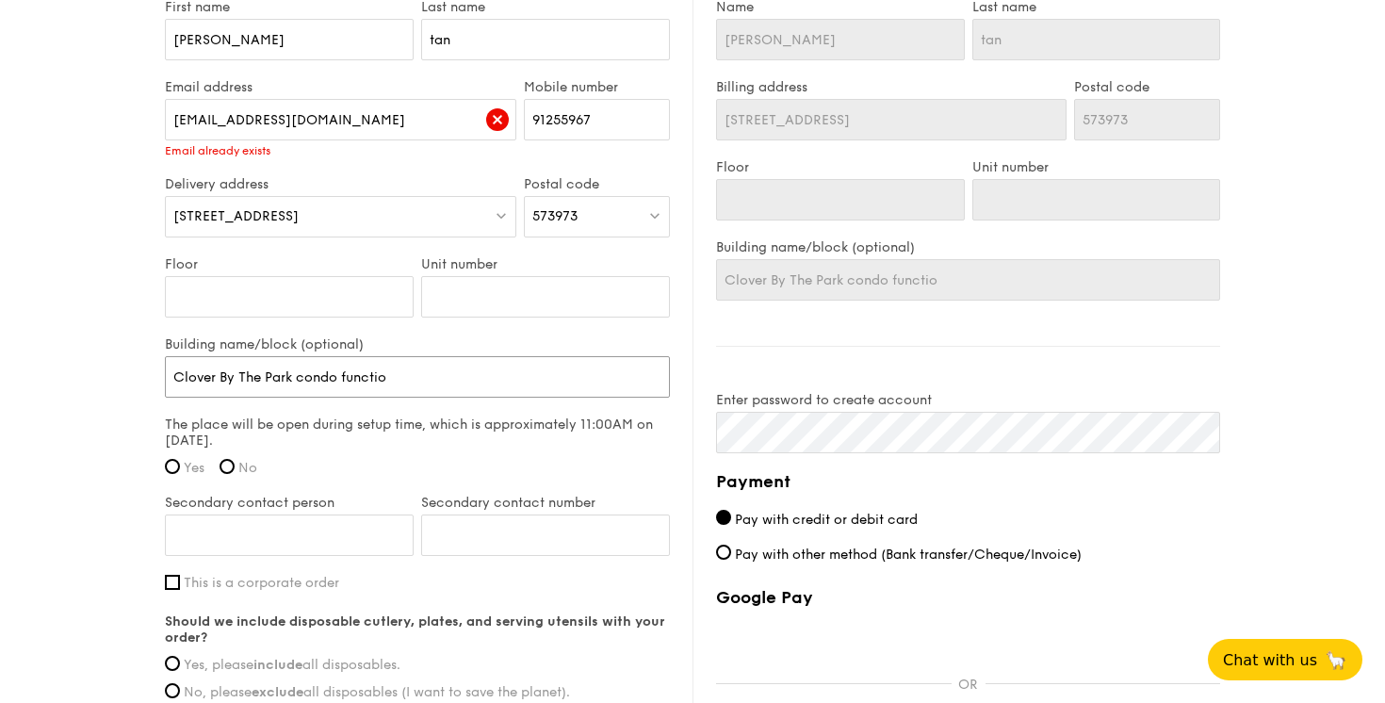
type input "Clover By The Park condo function"
type input "Clover By The Park condo function r"
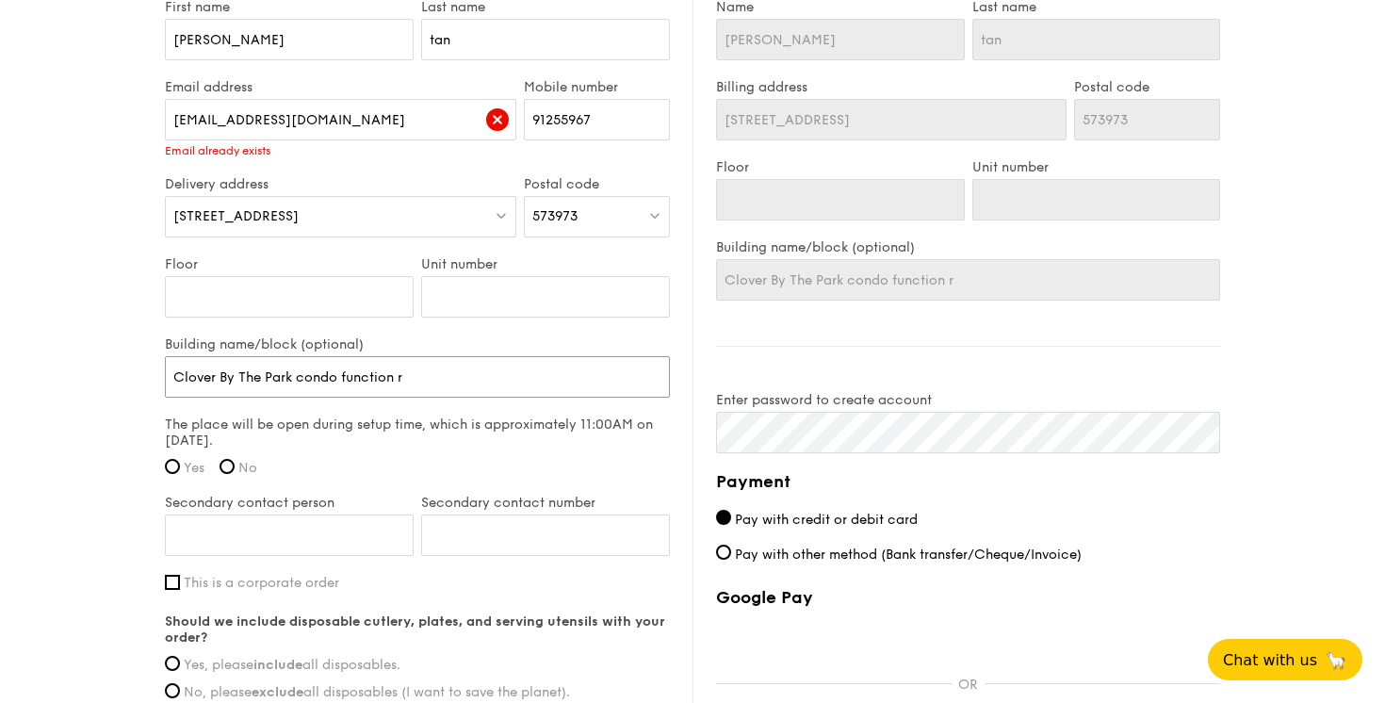
type input "Clover By The Park condo function ro"
type input "Clover By The Park condo function roo"
type input "Clover By The Park condo function room"
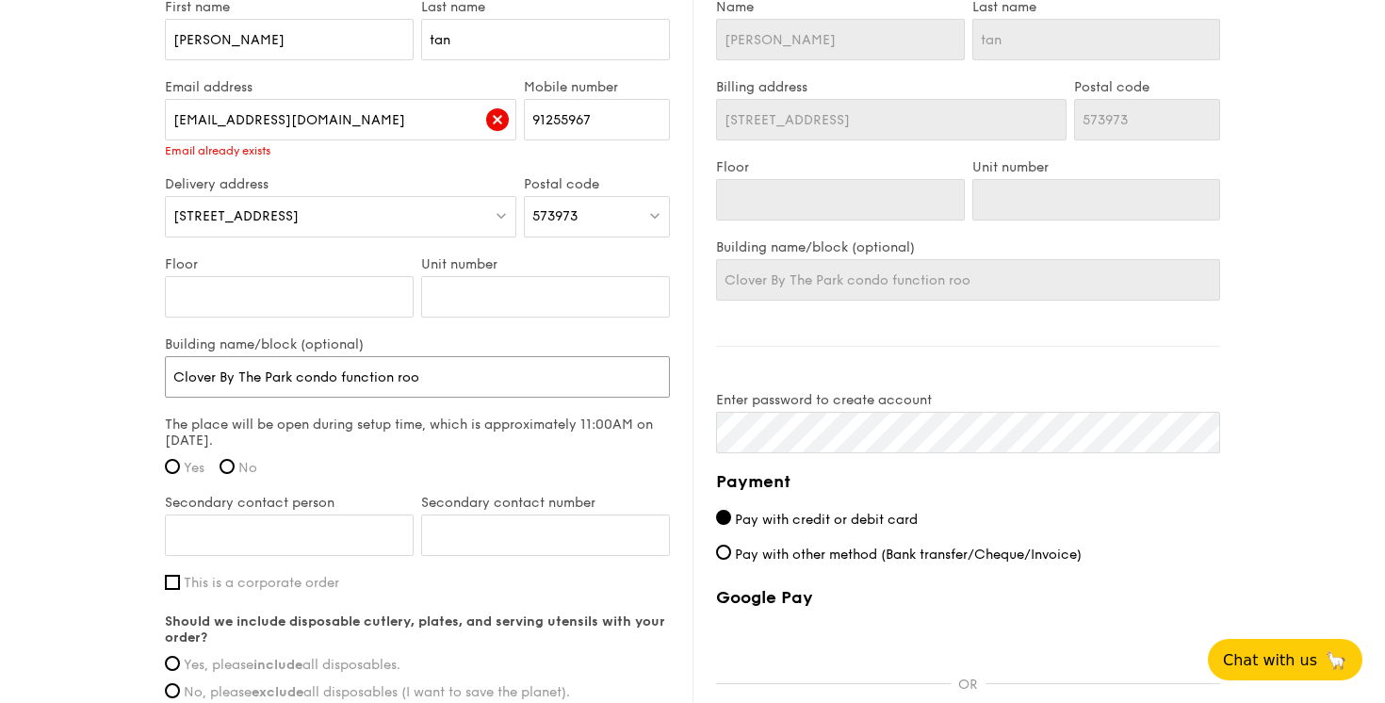
type input "Clover By The Park condo function room"
click at [179, 469] on label "Yes" at bounding box center [185, 468] width 40 height 16
click at [179, 469] on input "Yes" at bounding box center [172, 466] width 15 height 15
radio input "true"
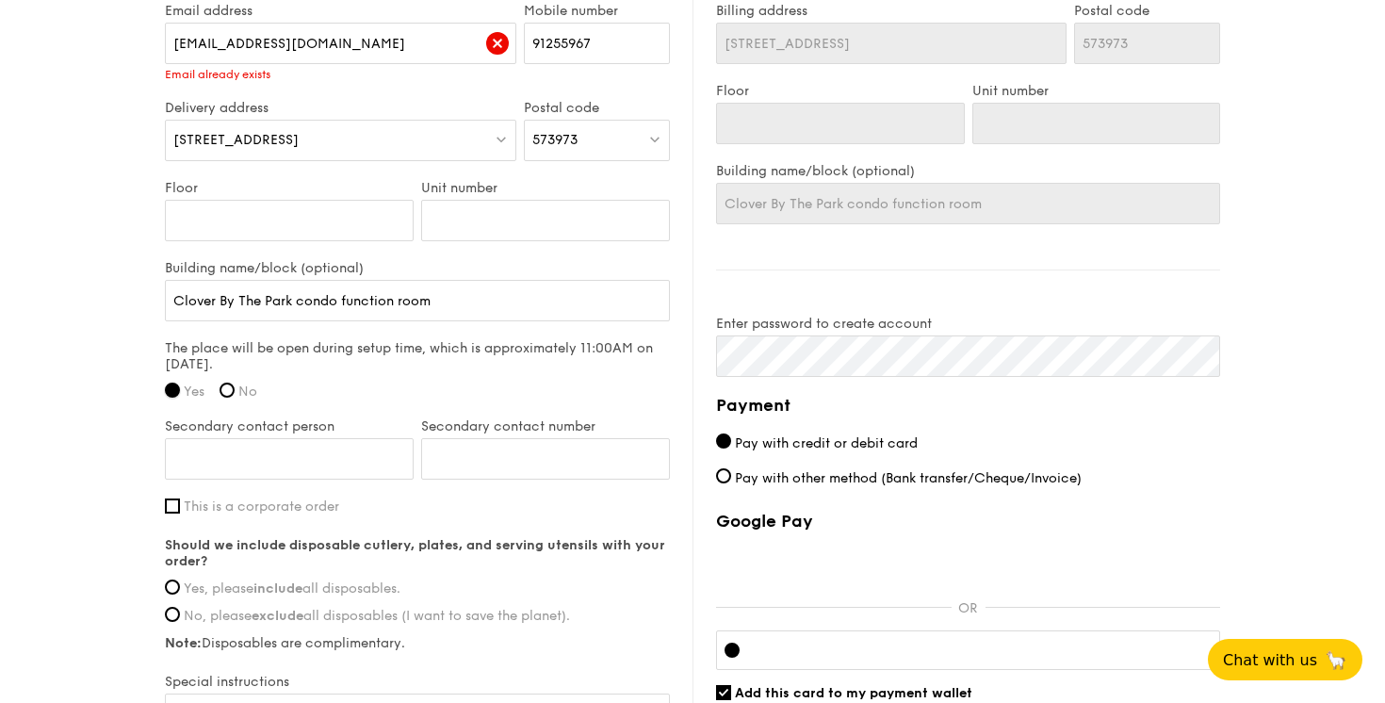
scroll to position [1249, 0]
click at [318, 465] on input "Secondary contact person" at bounding box center [289, 456] width 249 height 41
type input "S"
type input "[PERSON_NAME]"
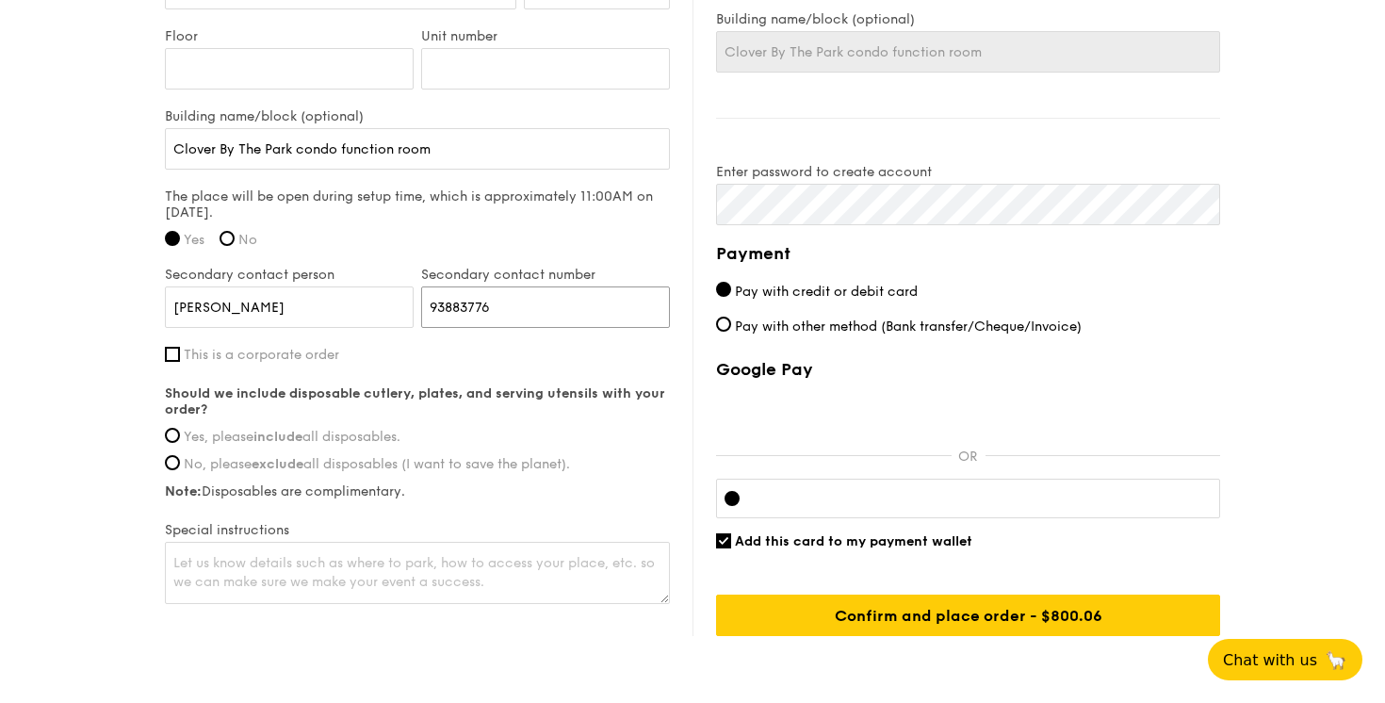
scroll to position [1421, 0]
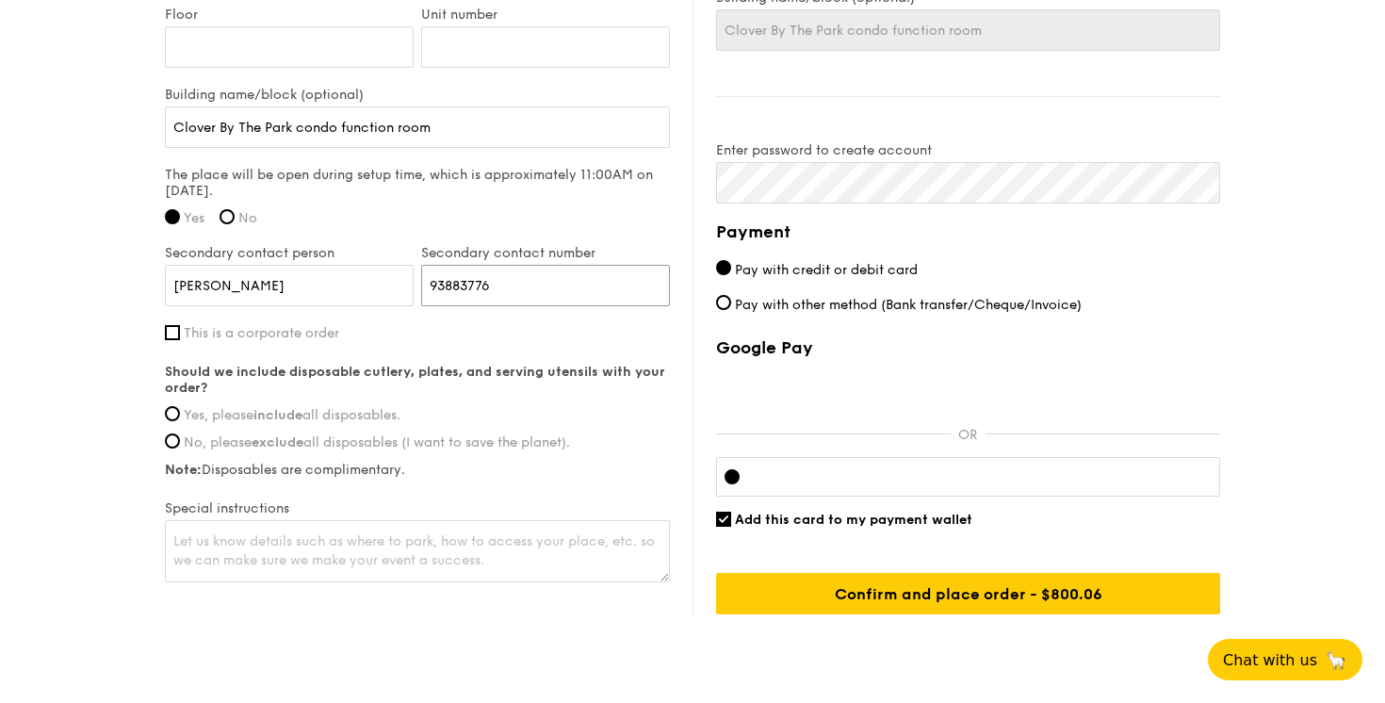
type input "93883776"
click at [264, 420] on strong "include" at bounding box center [277, 415] width 49 height 16
click at [180, 420] on input "Yes, please include all disposables." at bounding box center [172, 413] width 15 height 15
radio input "true"
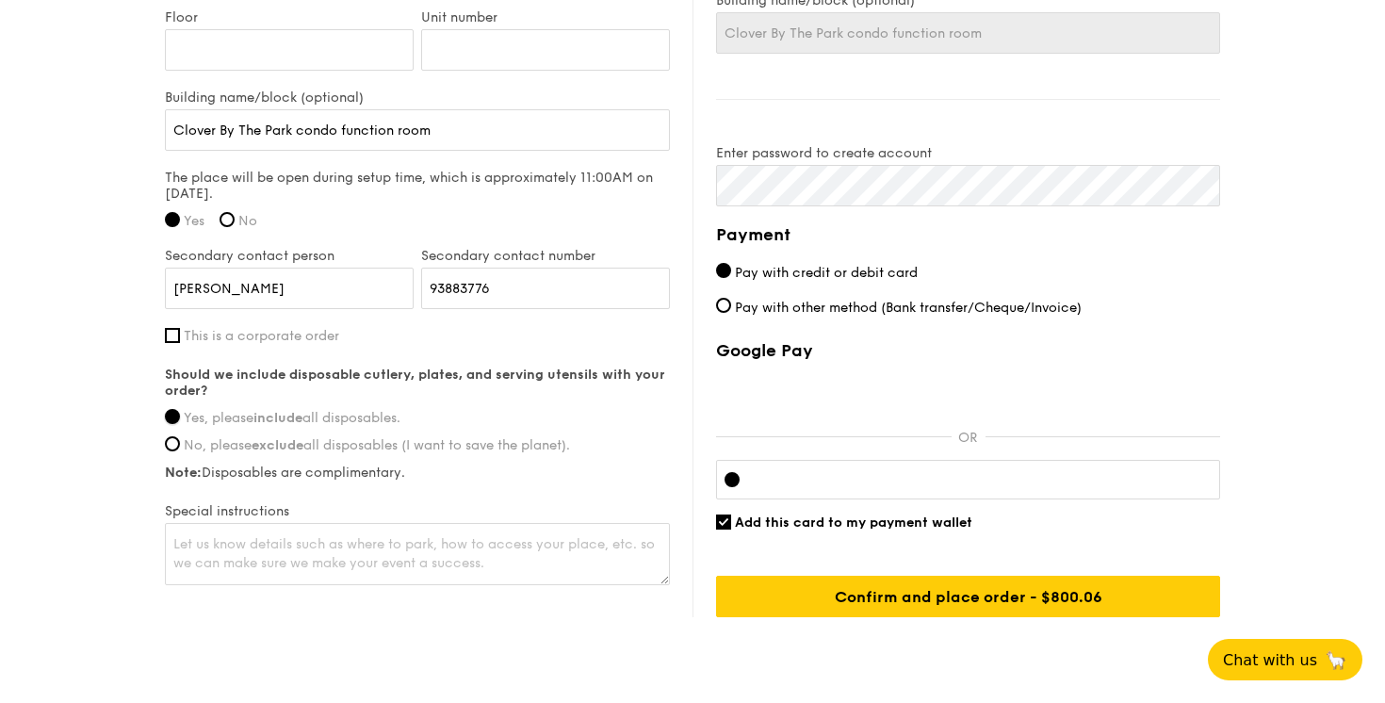
scroll to position [1434, 0]
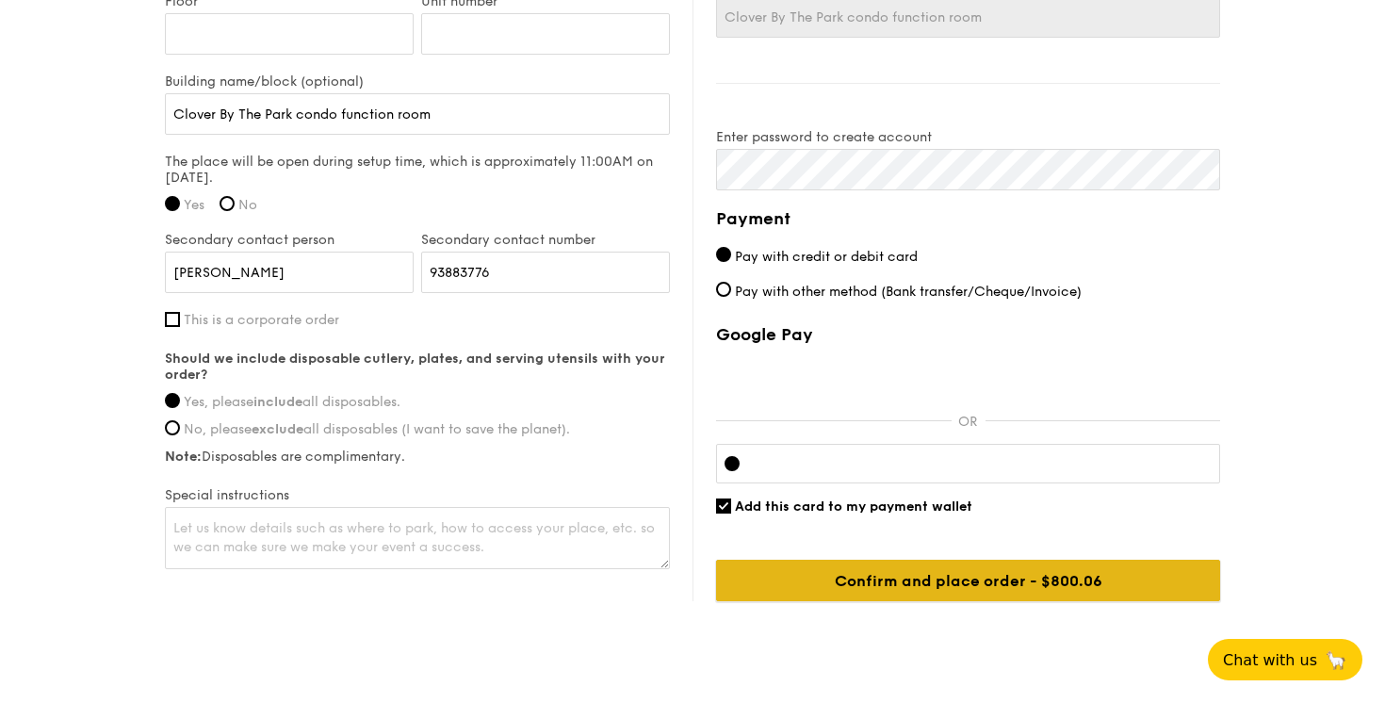
click at [902, 583] on input "Confirm and place order - $800.06" at bounding box center [968, 580] width 504 height 41
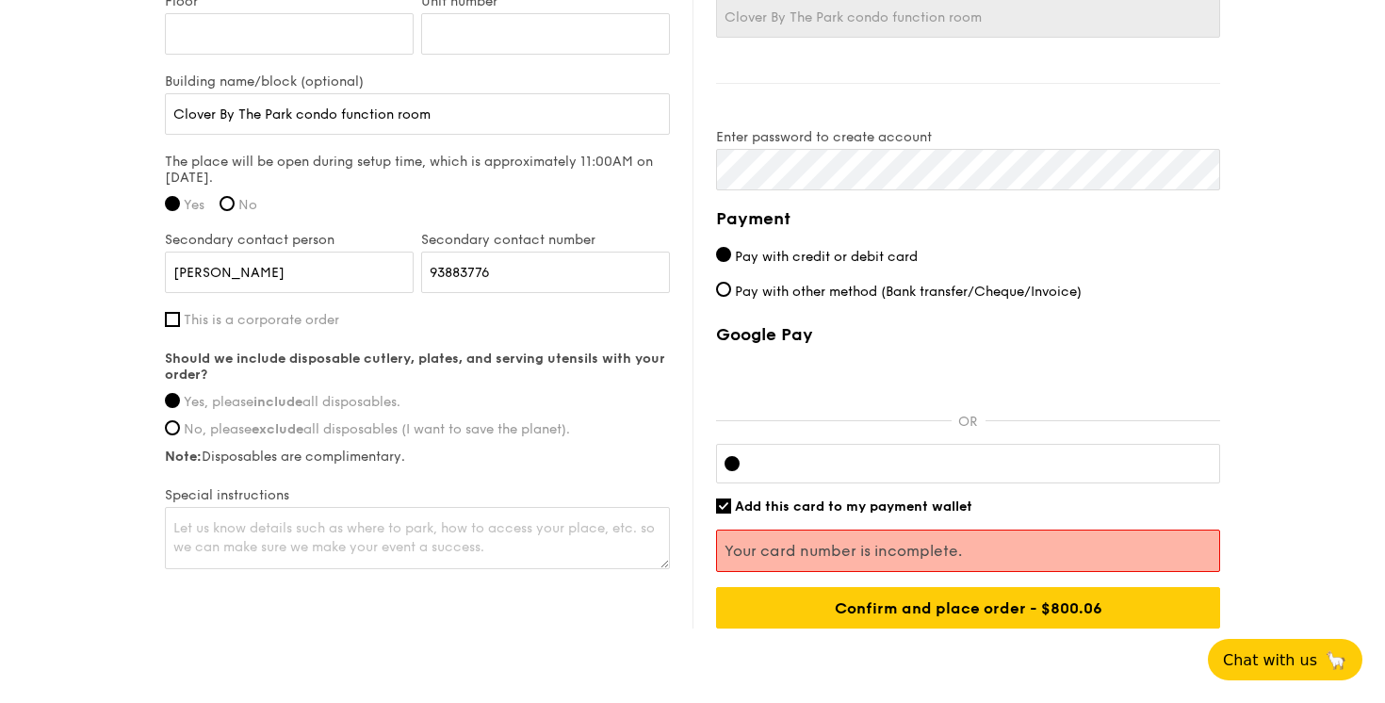
click at [841, 470] on div at bounding box center [968, 464] width 504 height 40
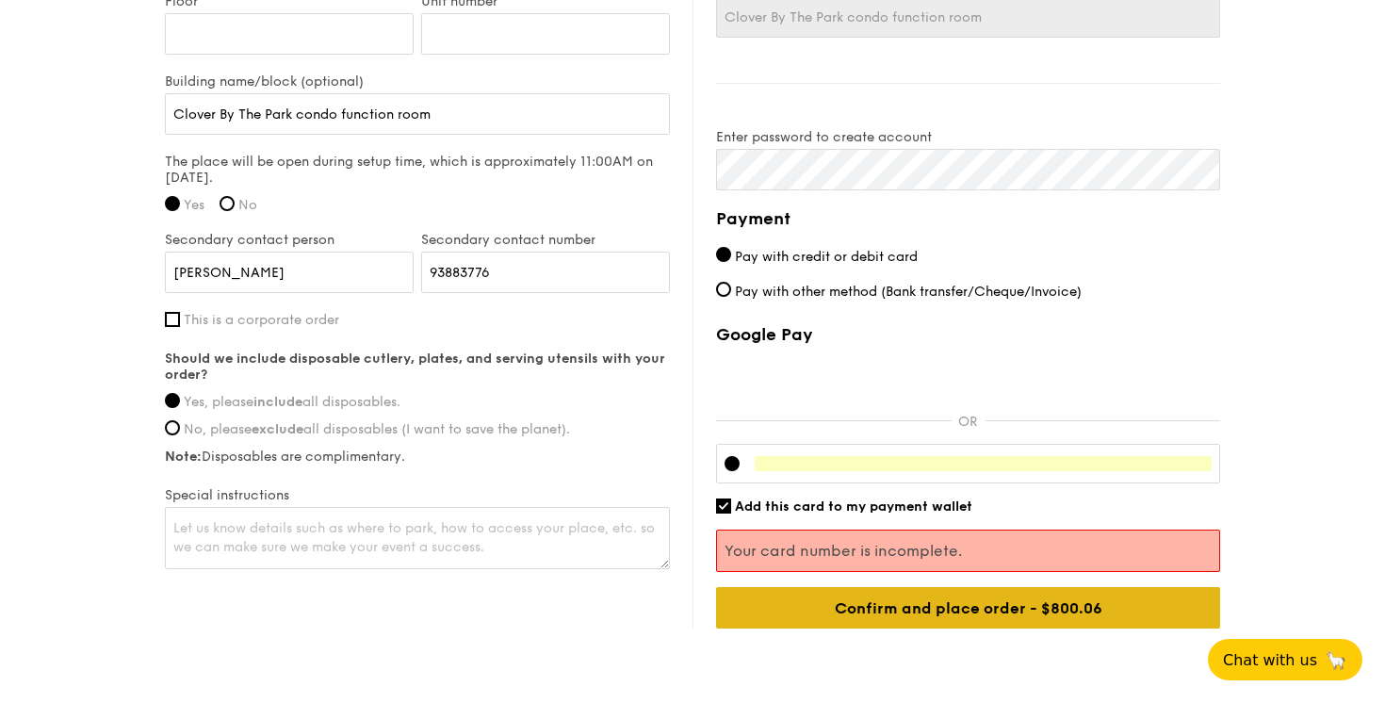
scroll to position [1508, 0]
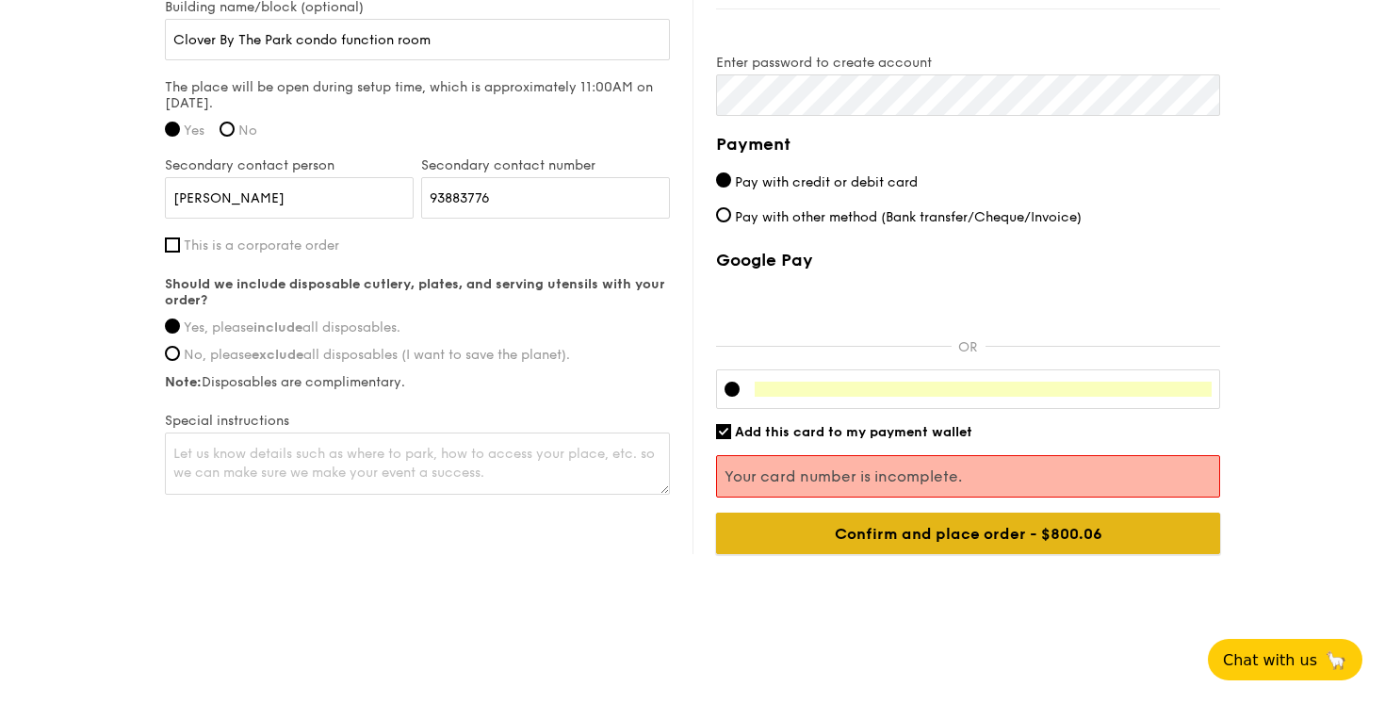
click at [951, 537] on input "Confirm and place order - $800.06" at bounding box center [968, 532] width 504 height 41
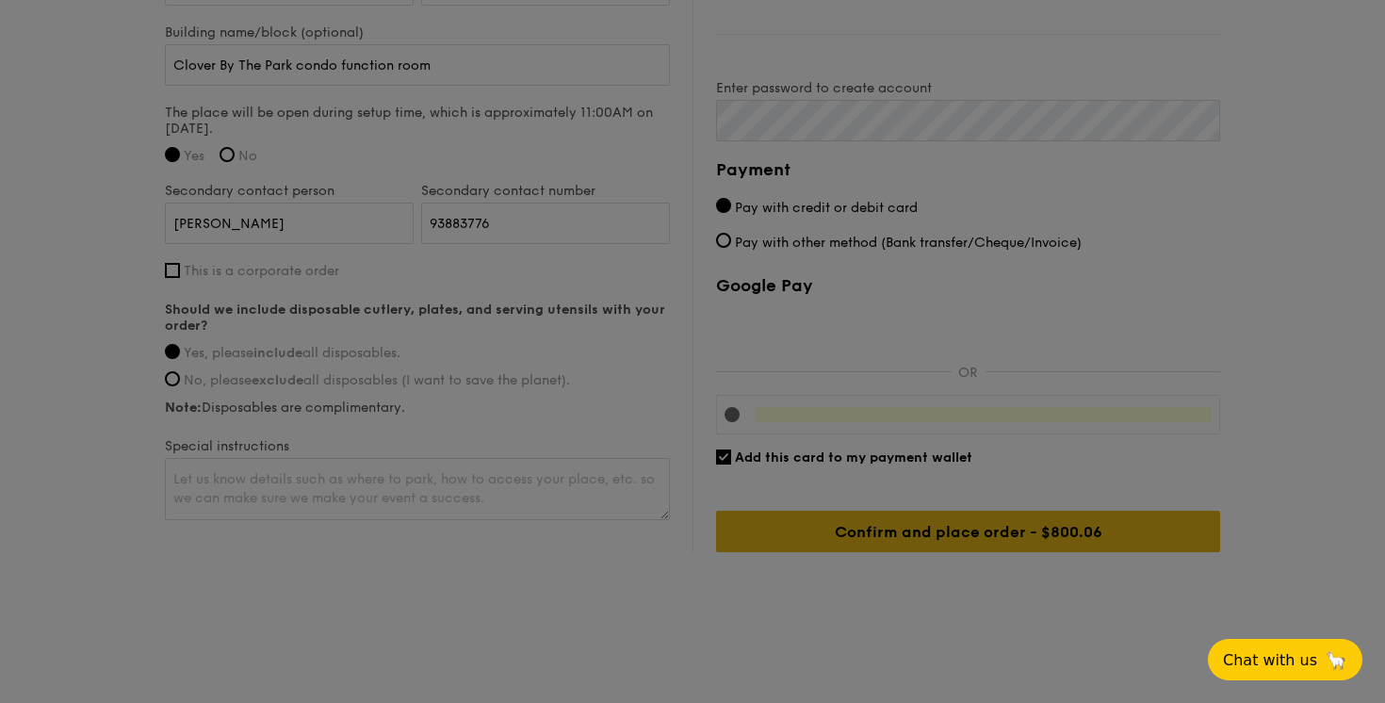
scroll to position [1481, 0]
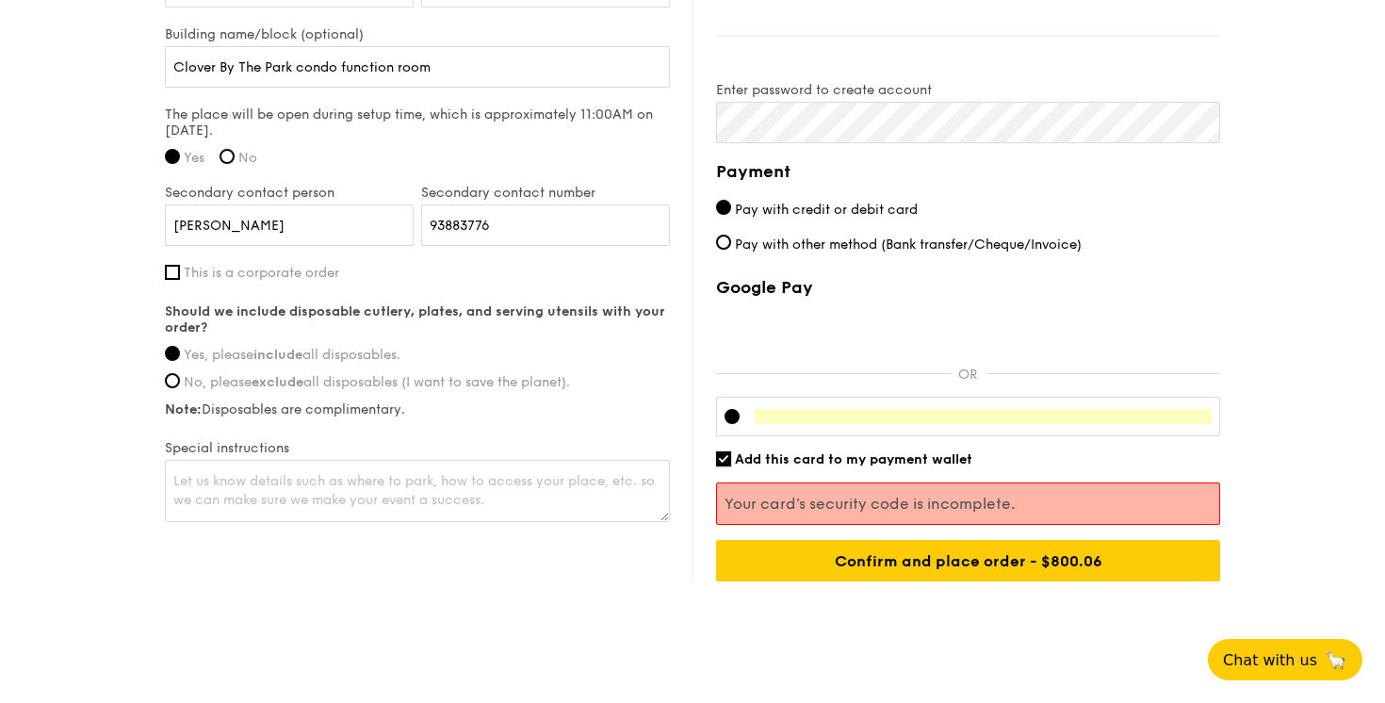
click at [726, 454] on input "Add this card to my payment wallet" at bounding box center [723, 458] width 15 height 15
checkbox input "false"
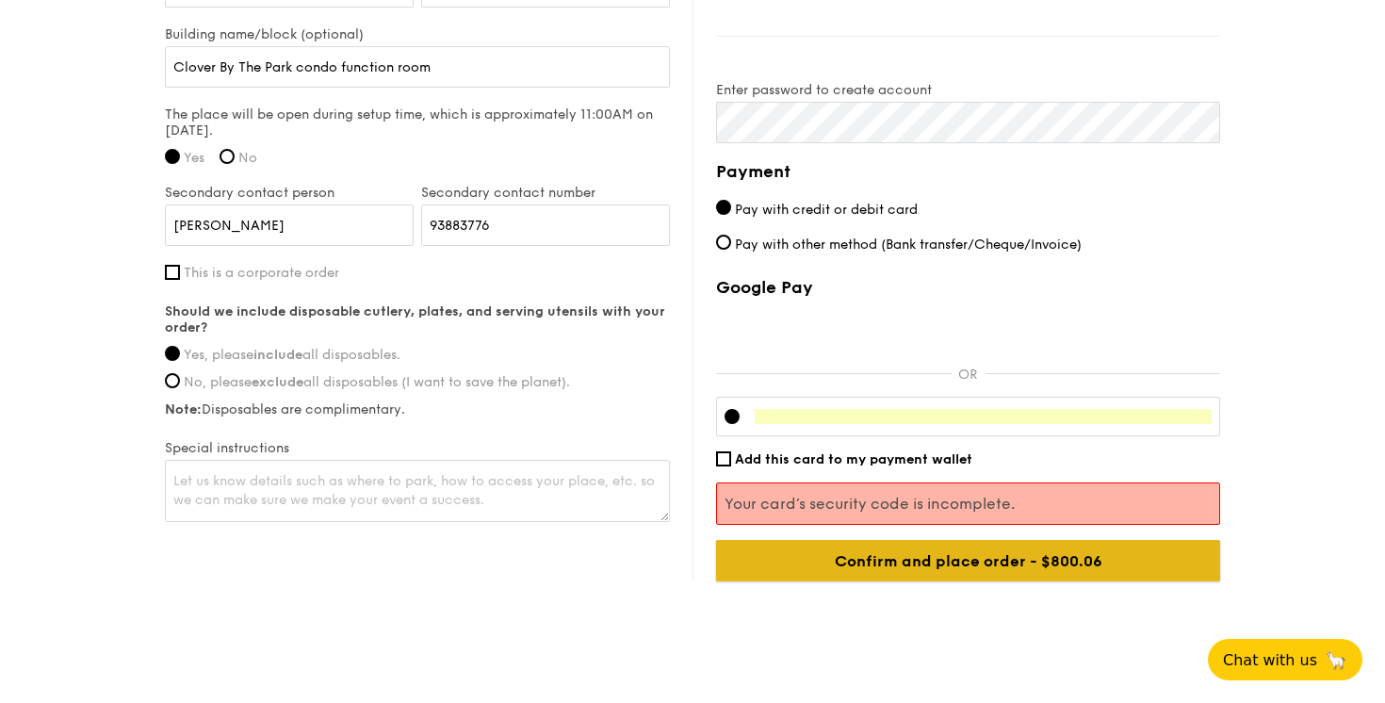
click at [901, 567] on input "Confirm and place order - $800.06" at bounding box center [968, 560] width 504 height 41
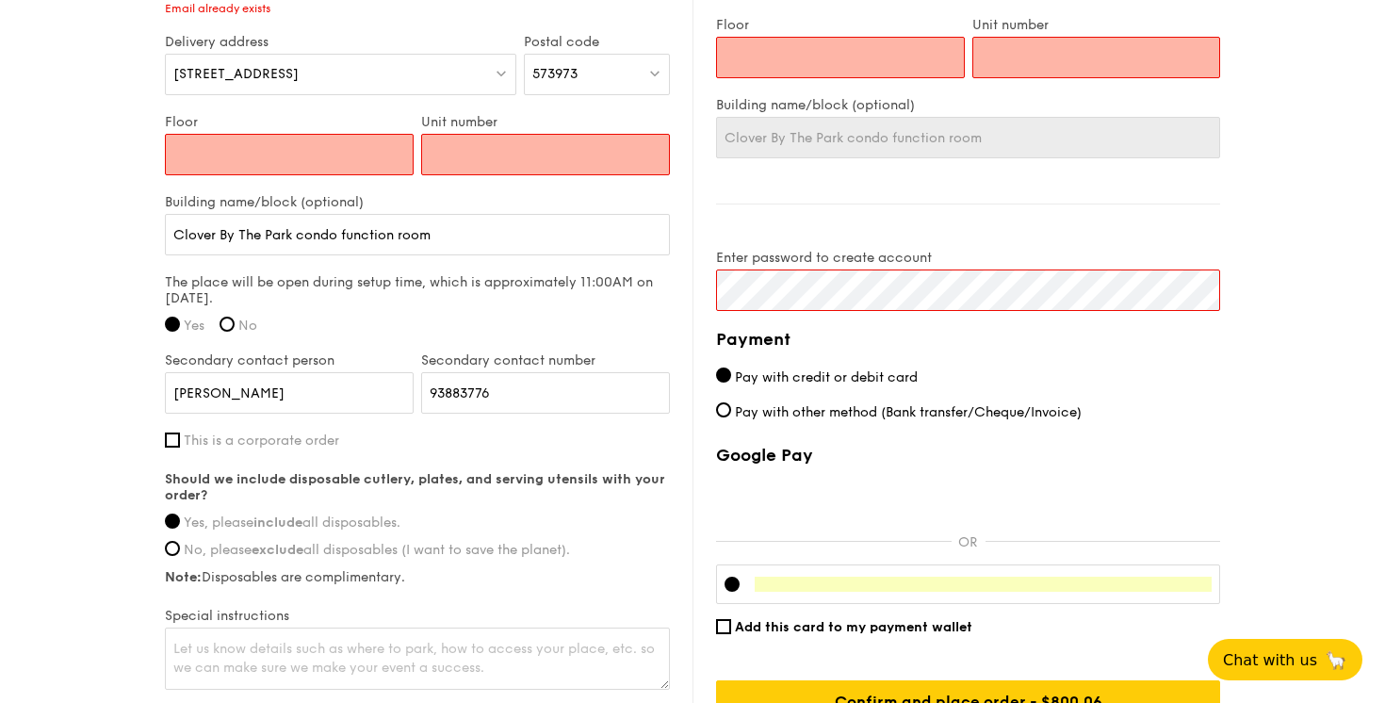
scroll to position [1302, 0]
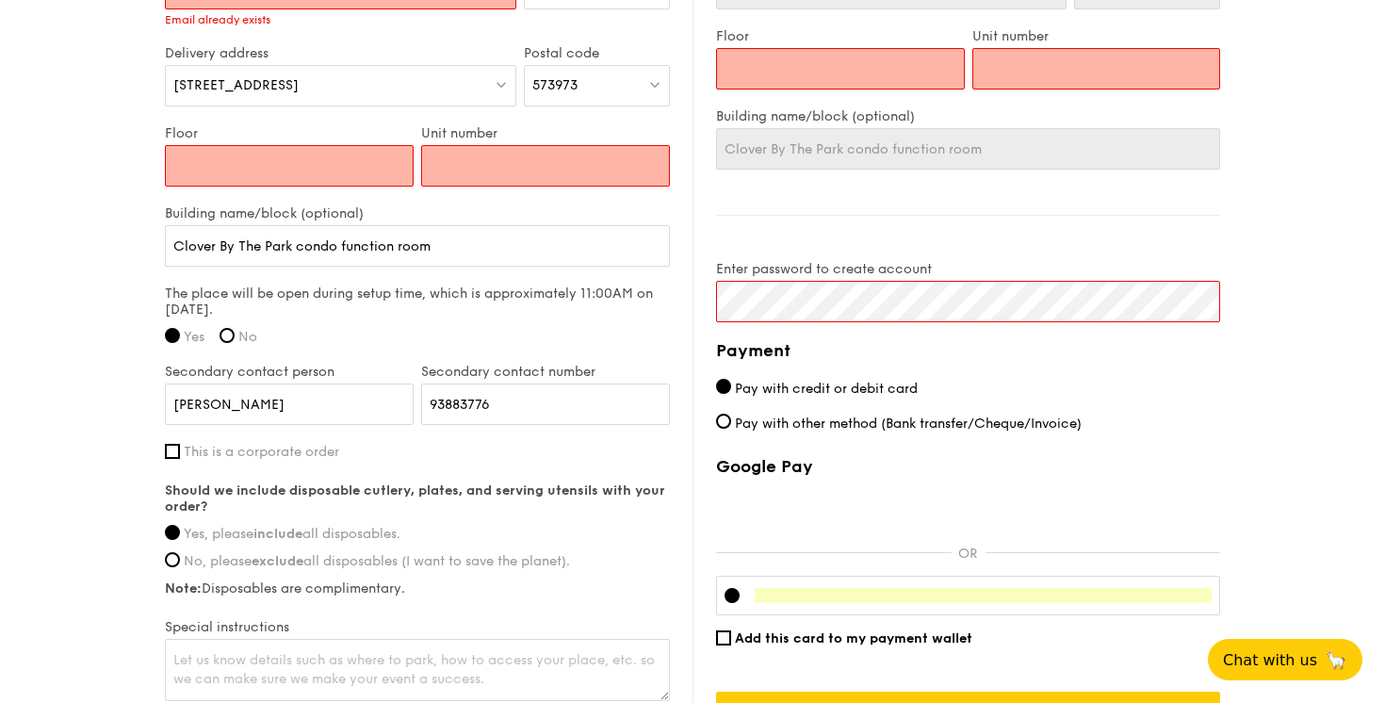
click at [383, 167] on input "Floor" at bounding box center [289, 165] width 249 height 41
type input "F"
type input "Fu"
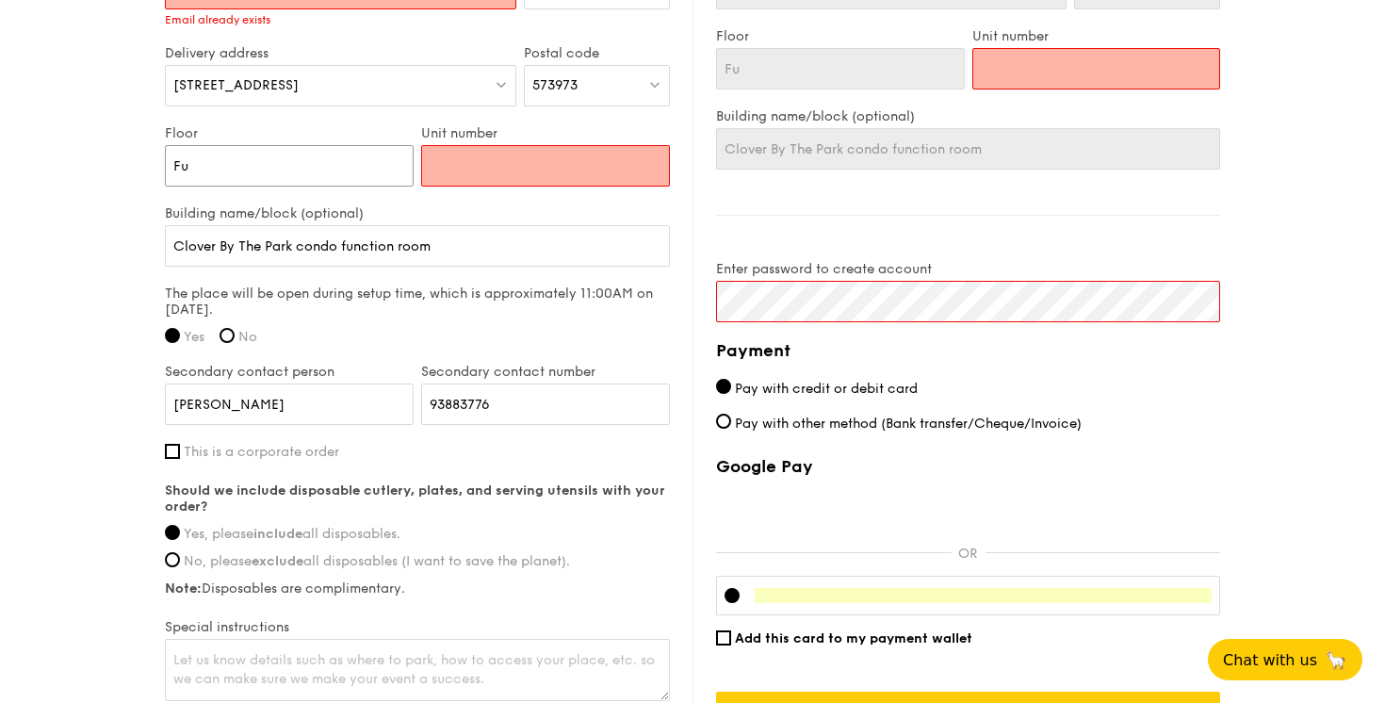
type input "Fun"
type input "Func"
type input "Funct"
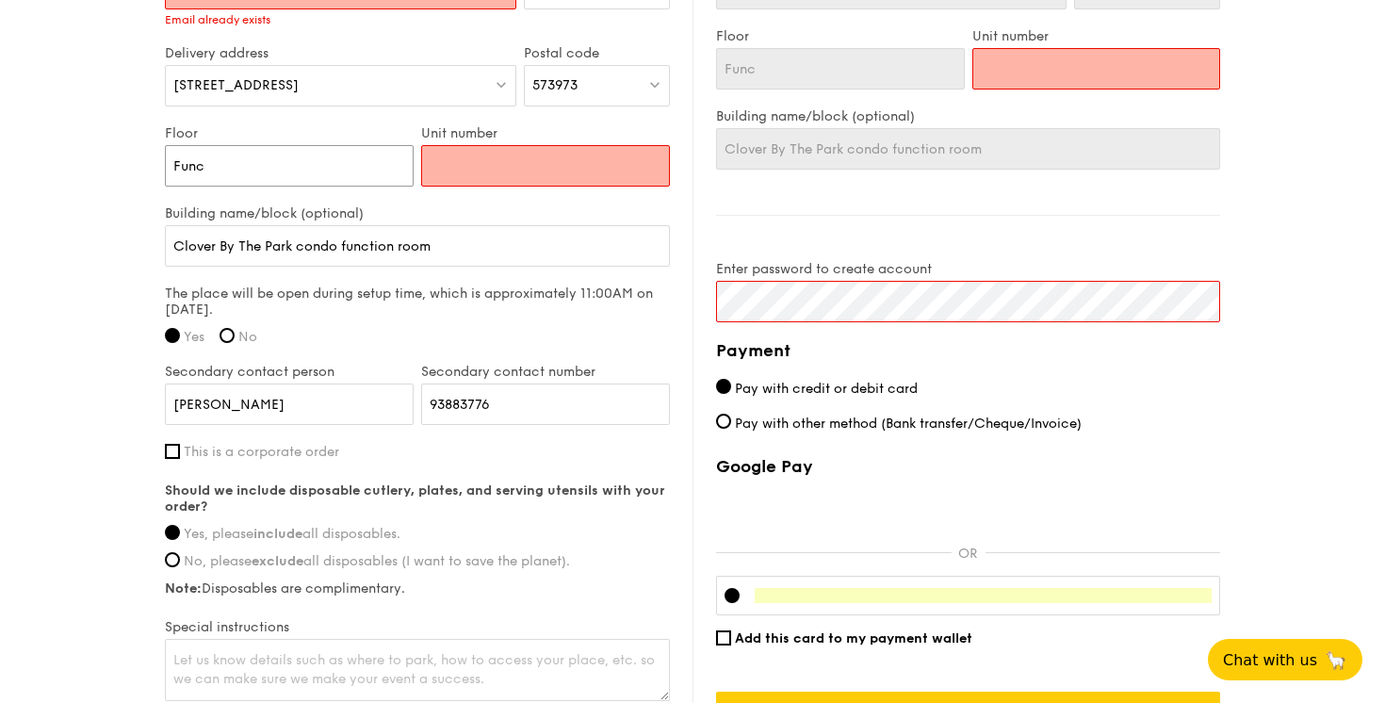
type input "Funct"
type input "Functi"
type input "Functio"
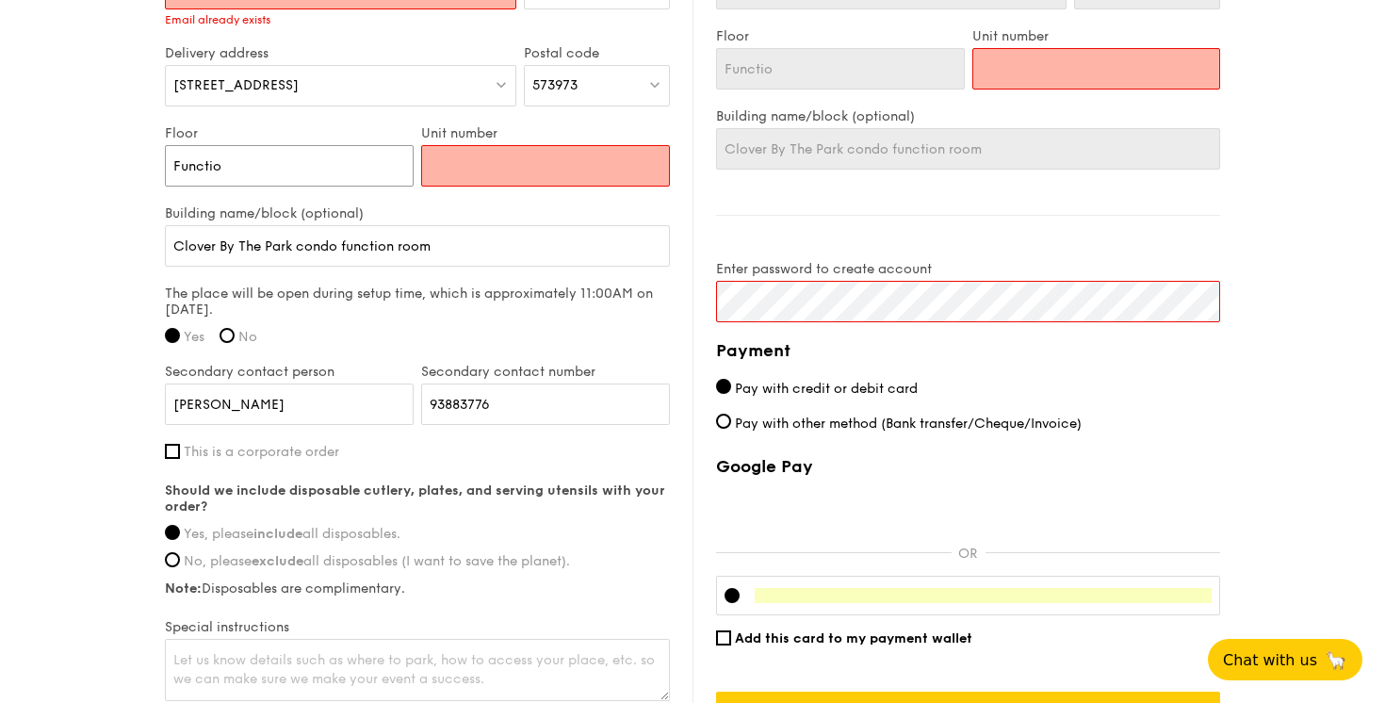
type input "Function"
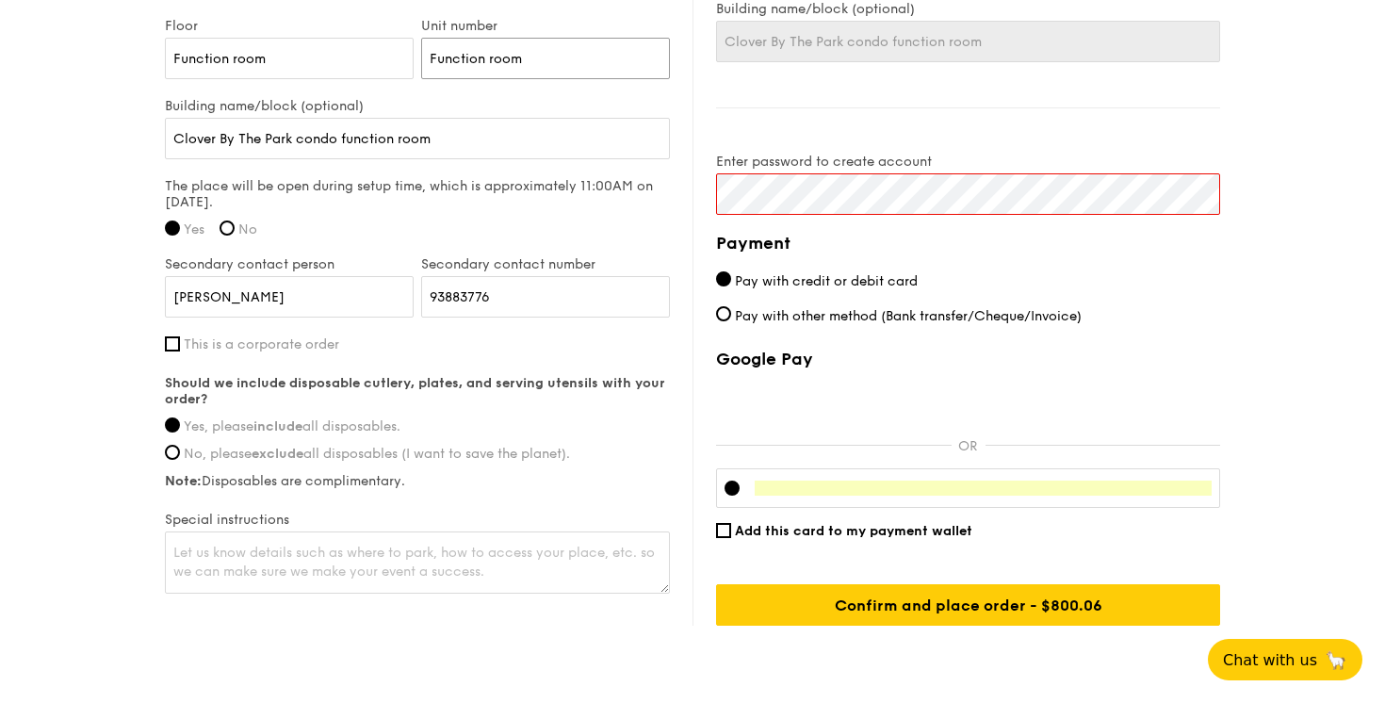
scroll to position [1437, 0]
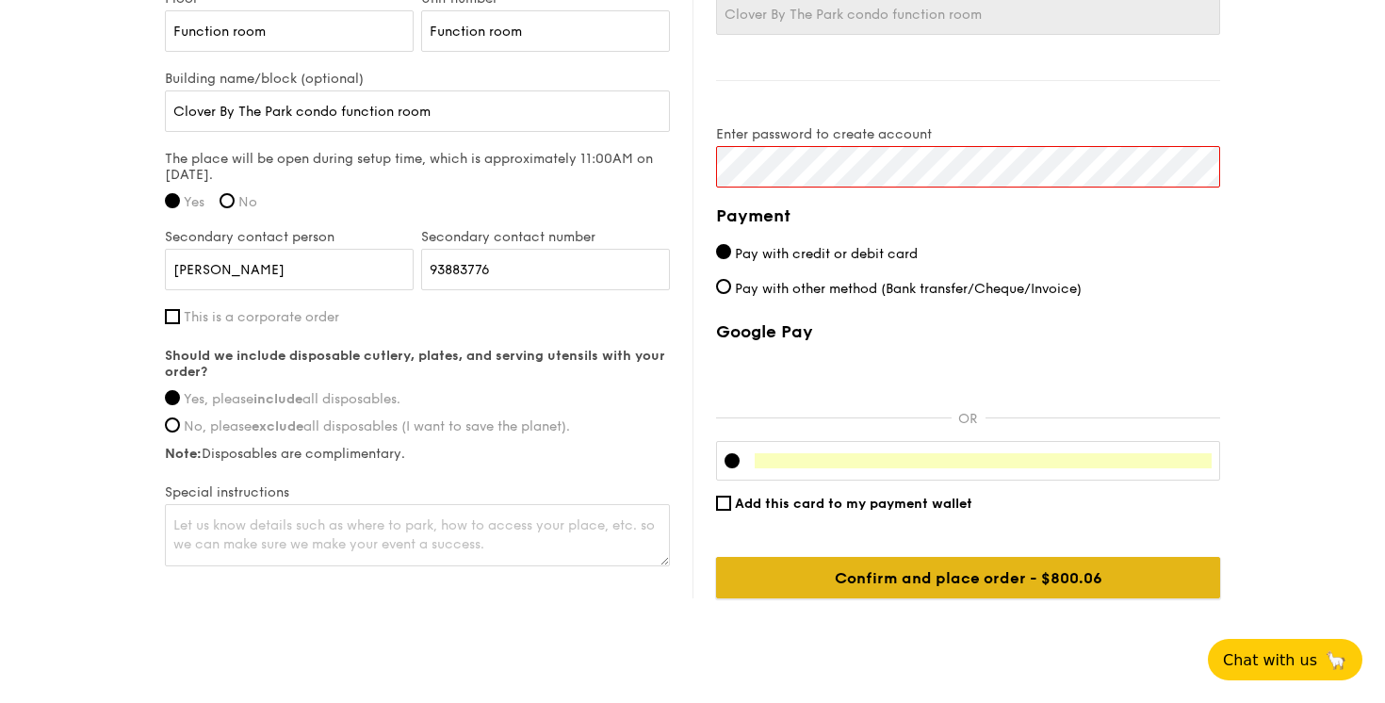
click at [895, 574] on input "Confirm and place order - $800.06" at bounding box center [968, 577] width 504 height 41
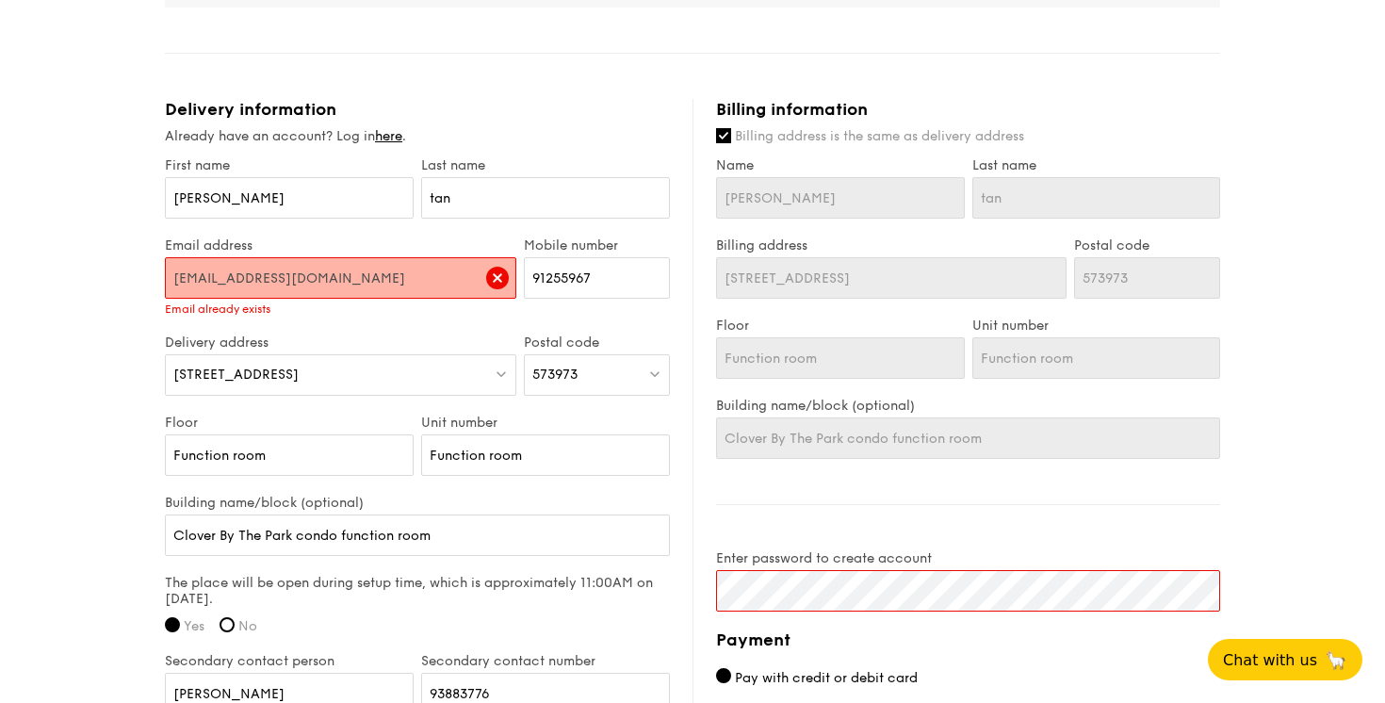
scroll to position [995, 0]
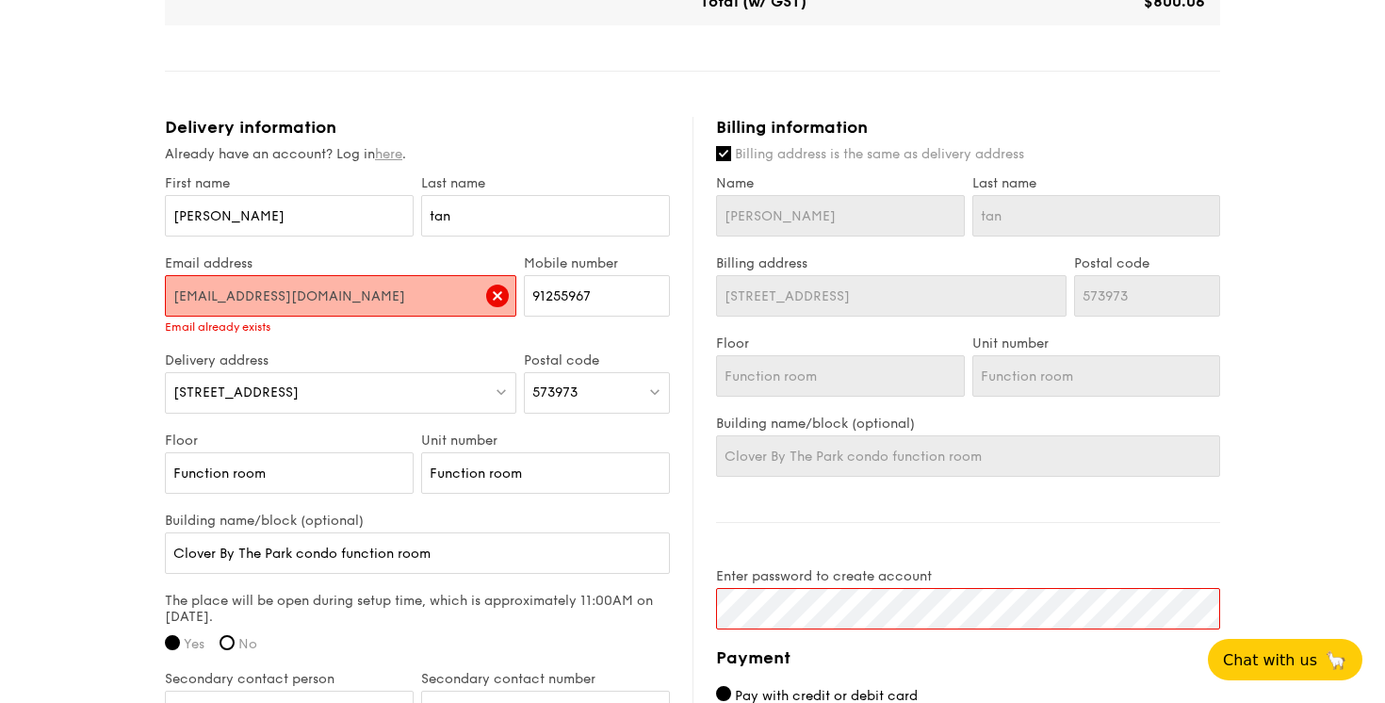
click at [398, 155] on link "here" at bounding box center [388, 154] width 27 height 16
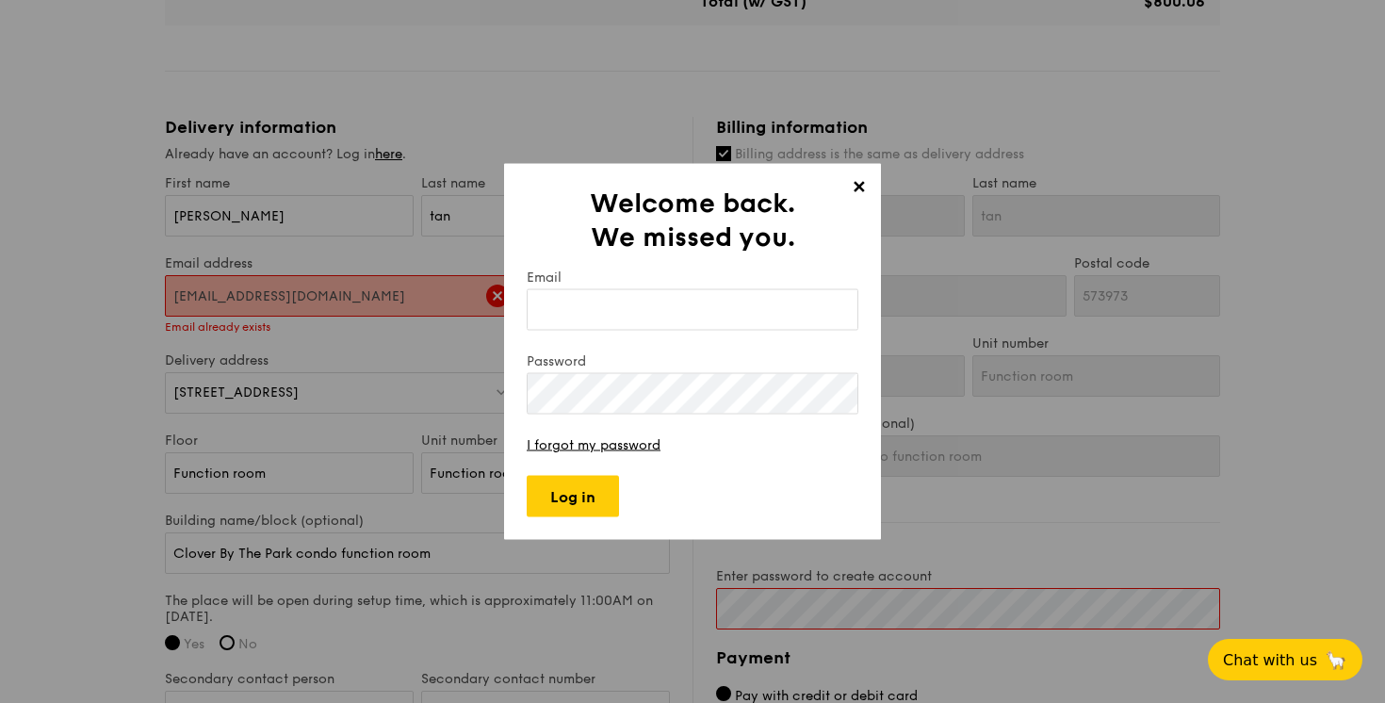
click at [630, 316] on input "Email" at bounding box center [693, 309] width 332 height 41
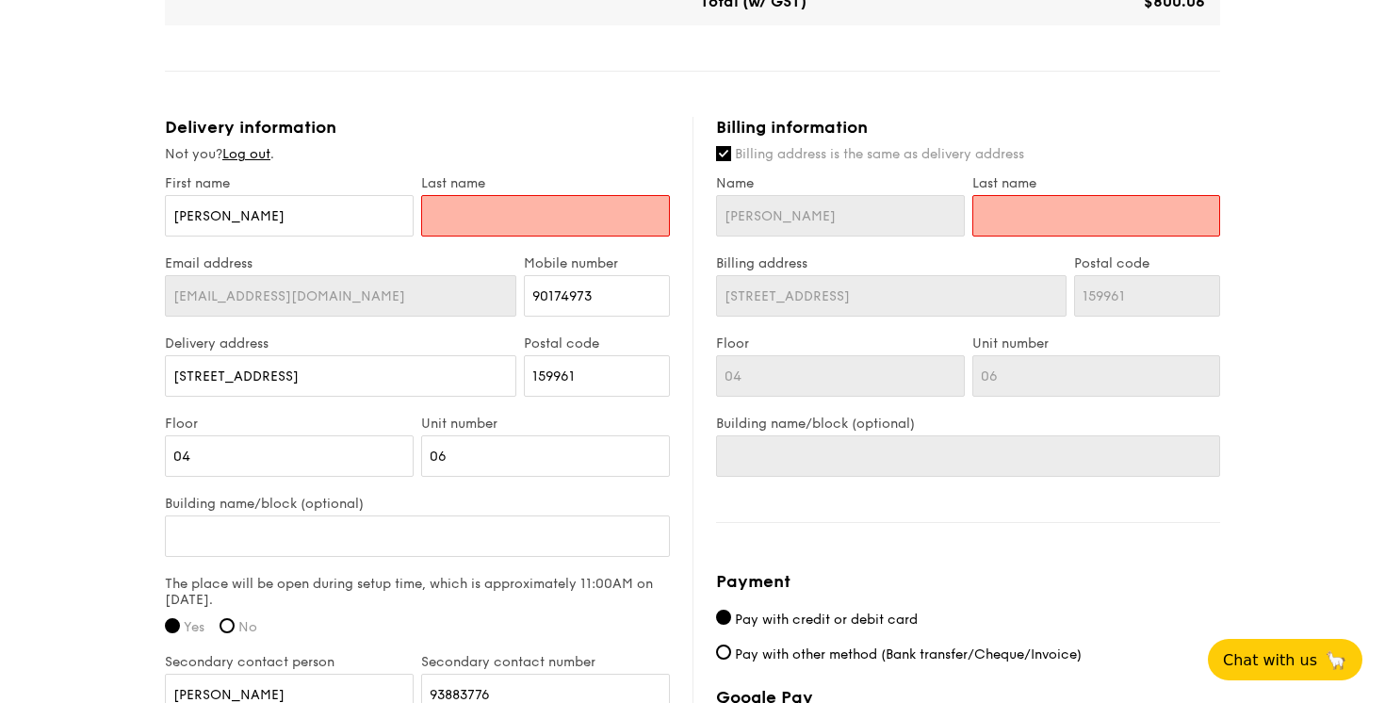
click at [588, 218] on input "text" at bounding box center [545, 215] width 249 height 41
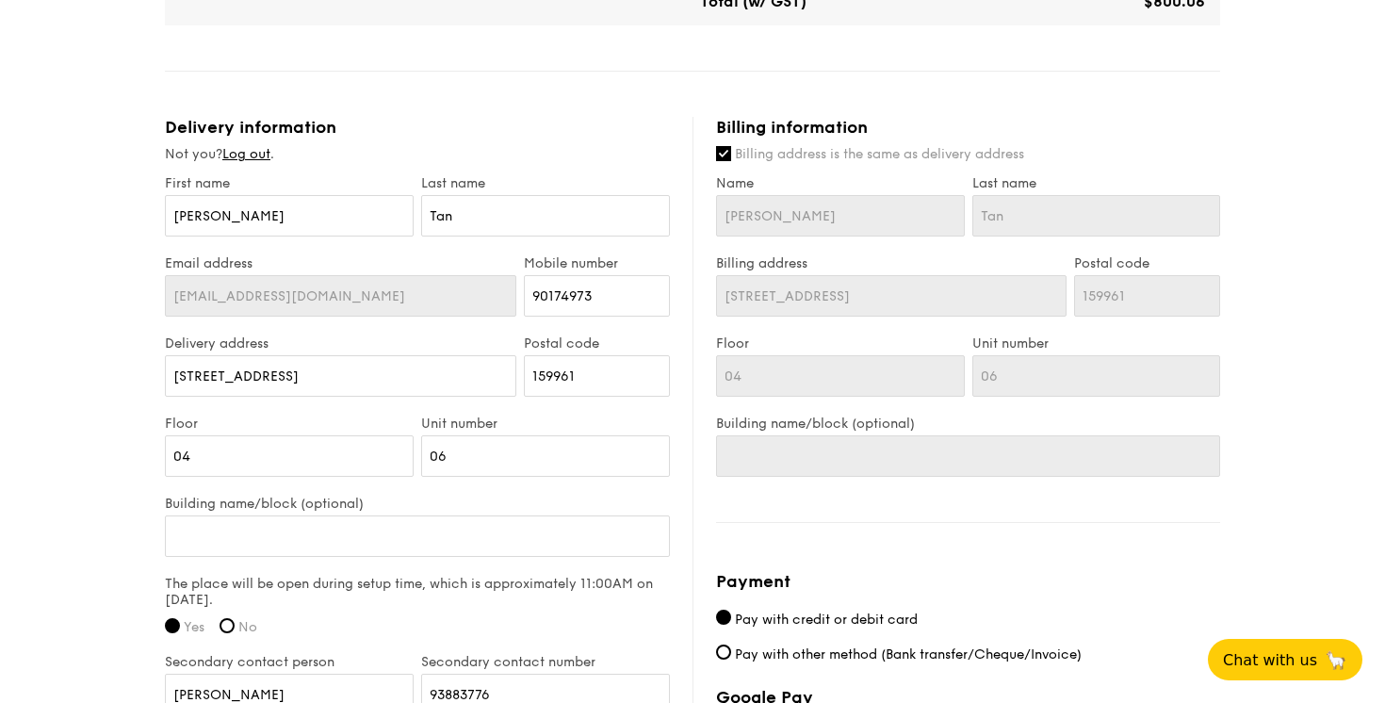
click at [59, 393] on div "1 - Select menu 2 - Select items 3 - Check out Classic Buffet $21.80 /guest ($2…" at bounding box center [692, 37] width 1385 height 2065
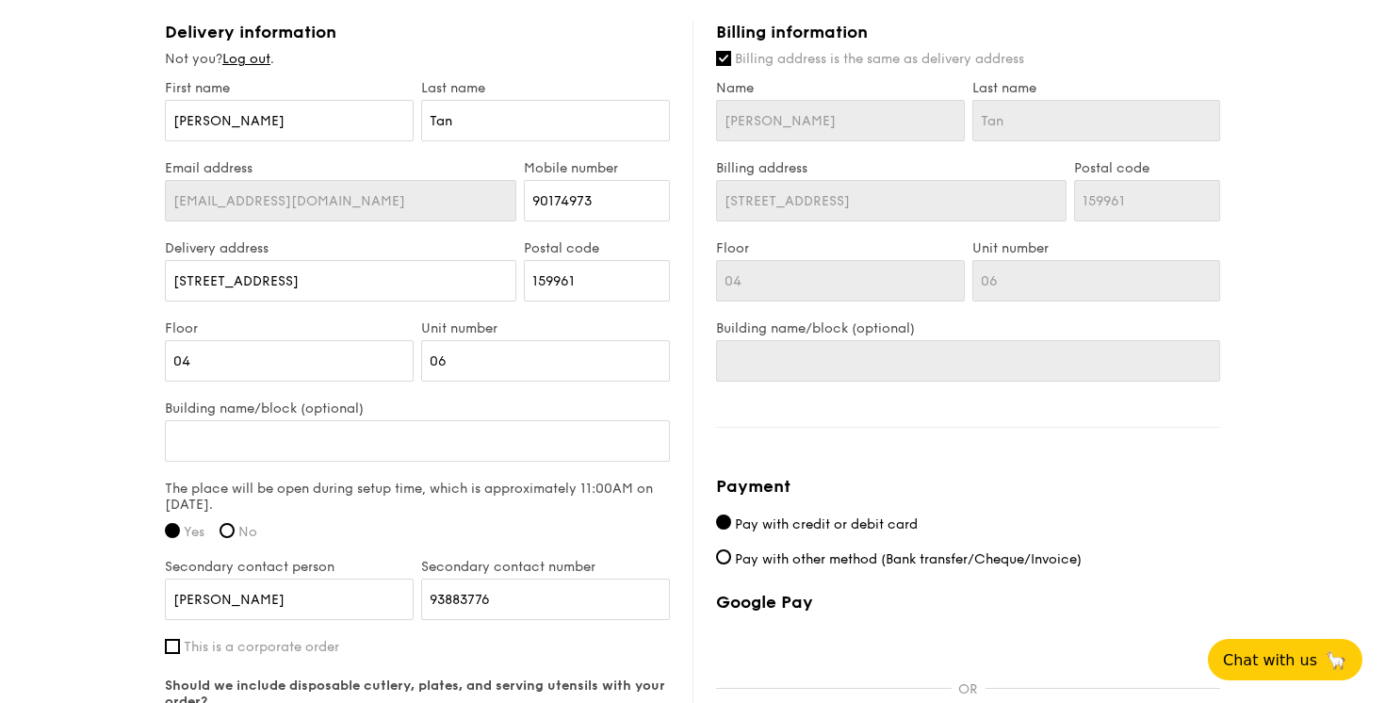
scroll to position [1088, 0]
click at [495, 201] on div "Email address [EMAIL_ADDRESS][DOMAIN_NAME] Mobile number 90174973" at bounding box center [417, 202] width 512 height 80
click at [609, 292] on input "159961" at bounding box center [597, 282] width 146 height 41
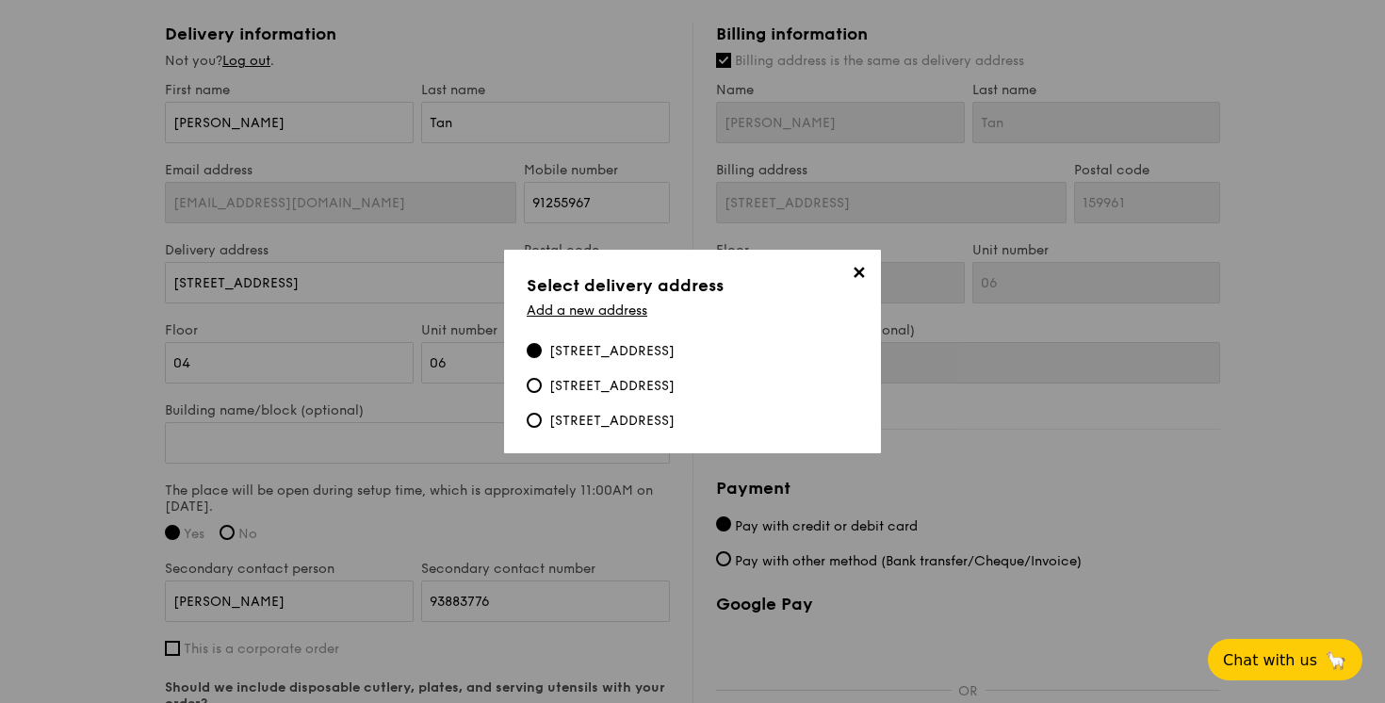
click at [609, 292] on h3 "Select delivery address" at bounding box center [693, 285] width 332 height 26
click at [586, 316] on link "Add a new address" at bounding box center [587, 310] width 121 height 16
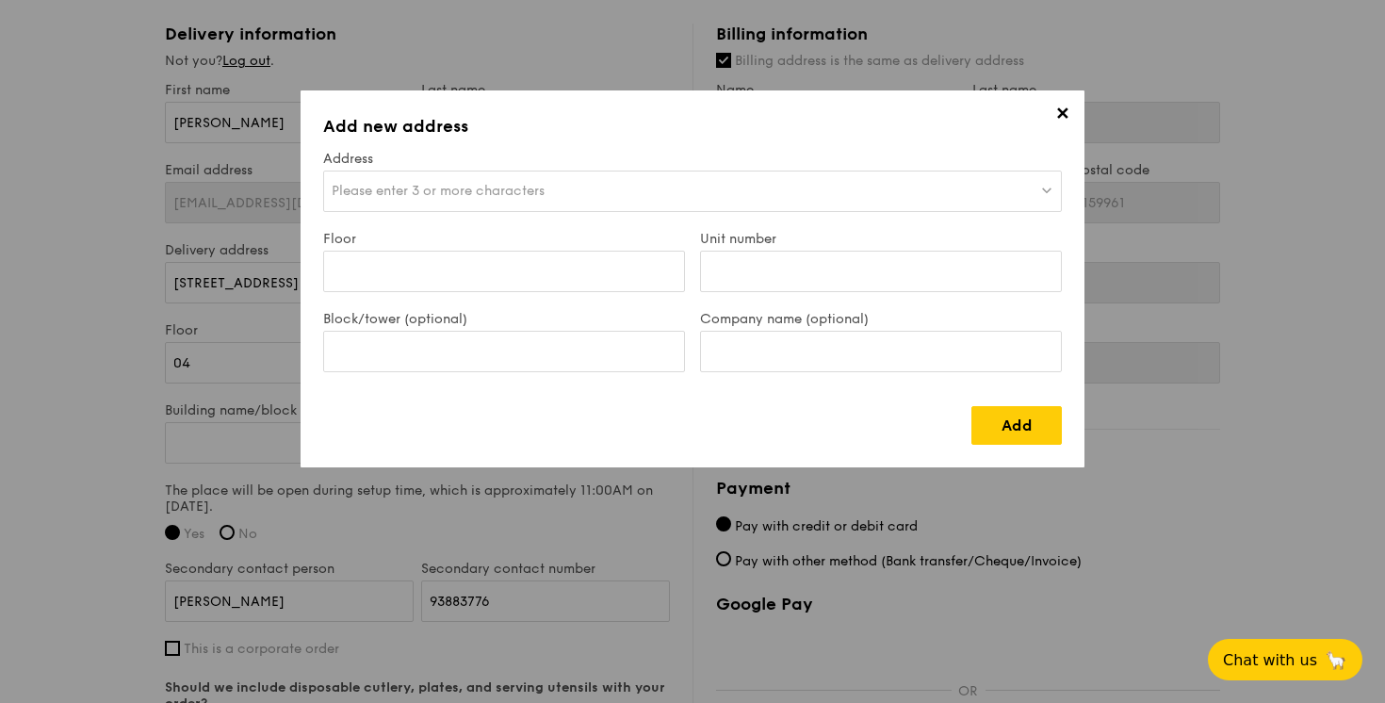
click at [469, 188] on span "Please enter 3 or more characters" at bounding box center [438, 191] width 213 height 16
click at [493, 272] on input "Floor" at bounding box center [504, 271] width 362 height 41
click at [732, 293] on div "Unit number" at bounding box center [880, 271] width 377 height 80
click at [743, 262] on input "Unit number" at bounding box center [881, 271] width 362 height 41
drag, startPoint x: 798, startPoint y: 273, endPoint x: 631, endPoint y: 249, distance: 168.5
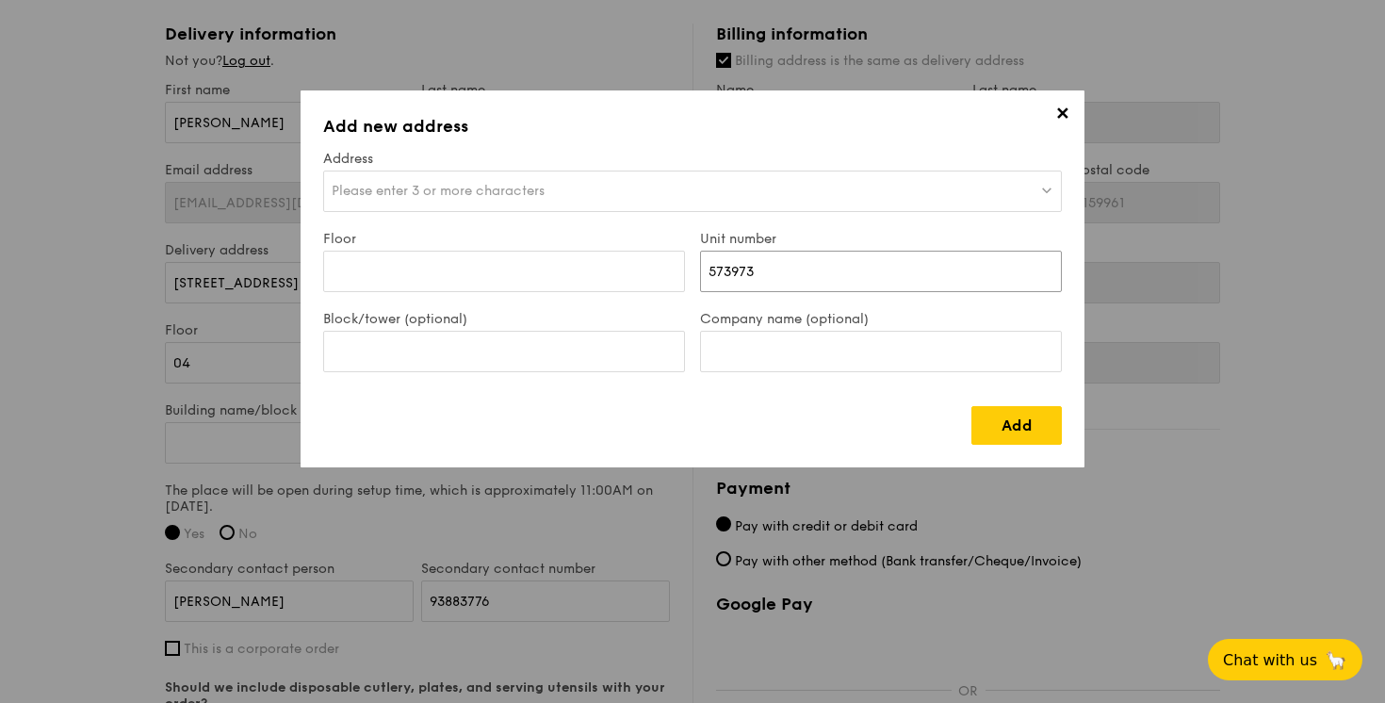
click at [631, 249] on div "Floor Unit number 573973" at bounding box center [693, 271] width 754 height 80
click at [600, 265] on input "Floor" at bounding box center [504, 271] width 362 height 41
click at [588, 208] on div "Please enter 3 or more characters" at bounding box center [692, 191] width 739 height 41
click at [1049, 190] on input "Clover by the park" at bounding box center [692, 191] width 737 height 41
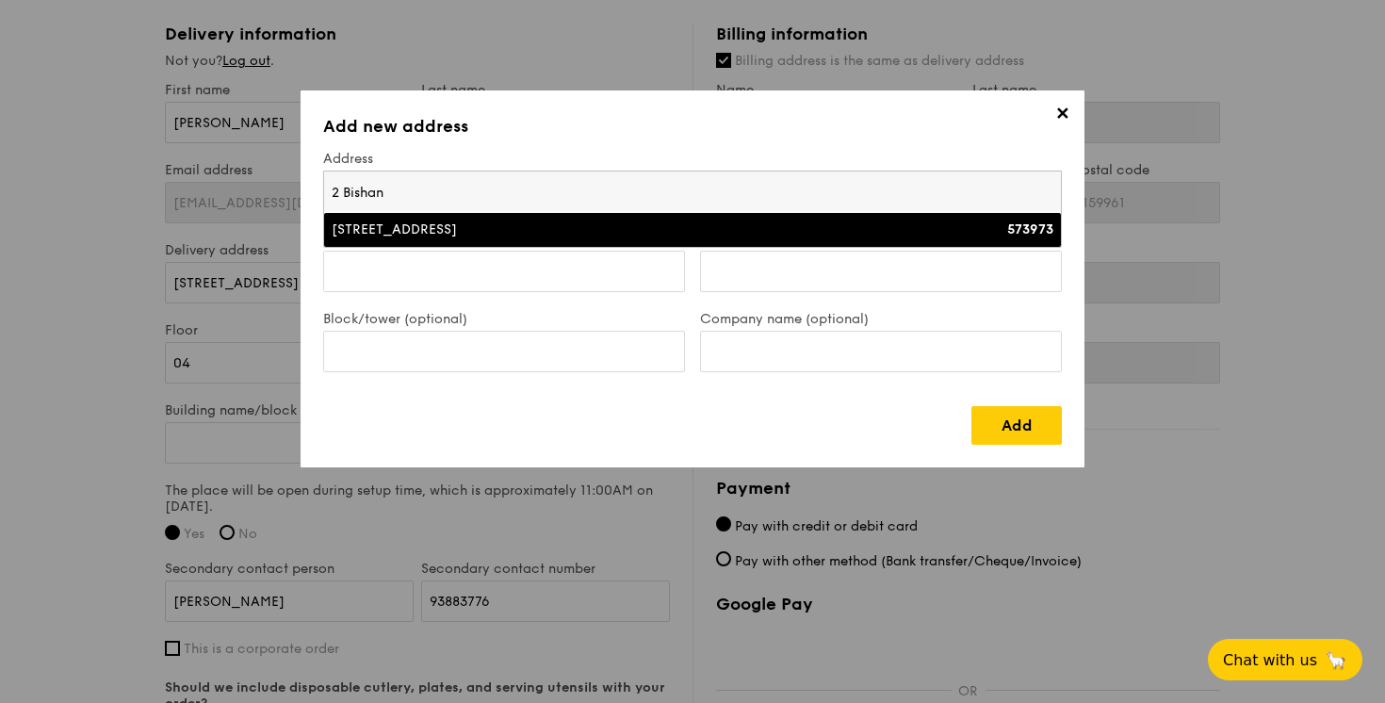
click at [991, 231] on div "573973" at bounding box center [963, 229] width 181 height 19
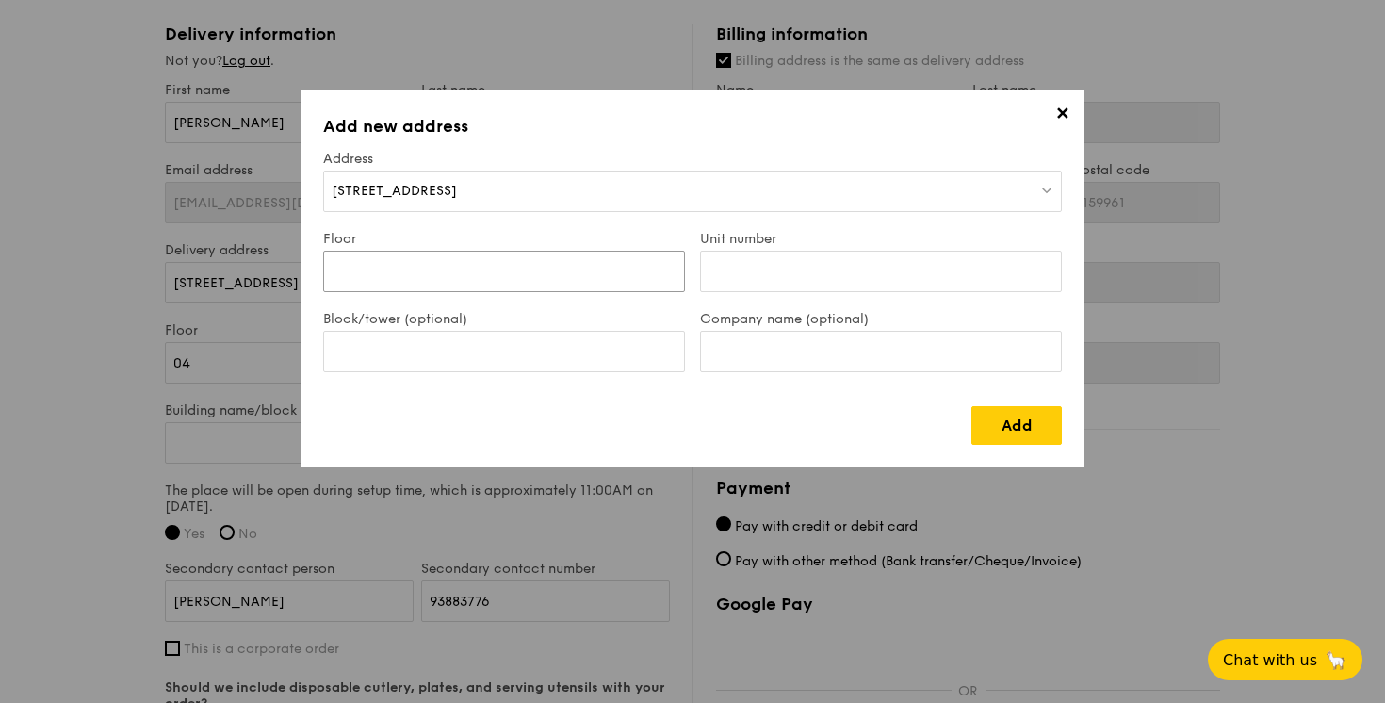
click at [634, 290] on input "Floor" at bounding box center [504, 271] width 362 height 41
click at [997, 420] on link "Add" at bounding box center [1016, 425] width 90 height 39
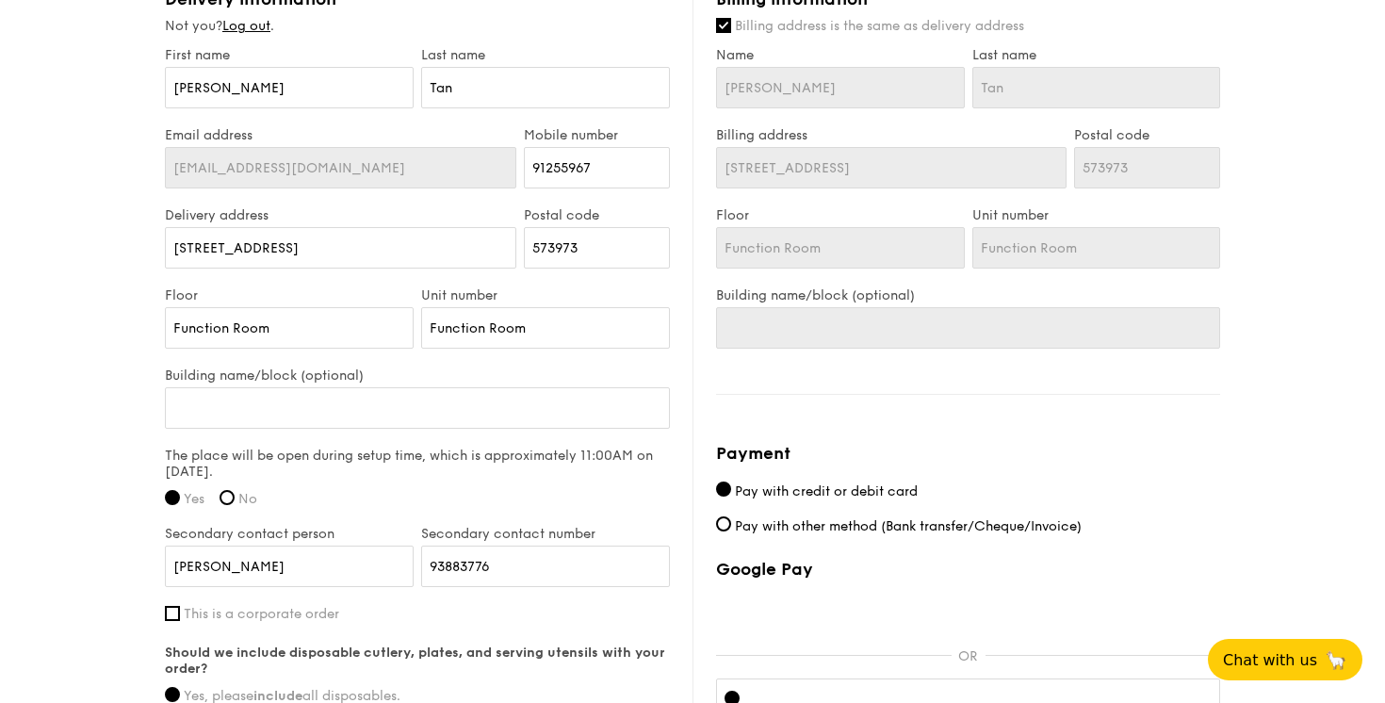
scroll to position [1163, 0]
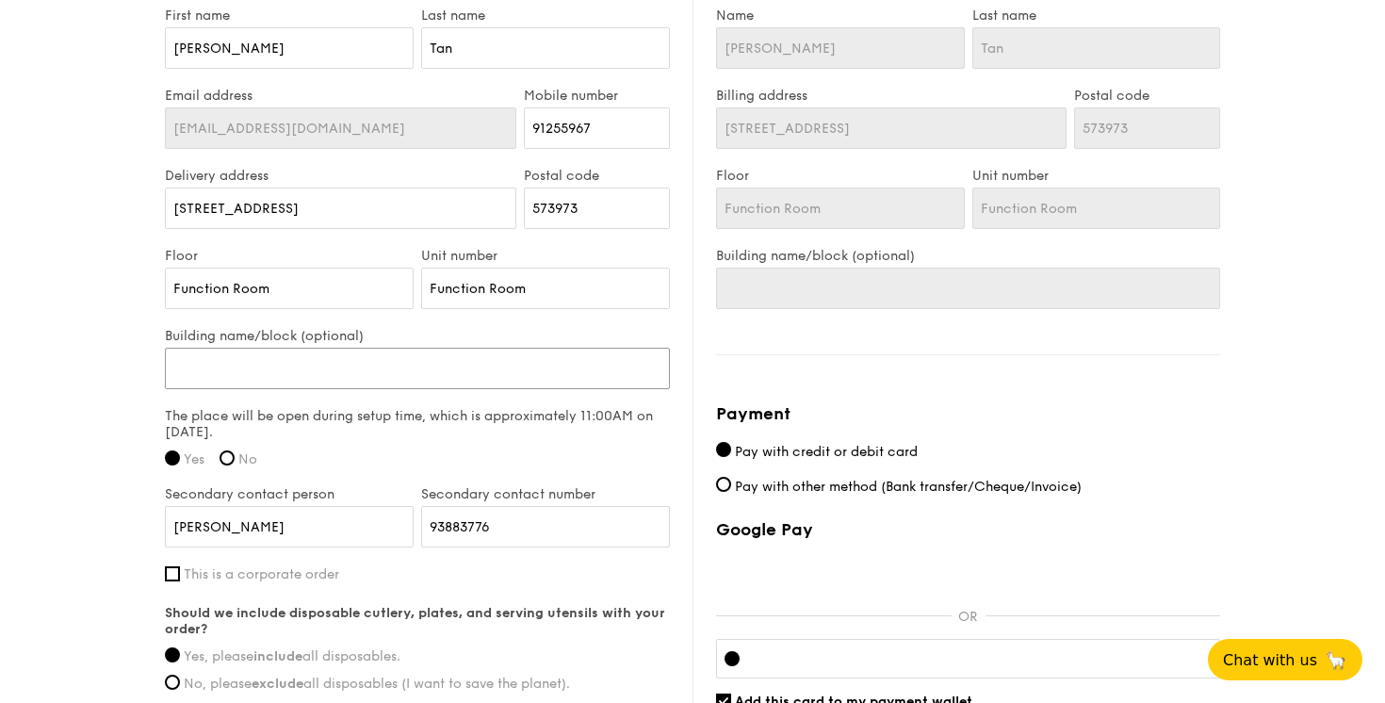
click at [494, 380] on input "Building name/block (optional)" at bounding box center [417, 368] width 505 height 41
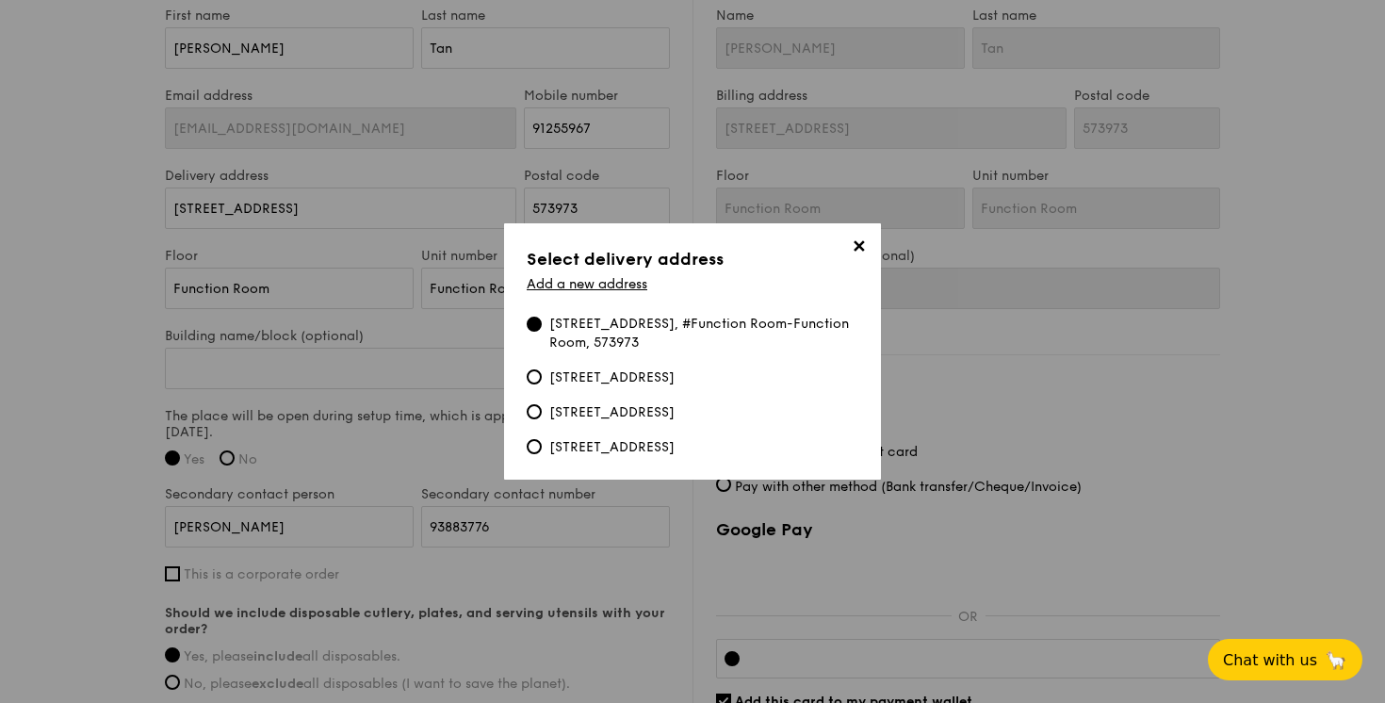
click at [669, 328] on div "[STREET_ADDRESS], #Function Room-Function Room, 573973" at bounding box center [703, 334] width 309 height 38
click at [542, 328] on input "[STREET_ADDRESS], #Function Room-Function Room, 573973" at bounding box center [534, 324] width 15 height 15
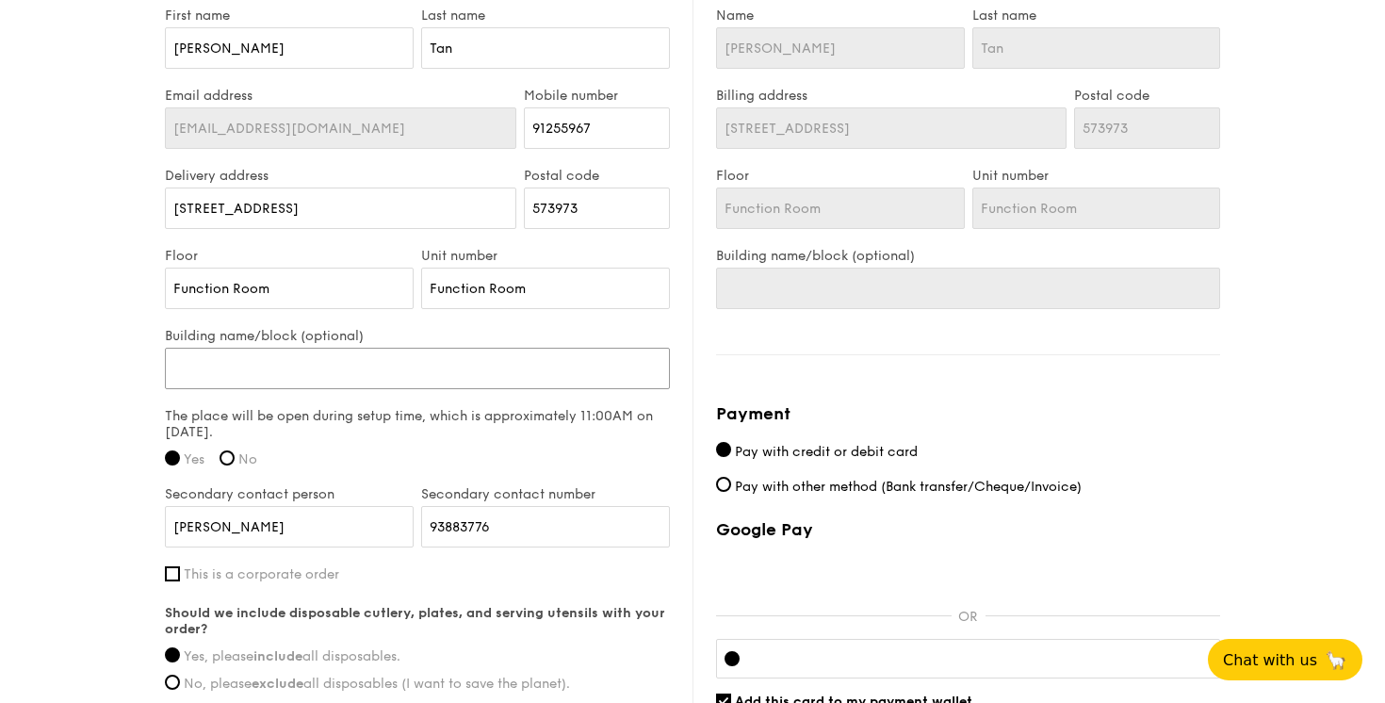
click at [451, 385] on input "Building name/block (optional)" at bounding box center [417, 368] width 505 height 41
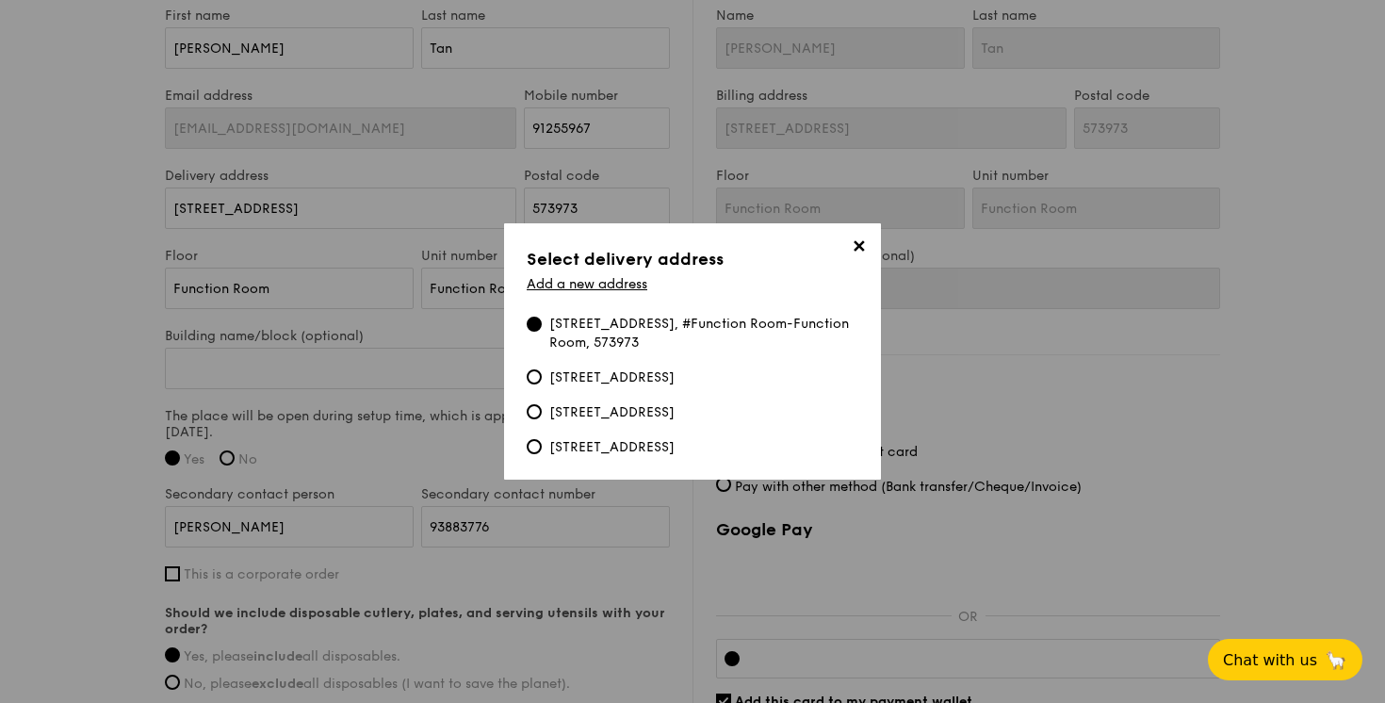
click at [849, 252] on span "✕" at bounding box center [858, 249] width 26 height 26
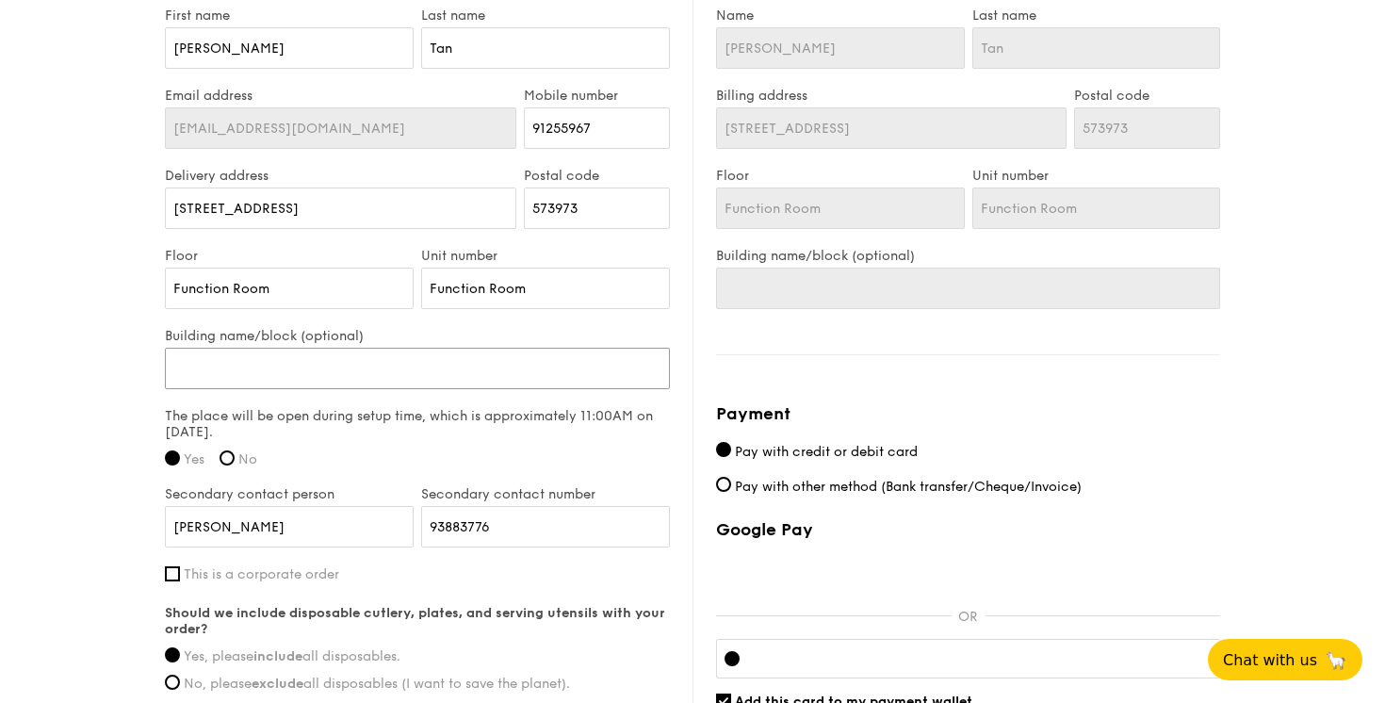
click at [436, 372] on input "Building name/block (optional)" at bounding box center [417, 368] width 505 height 41
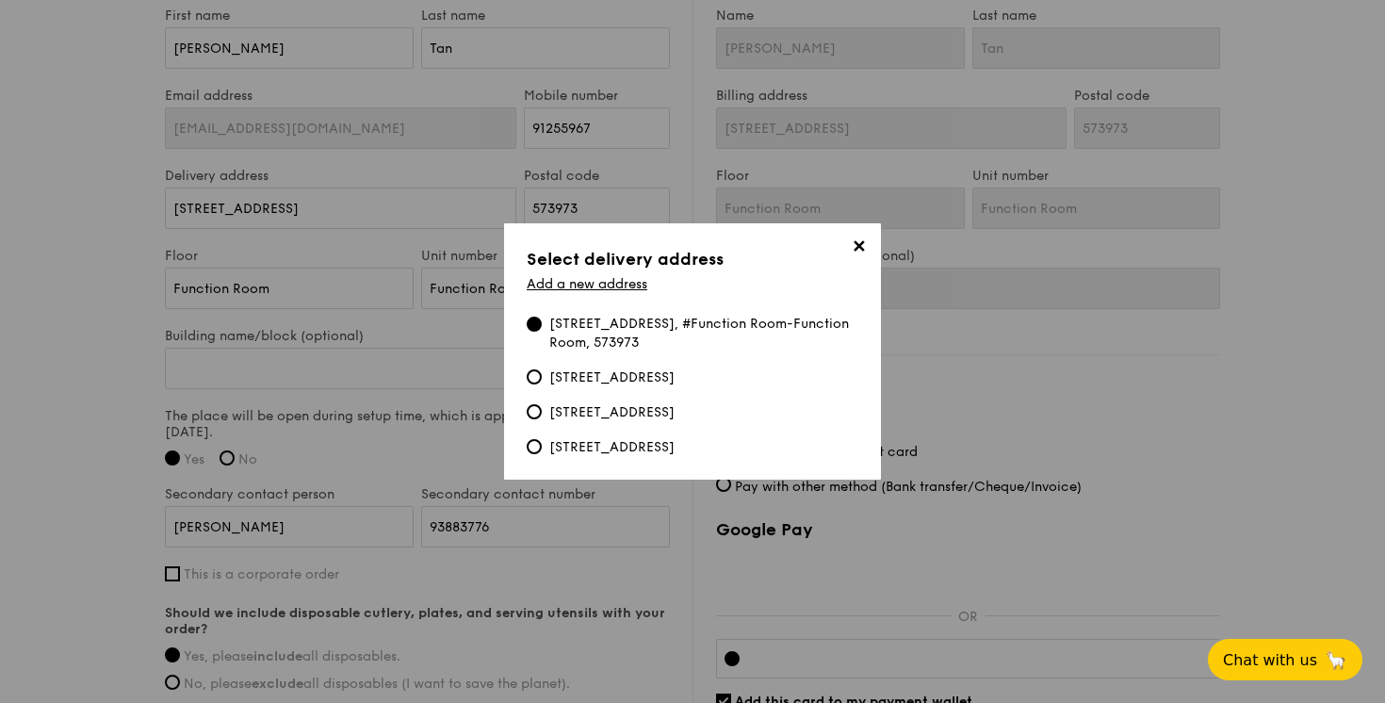
click at [579, 330] on div "[STREET_ADDRESS], #Function Room-Function Room, 573973" at bounding box center [703, 334] width 309 height 38
click at [542, 330] on input "[STREET_ADDRESS], #Function Room-Function Room, 573973" at bounding box center [534, 324] width 15 height 15
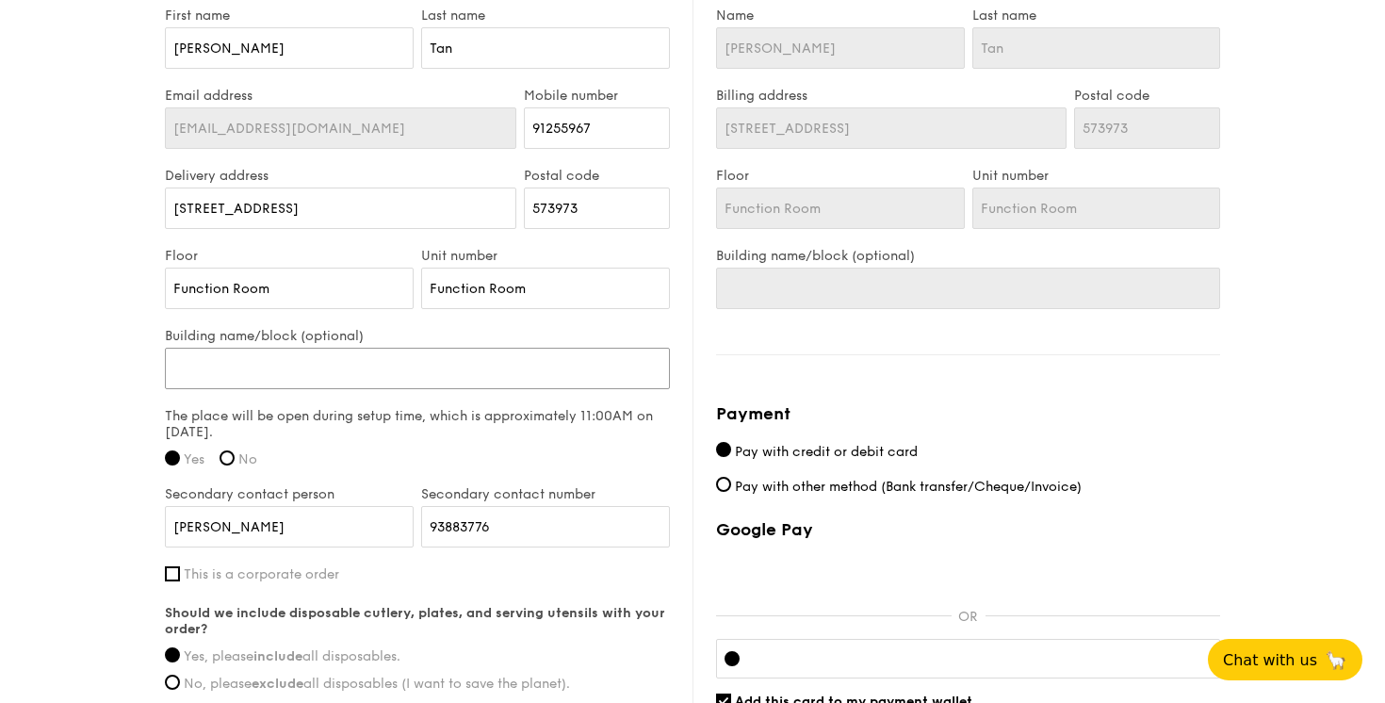
click at [458, 360] on input "Building name/block (optional)" at bounding box center [417, 368] width 505 height 41
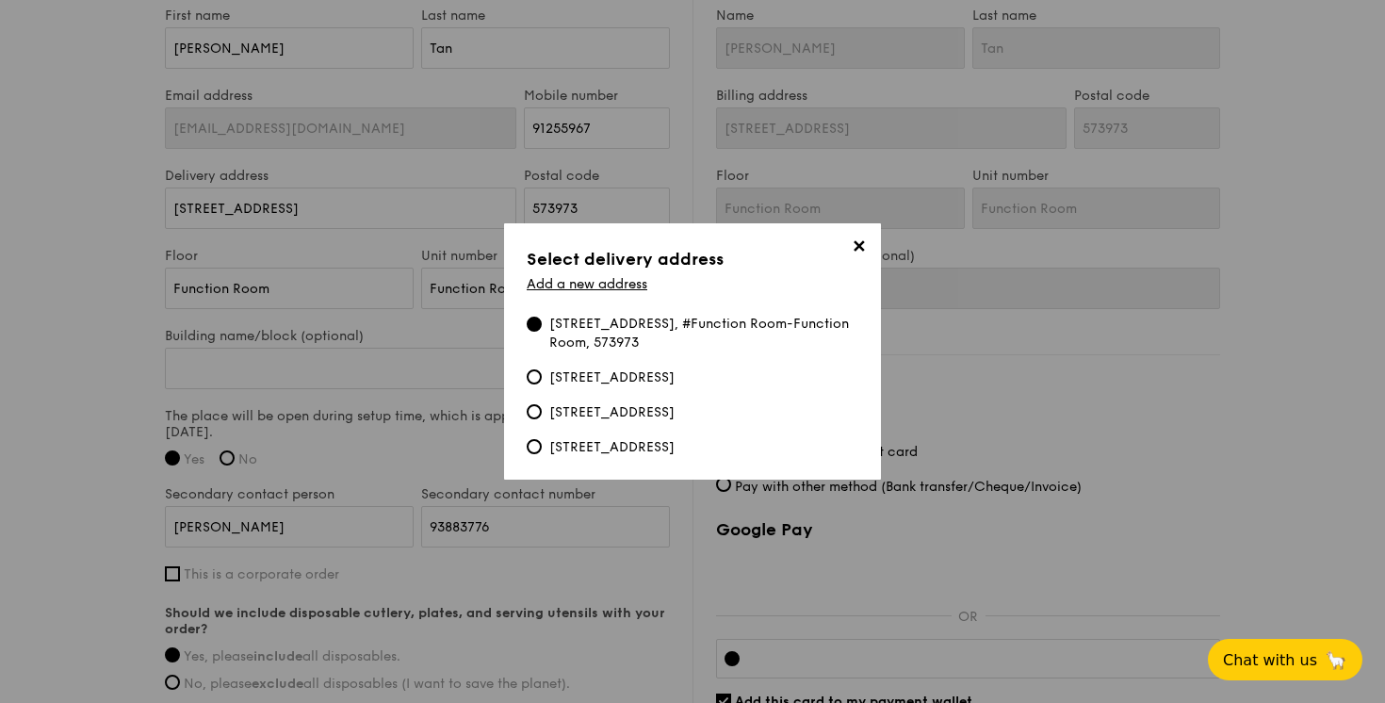
click at [669, 331] on div "[STREET_ADDRESS], #Function Room-Function Room, 573973" at bounding box center [703, 334] width 309 height 38
click at [542, 331] on input "[STREET_ADDRESS], #Function Room-Function Room, 573973" at bounding box center [534, 324] width 15 height 15
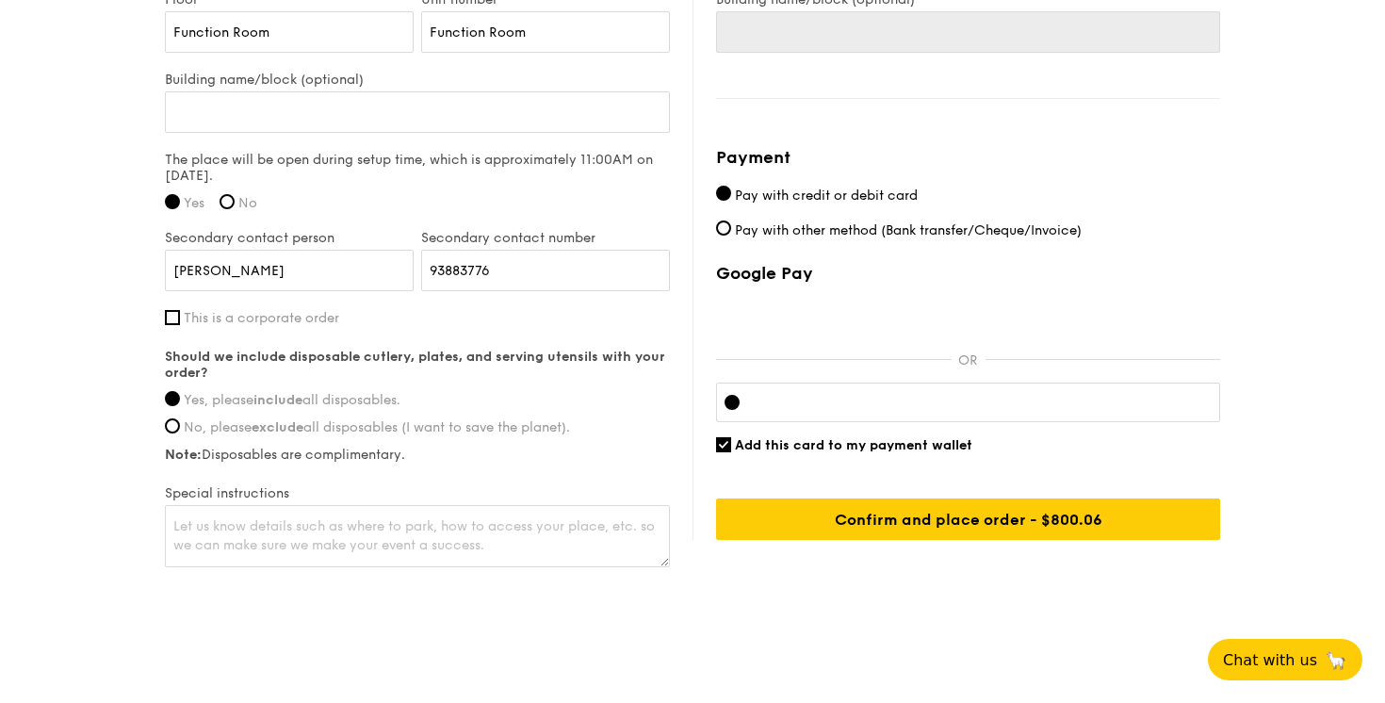
scroll to position [1428, 0]
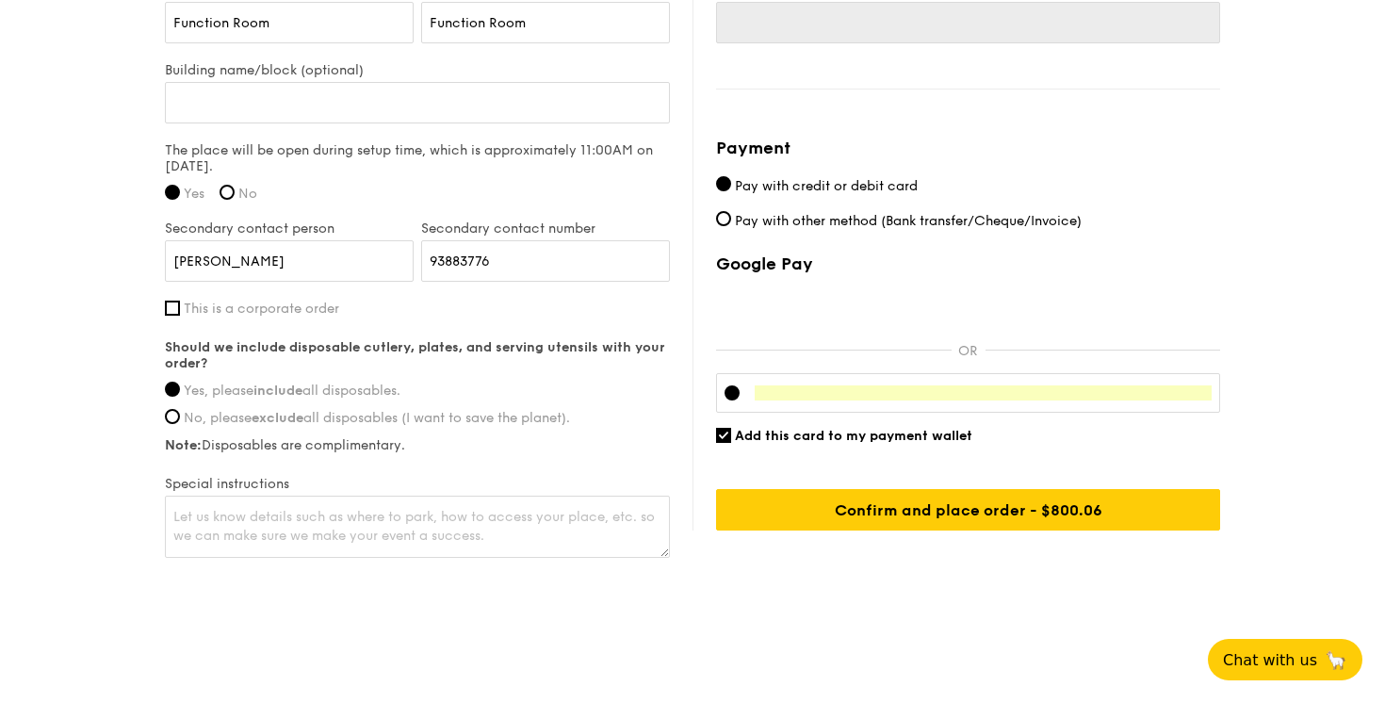
click at [722, 434] on input "Add this card to my payment wallet" at bounding box center [723, 435] width 15 height 15
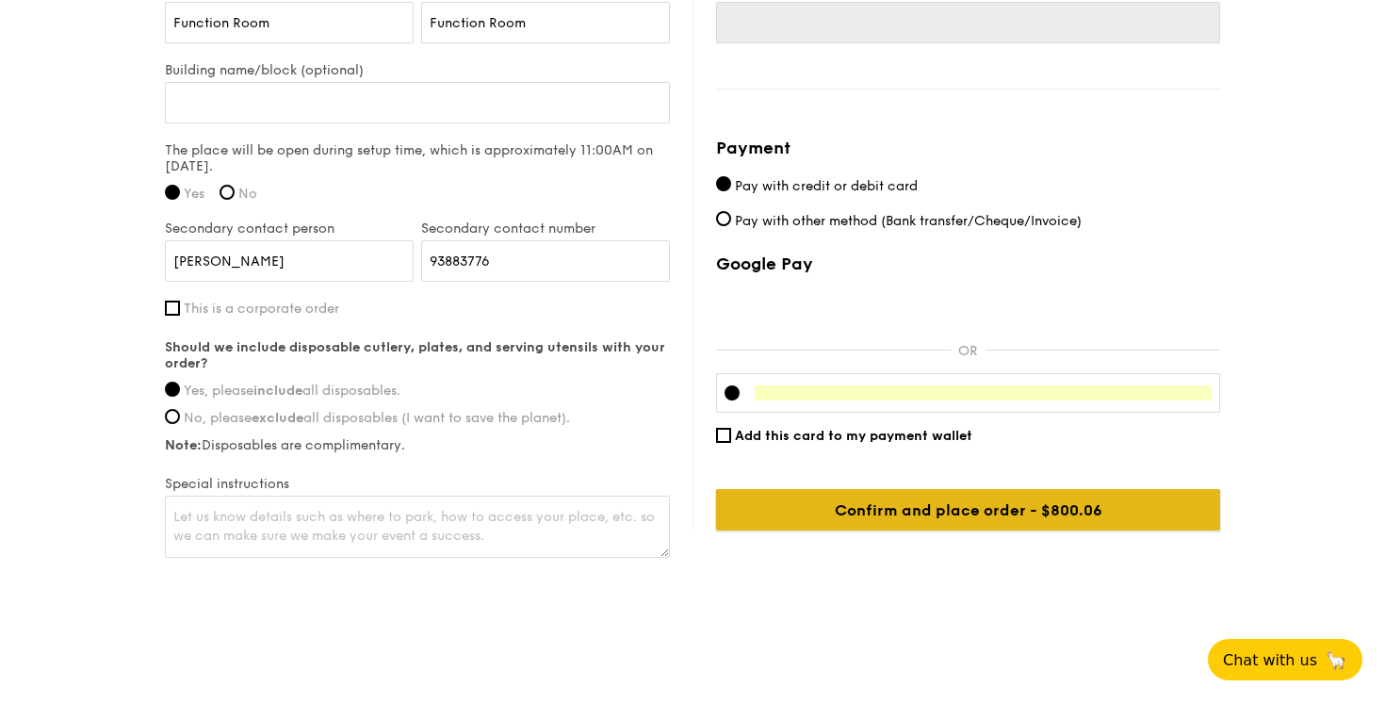
click at [821, 508] on input "Confirm and place order - $800.06" at bounding box center [968, 509] width 504 height 41
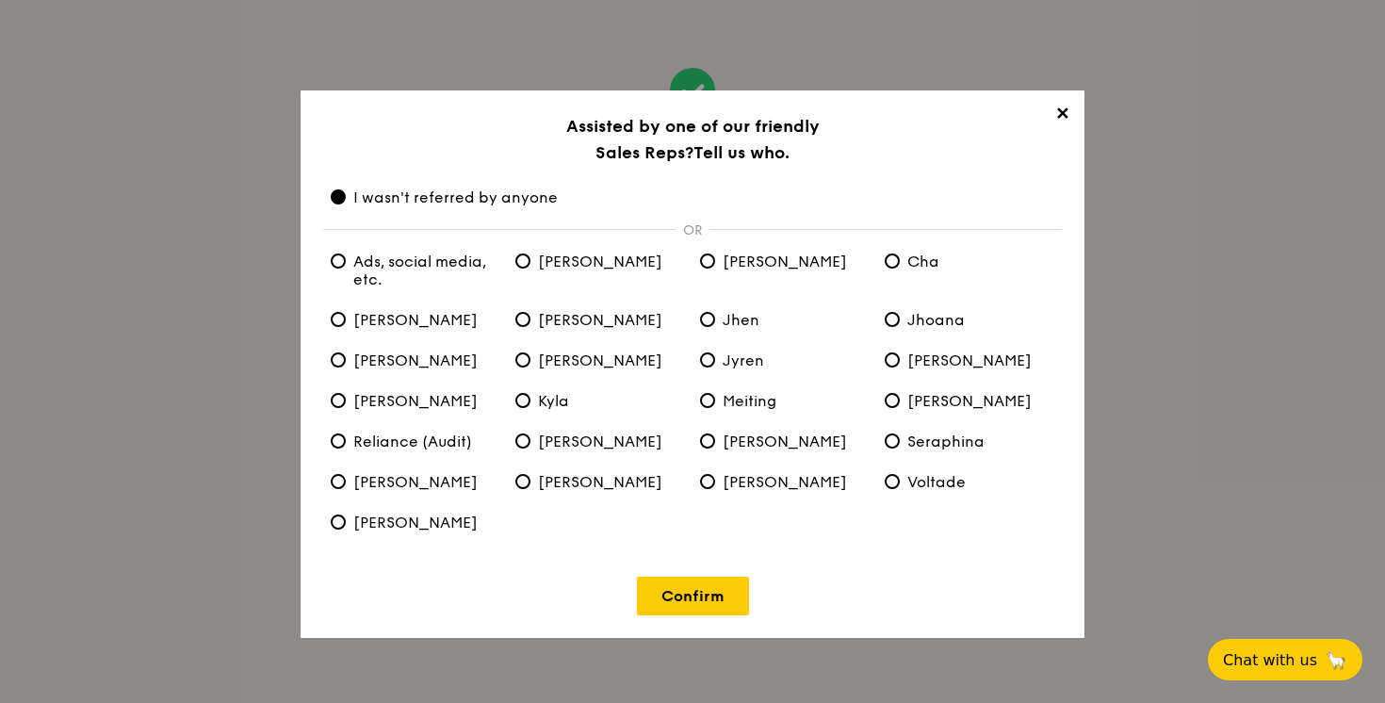
click at [1057, 115] on span "✕" at bounding box center [1062, 117] width 26 height 26
